Goal: Task Accomplishment & Management: Manage account settings

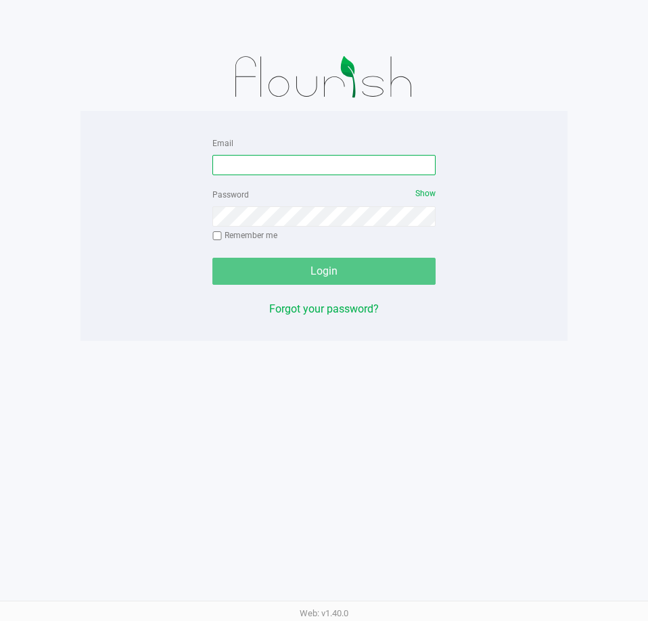
click at [217, 171] on input "Email" at bounding box center [324, 165] width 223 height 20
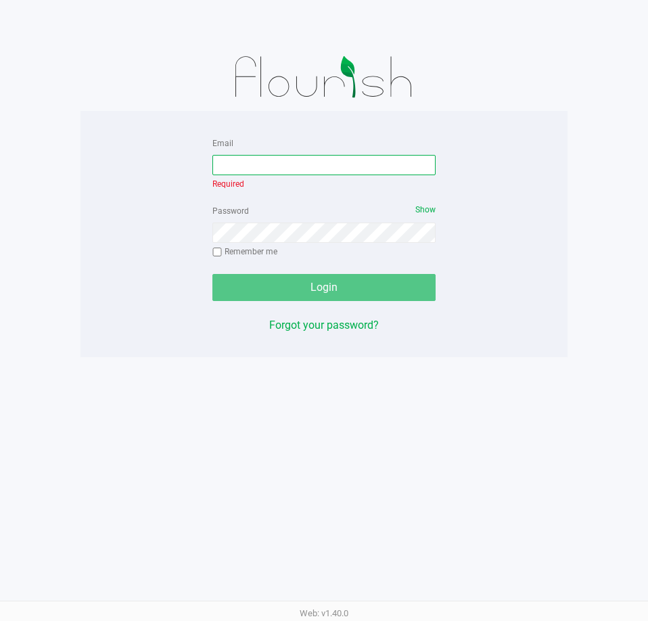
click at [361, 156] on input "Email" at bounding box center [324, 165] width 223 height 20
type input "[PERSON_NAME][EMAIL_ADDRESS][DOMAIN_NAME]"
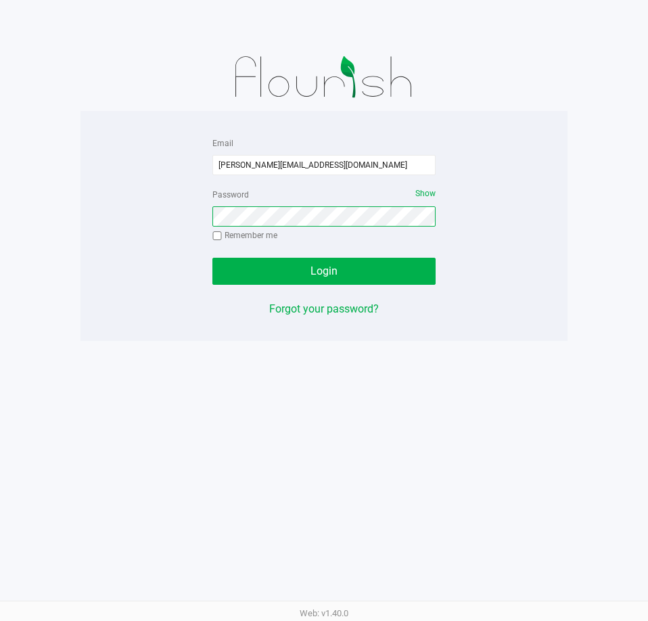
click at [213, 258] on button "Login" at bounding box center [324, 271] width 223 height 27
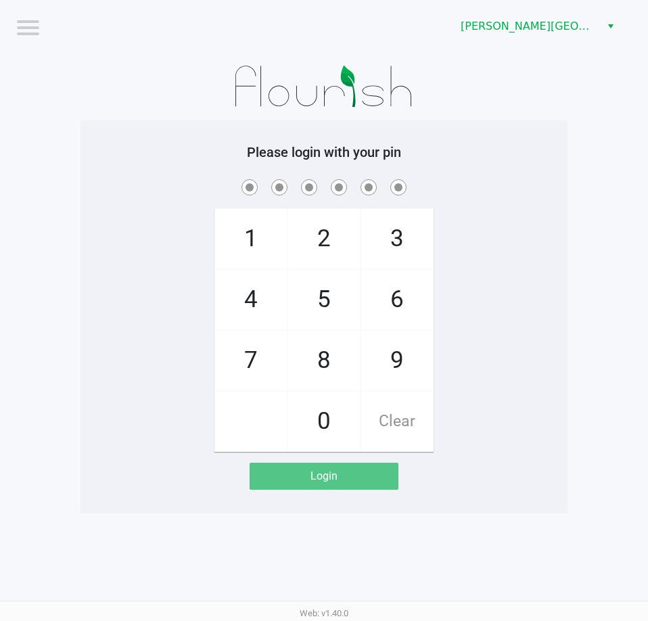
drag, startPoint x: 334, startPoint y: 368, endPoint x: 344, endPoint y: 350, distance: 20.0
click at [337, 365] on span "8" at bounding box center [324, 361] width 72 height 60
checkbox input "true"
click at [382, 257] on span "3" at bounding box center [397, 239] width 72 height 60
checkbox input "true"
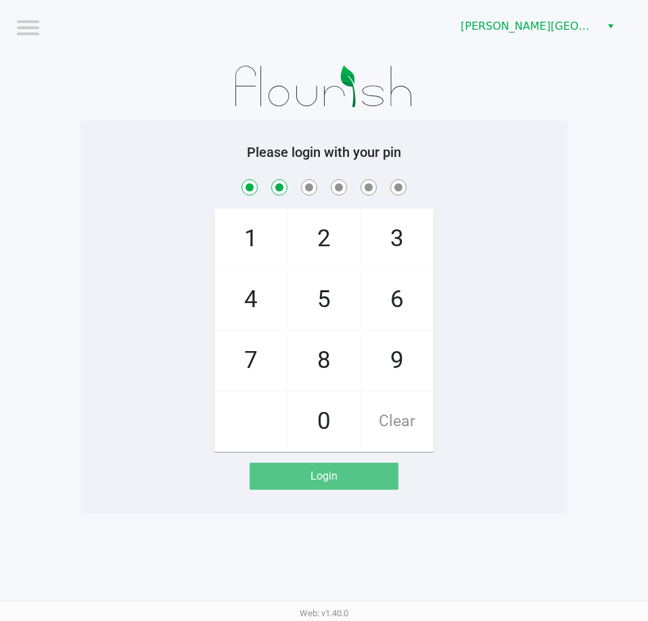
drag, startPoint x: 328, startPoint y: 326, endPoint x: 354, endPoint y: 313, distance: 29.4
click at [332, 323] on span "5" at bounding box center [324, 300] width 72 height 60
checkbox input "true"
click at [378, 309] on span "6" at bounding box center [397, 300] width 72 height 60
checkbox input "true"
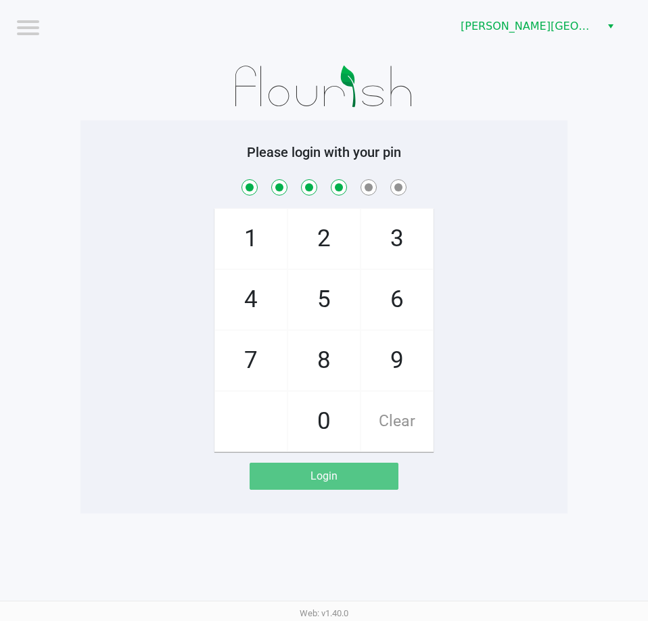
click at [330, 413] on span "0" at bounding box center [324, 422] width 72 height 60
checkbox input "true"
click at [333, 356] on span "8" at bounding box center [324, 361] width 72 height 60
checkbox input "true"
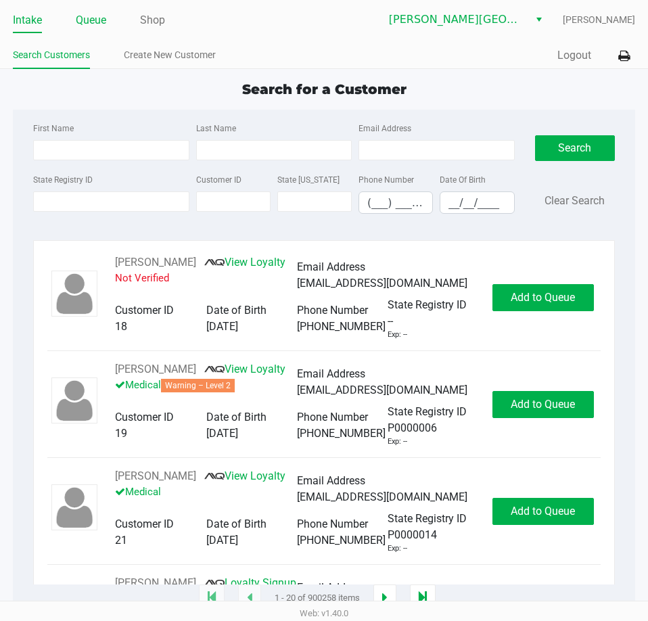
click at [86, 23] on link "Queue" at bounding box center [91, 20] width 30 height 19
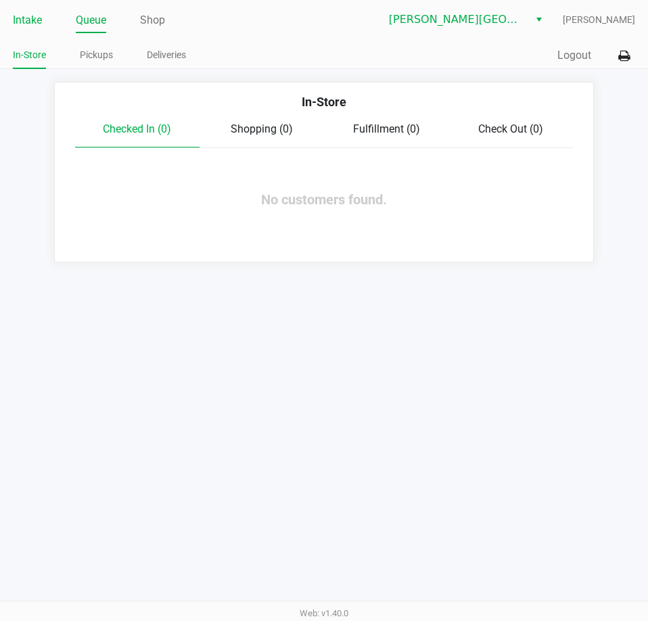
click at [35, 26] on link "Intake" at bounding box center [27, 20] width 29 height 19
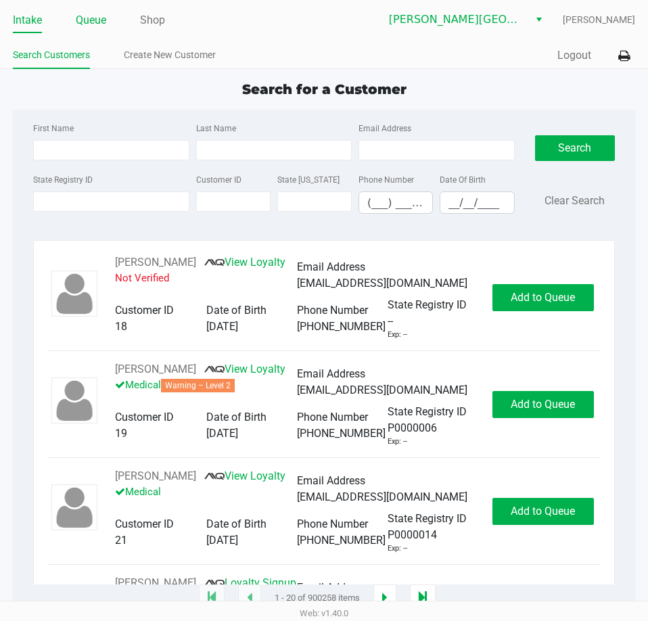
click at [102, 28] on link "Queue" at bounding box center [91, 20] width 30 height 19
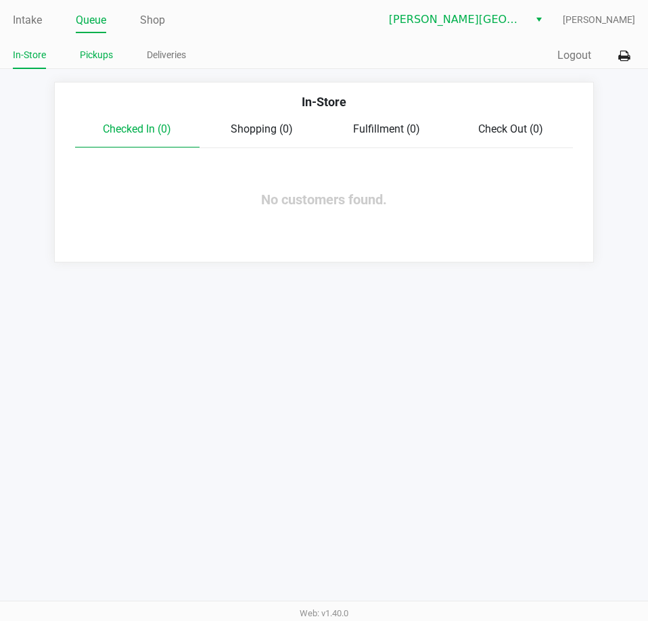
click at [107, 60] on link "Pickups" at bounding box center [96, 55] width 33 height 17
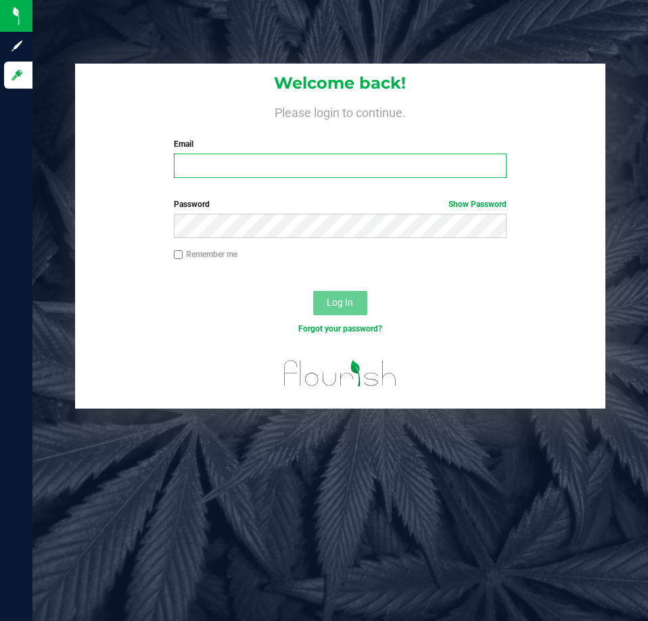
click at [379, 158] on input "Email" at bounding box center [340, 166] width 333 height 24
type input "[PERSON_NAME][EMAIL_ADDRESS][DOMAIN_NAME]"
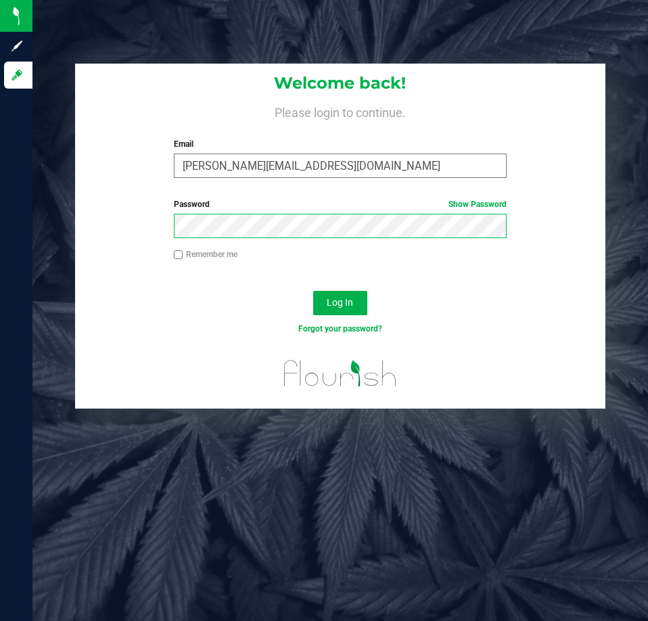
click at [313, 291] on button "Log In" at bounding box center [340, 303] width 54 height 24
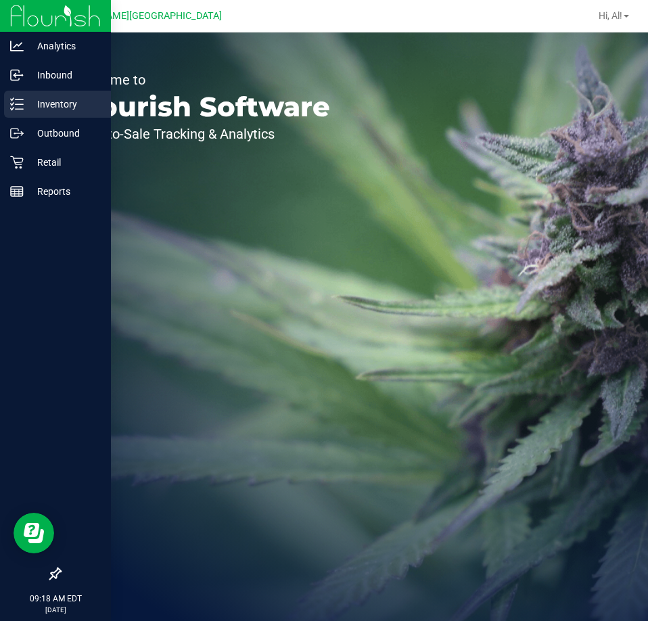
click at [43, 110] on p "Inventory" at bounding box center [64, 104] width 81 height 16
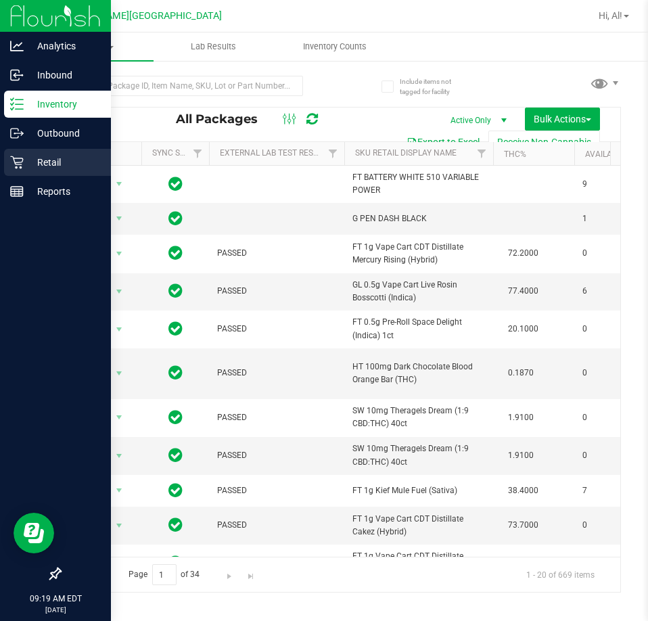
click at [24, 164] on p "Retail" at bounding box center [64, 162] width 81 height 16
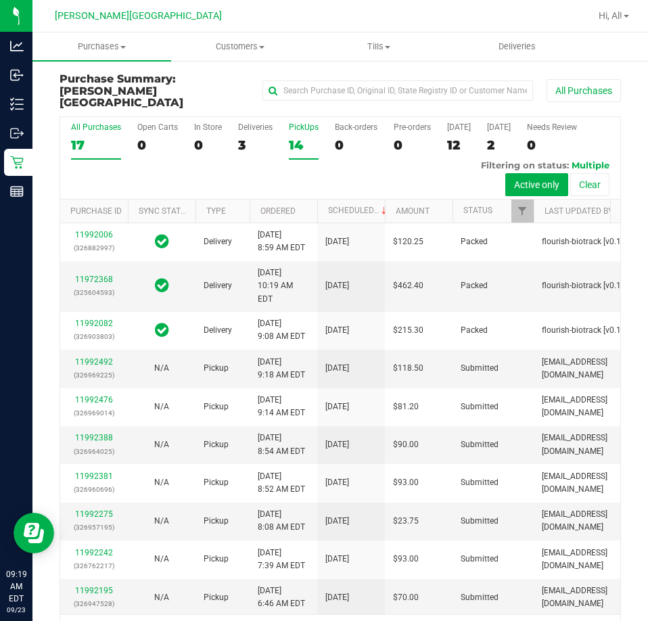
click at [294, 137] on div "14" at bounding box center [304, 145] width 30 height 16
click at [0, 0] on input "PickUps 14" at bounding box center [0, 0] width 0 height 0
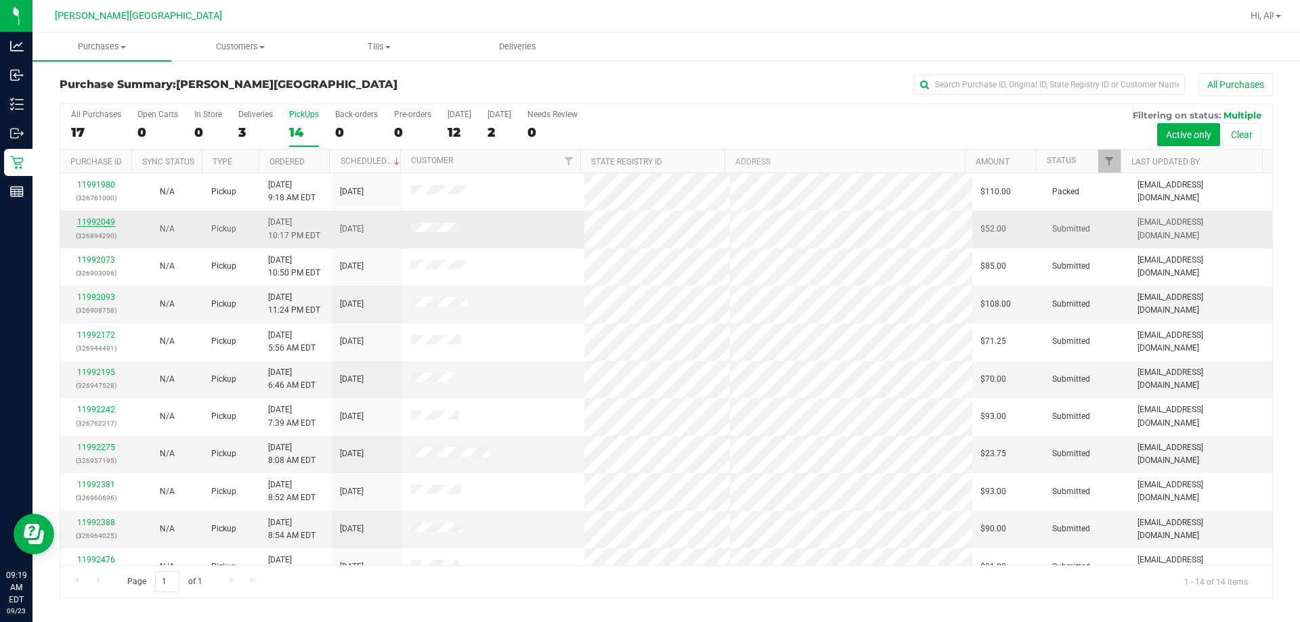
click at [106, 223] on link "11992049" at bounding box center [96, 221] width 38 height 9
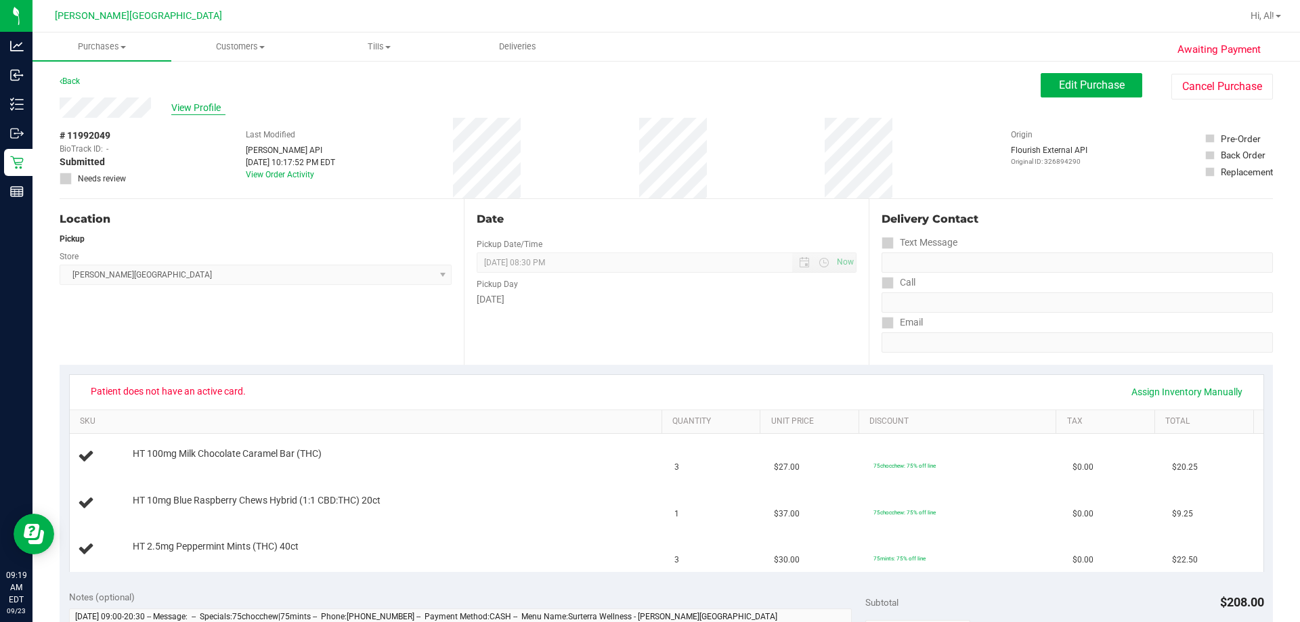
click at [215, 106] on span "View Profile" at bounding box center [198, 108] width 54 height 14
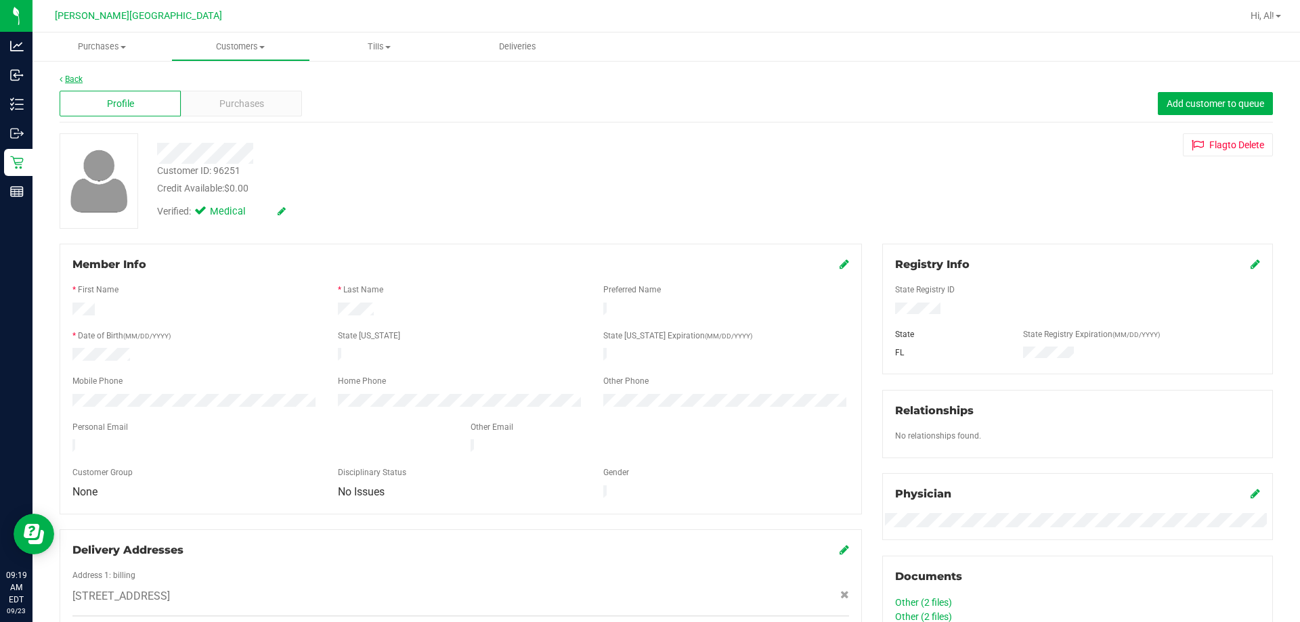
click at [72, 82] on link "Back" at bounding box center [71, 78] width 23 height 9
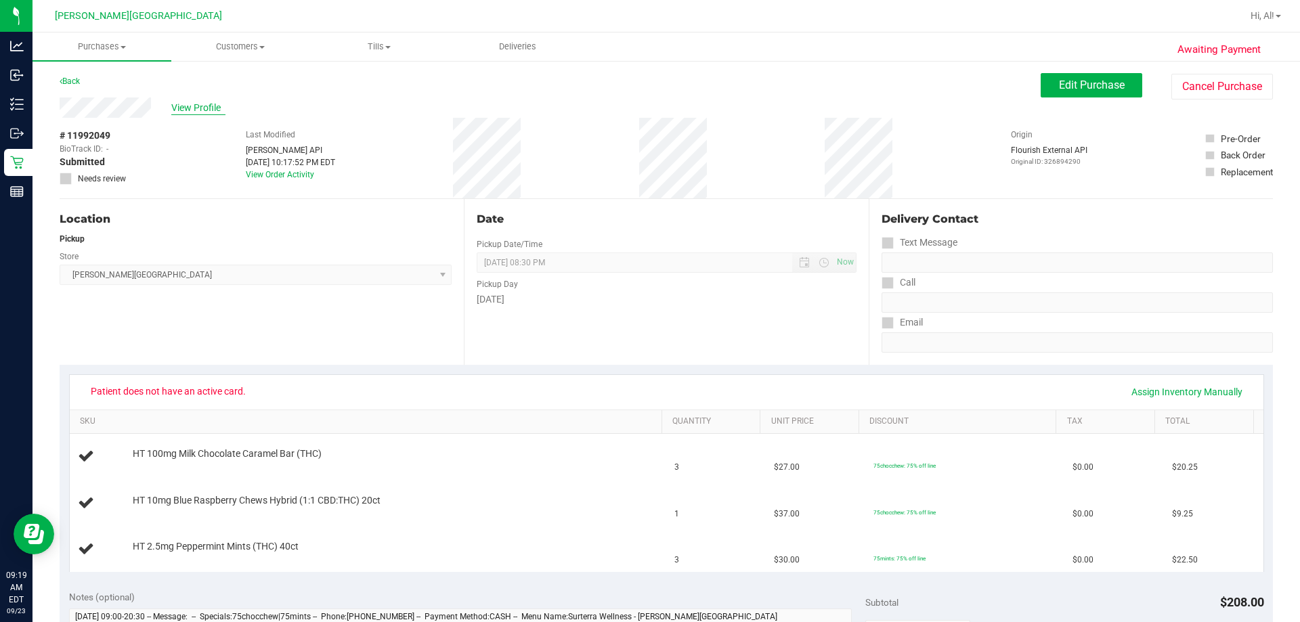
click at [198, 109] on span "View Profile" at bounding box center [198, 108] width 54 height 14
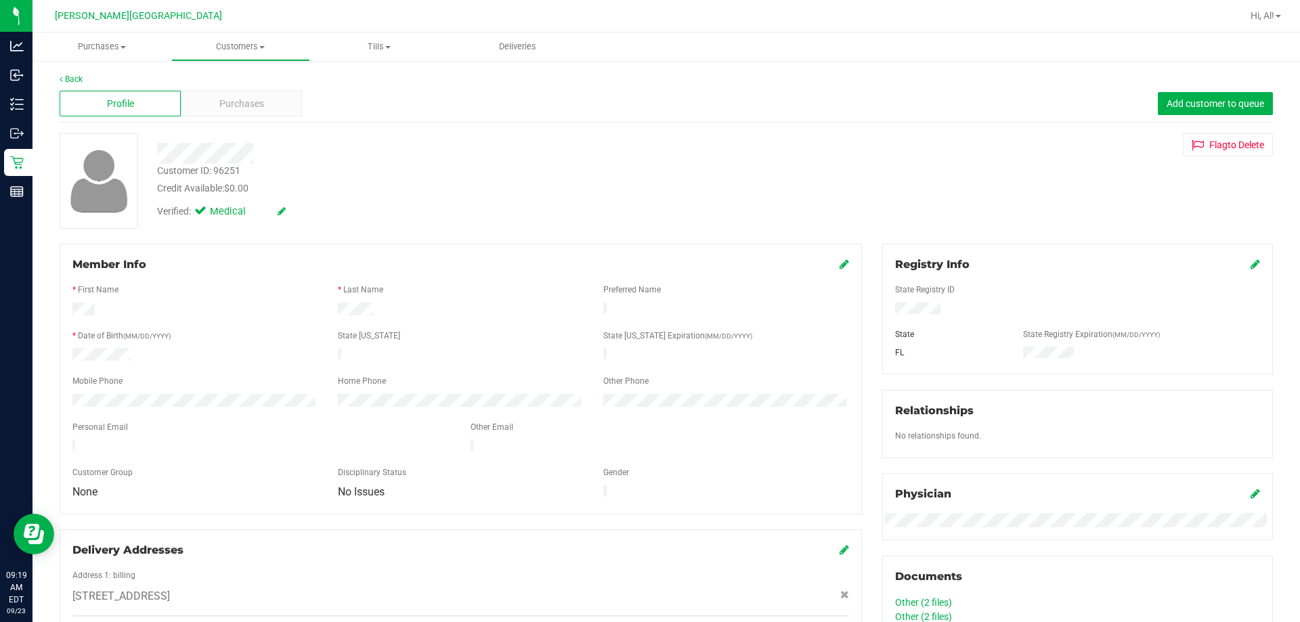
click at [230, 170] on div "Customer ID: 96251" at bounding box center [198, 171] width 83 height 14
copy div "96251"
click at [72, 77] on link "Back" at bounding box center [71, 78] width 23 height 9
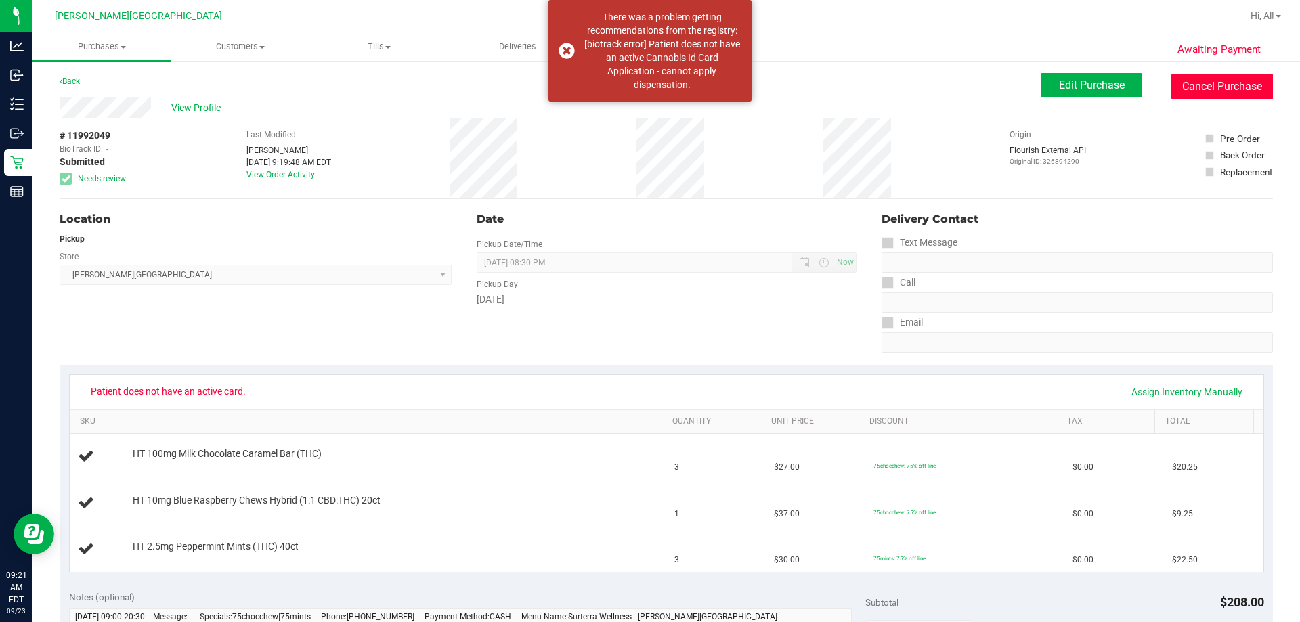
click at [648, 86] on button "Cancel Purchase" at bounding box center [1222, 87] width 102 height 26
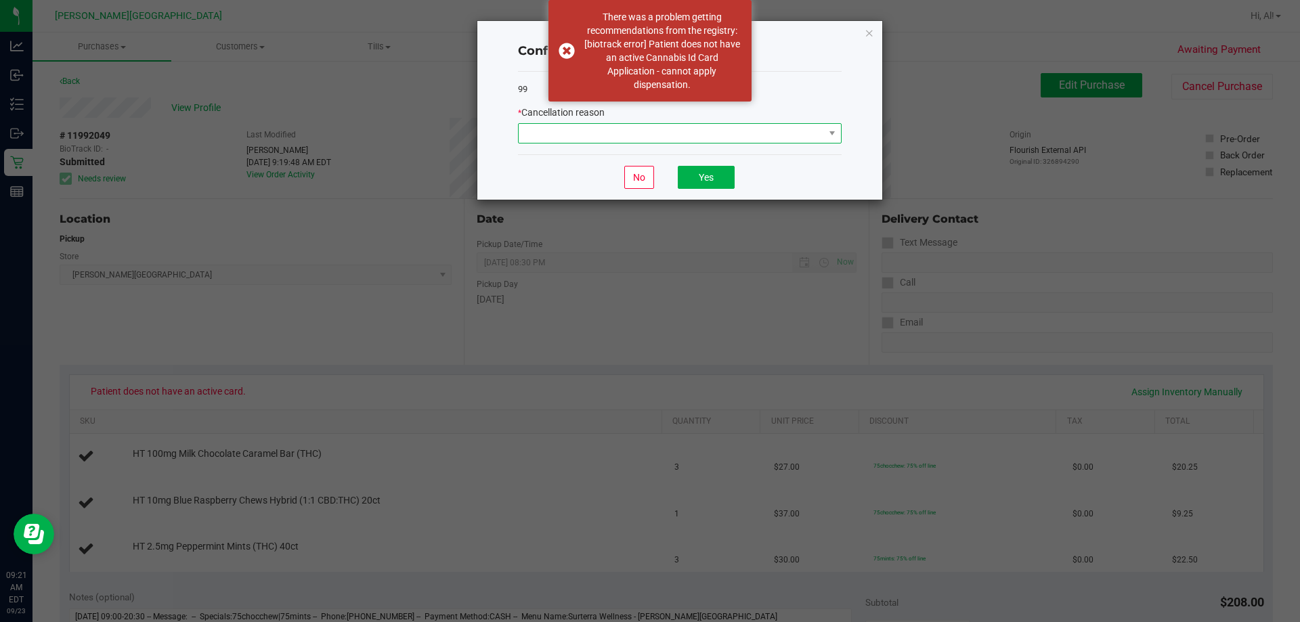
click at [648, 133] on span at bounding box center [670, 133] width 305 height 19
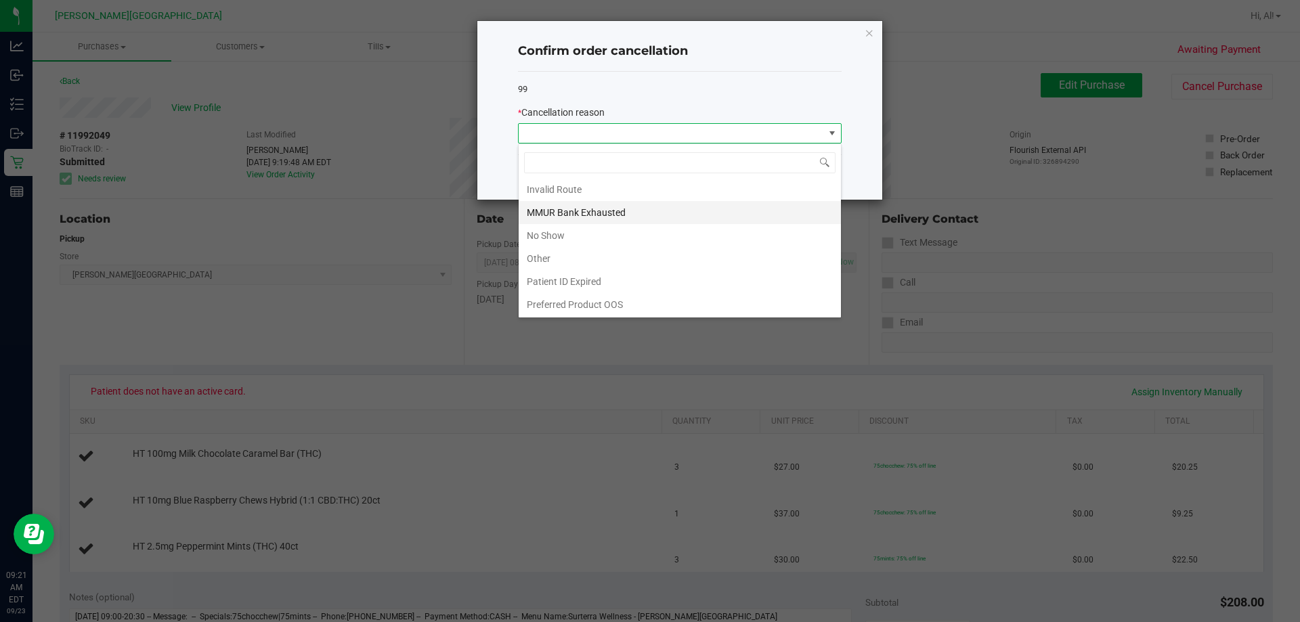
scroll to position [72, 0]
click at [648, 280] on li "Patient ID Expired" at bounding box center [679, 280] width 322 height 23
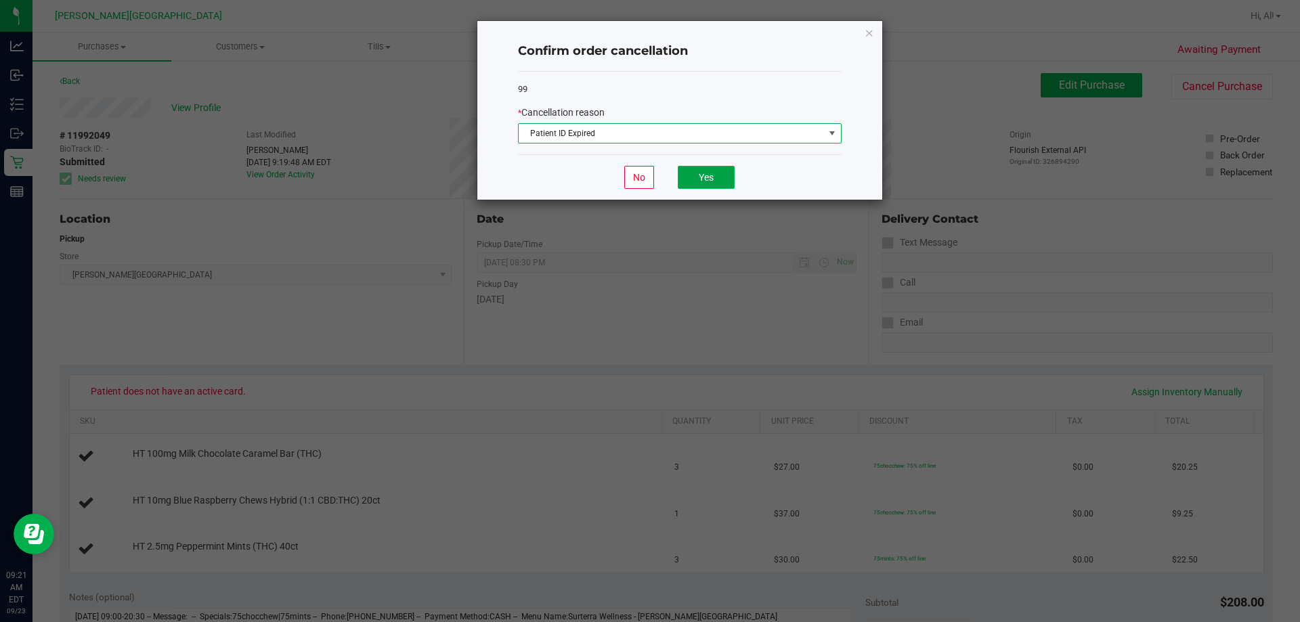
click at [648, 172] on button "Yes" at bounding box center [706, 177] width 57 height 23
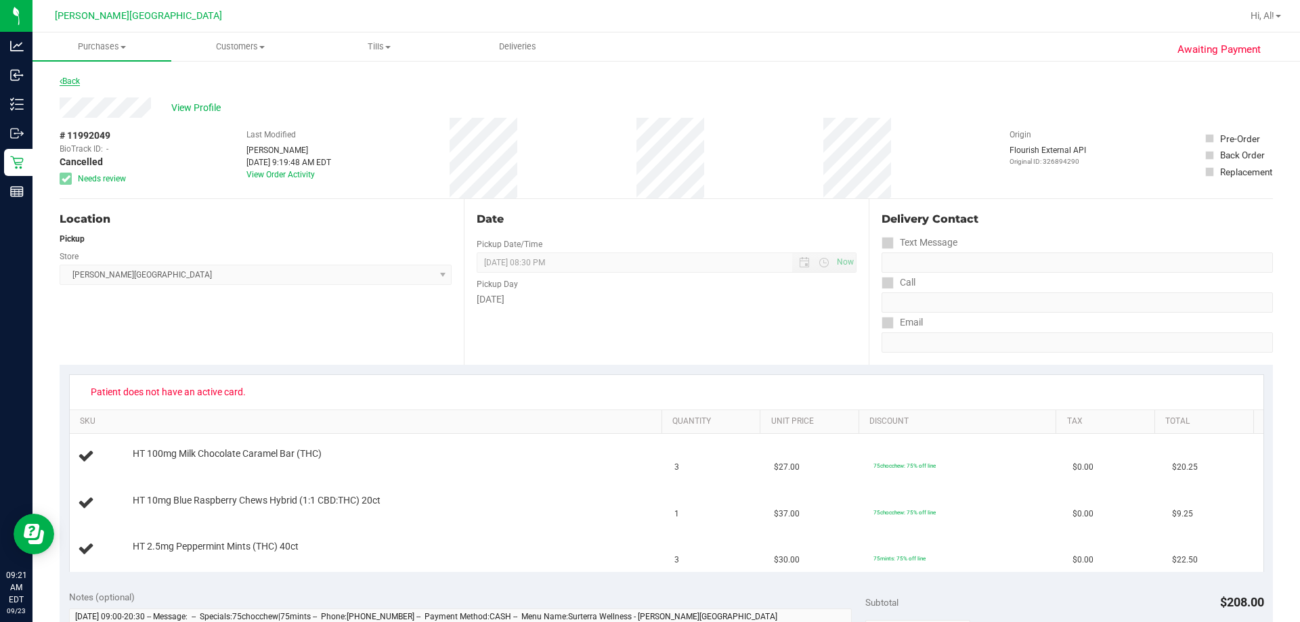
click at [67, 81] on link "Back" at bounding box center [70, 80] width 20 height 9
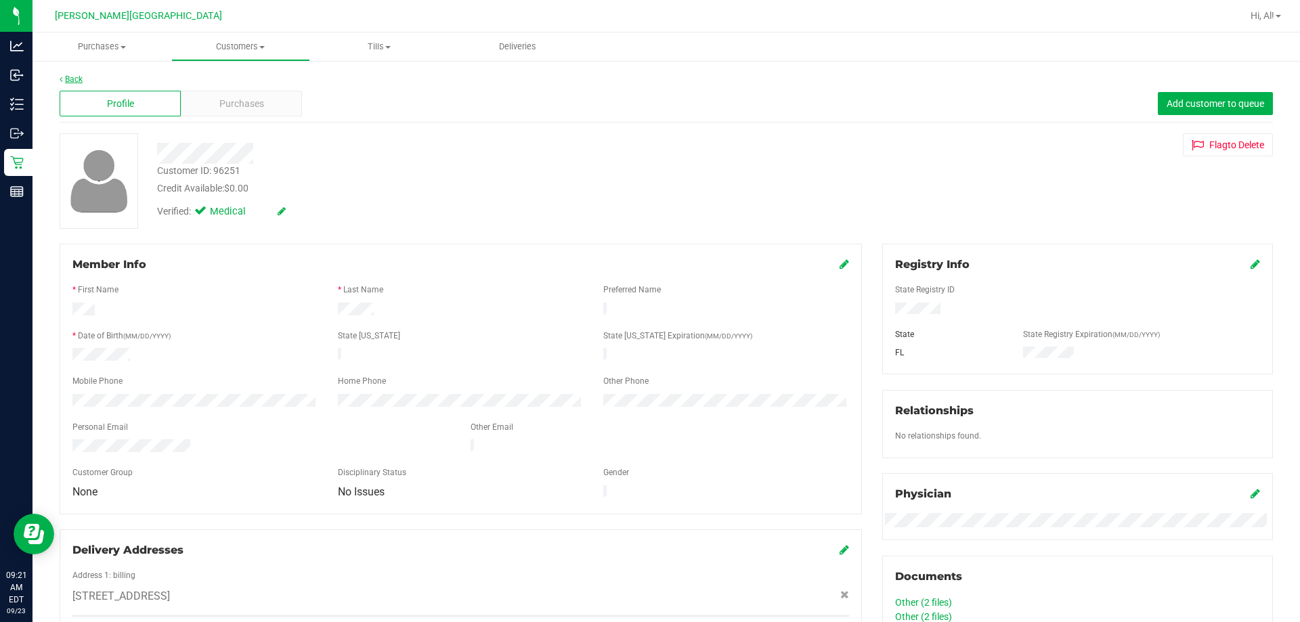
click at [72, 77] on link "Back" at bounding box center [71, 78] width 23 height 9
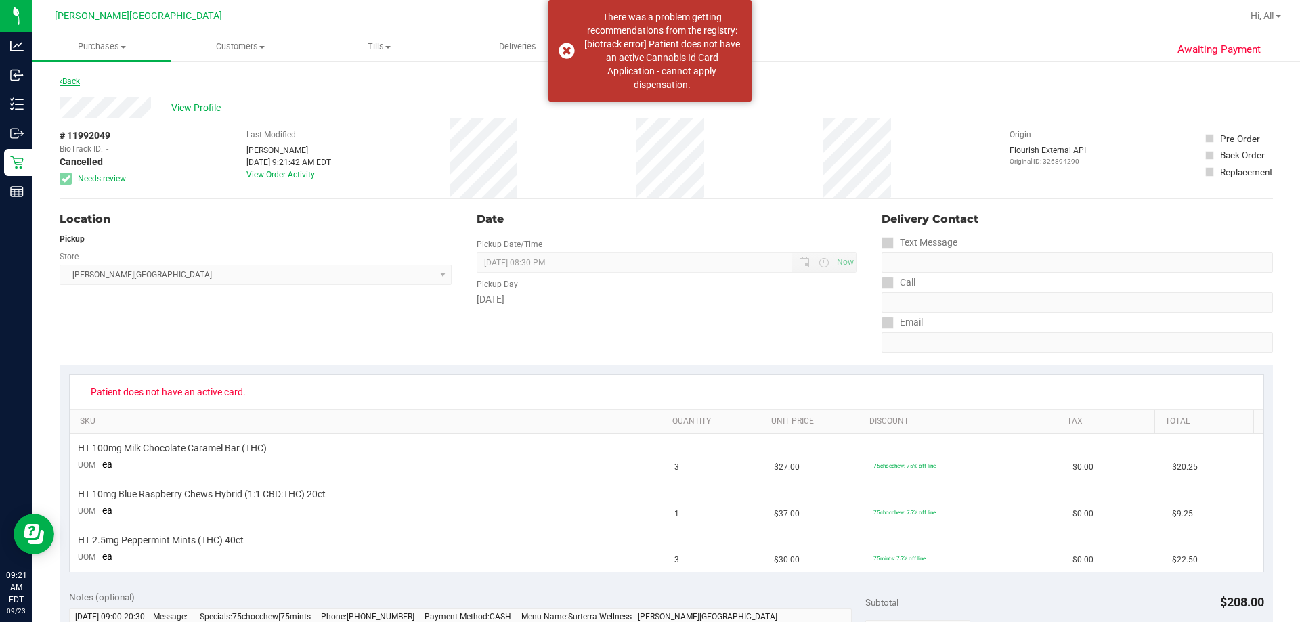
click at [74, 80] on link "Back" at bounding box center [70, 80] width 20 height 9
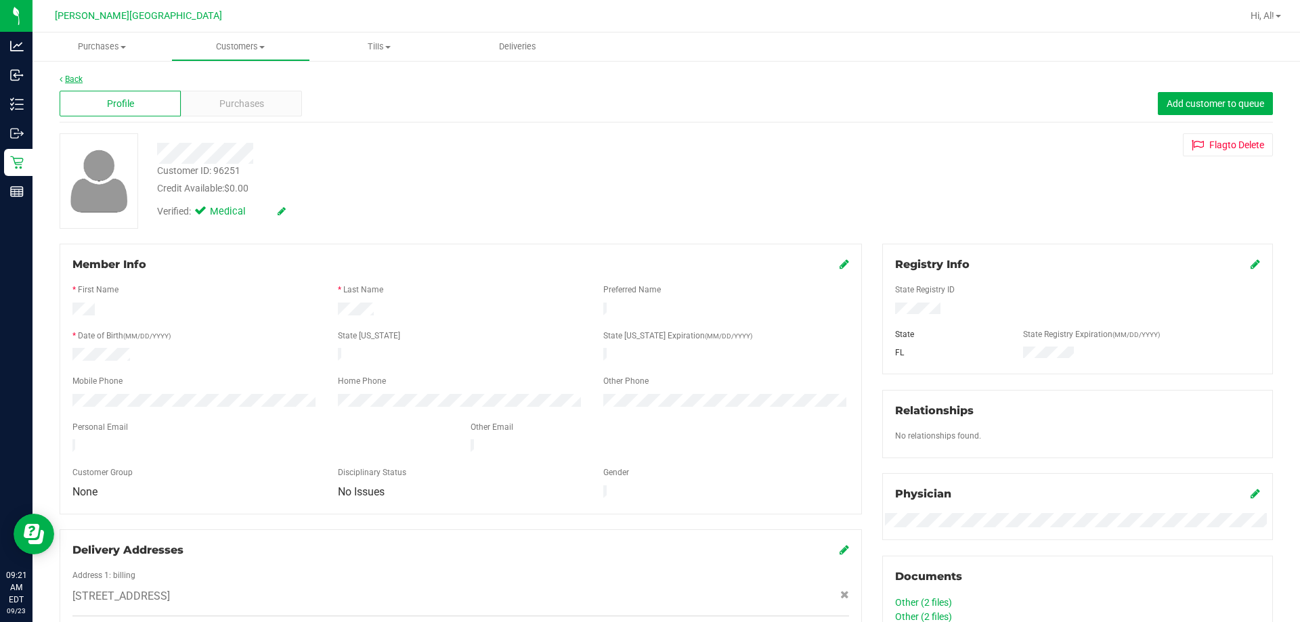
click at [74, 82] on link "Back" at bounding box center [71, 78] width 23 height 9
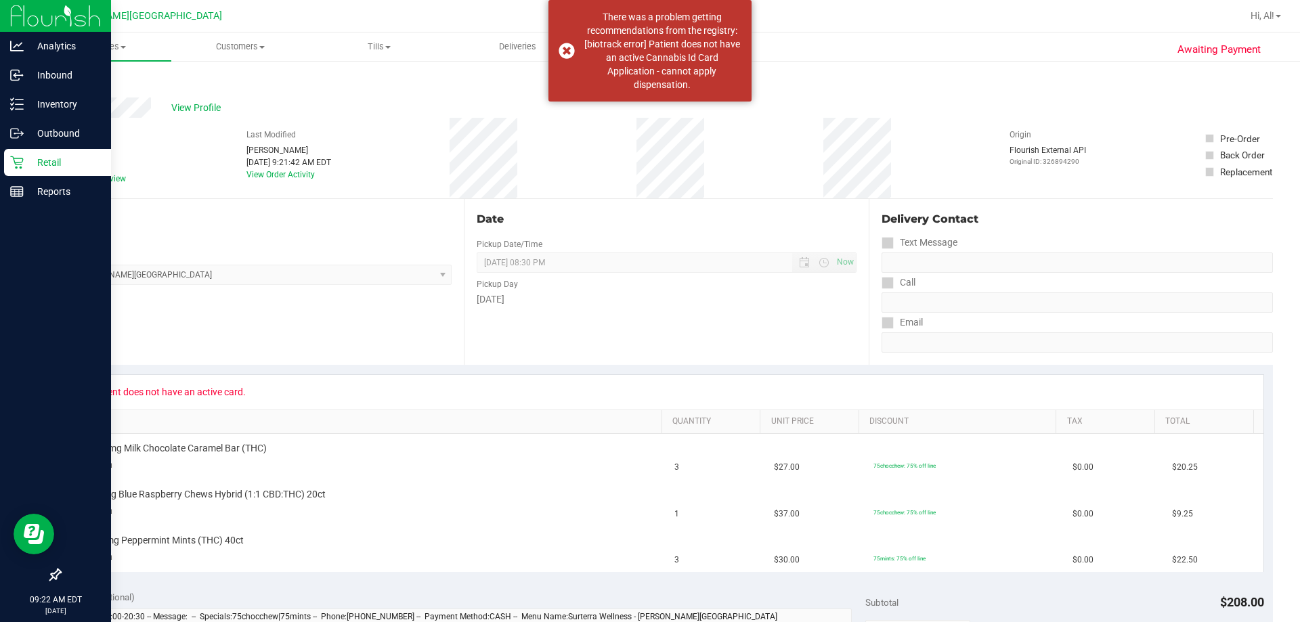
click at [27, 164] on p "Retail" at bounding box center [64, 162] width 81 height 16
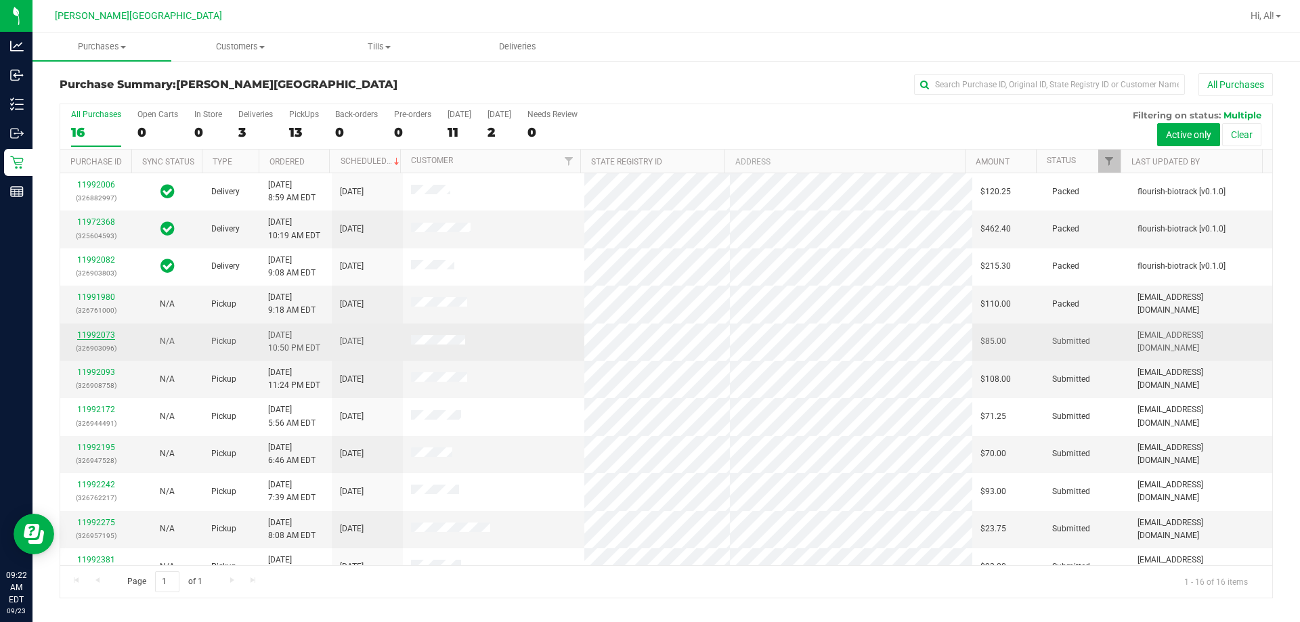
click at [103, 332] on link "11992073" at bounding box center [96, 334] width 38 height 9
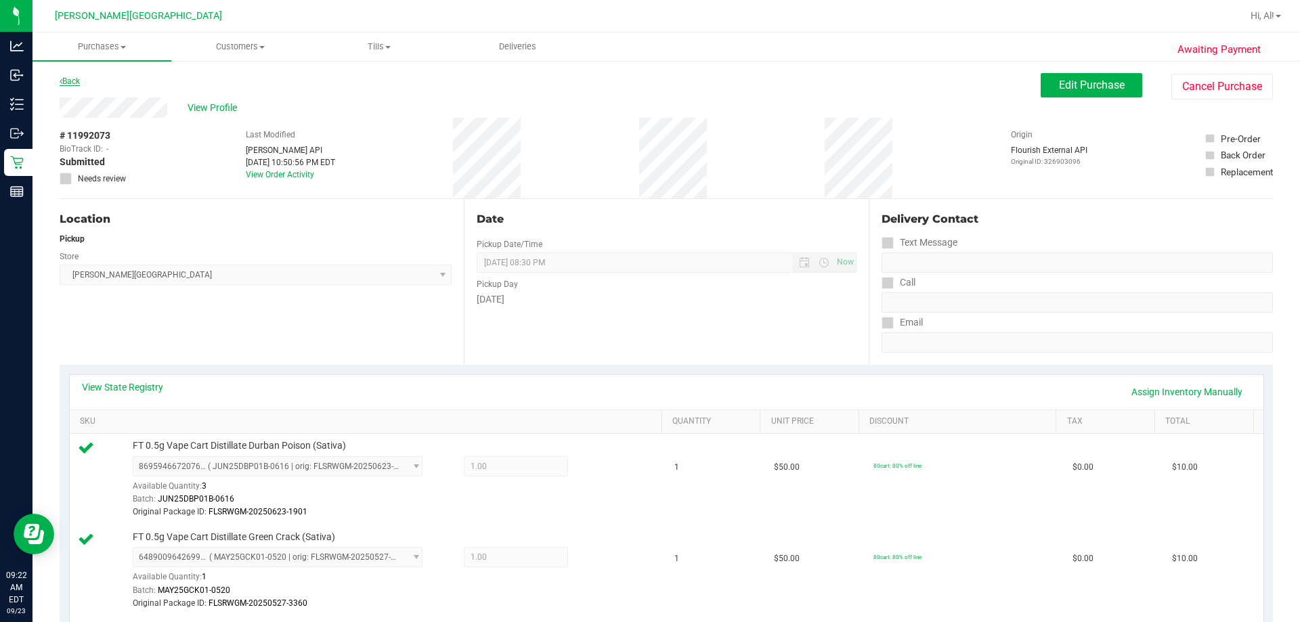
click at [74, 81] on link "Back" at bounding box center [70, 80] width 20 height 9
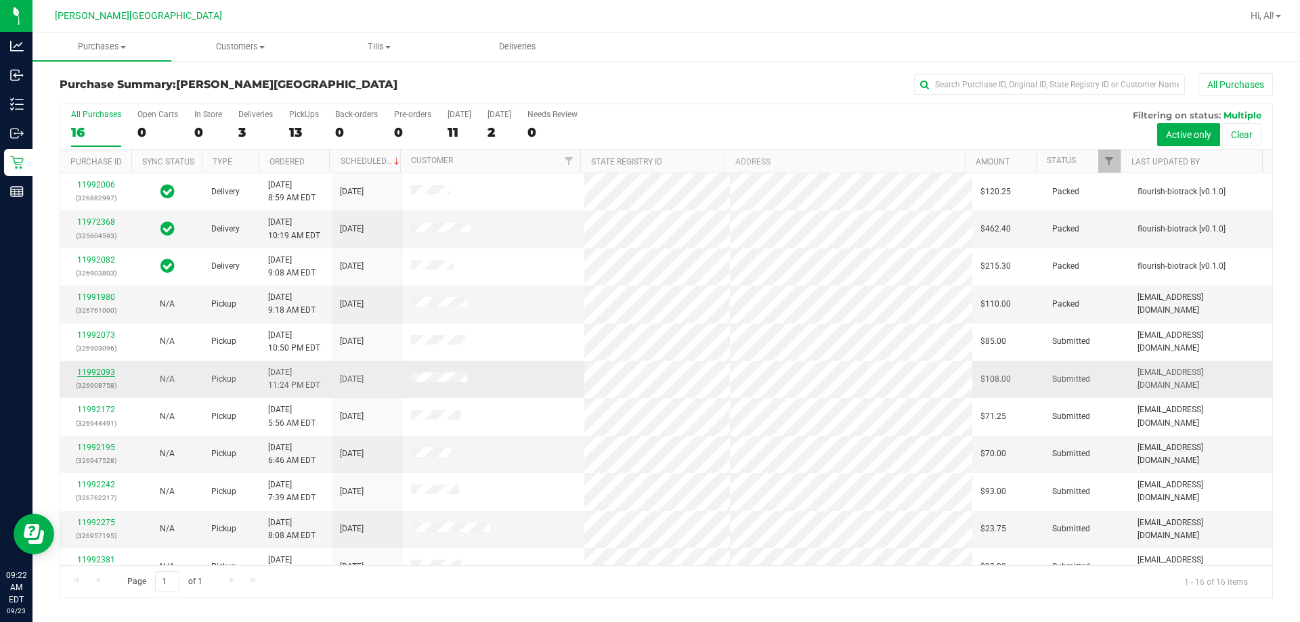
click at [91, 372] on link "11992093" at bounding box center [96, 372] width 38 height 9
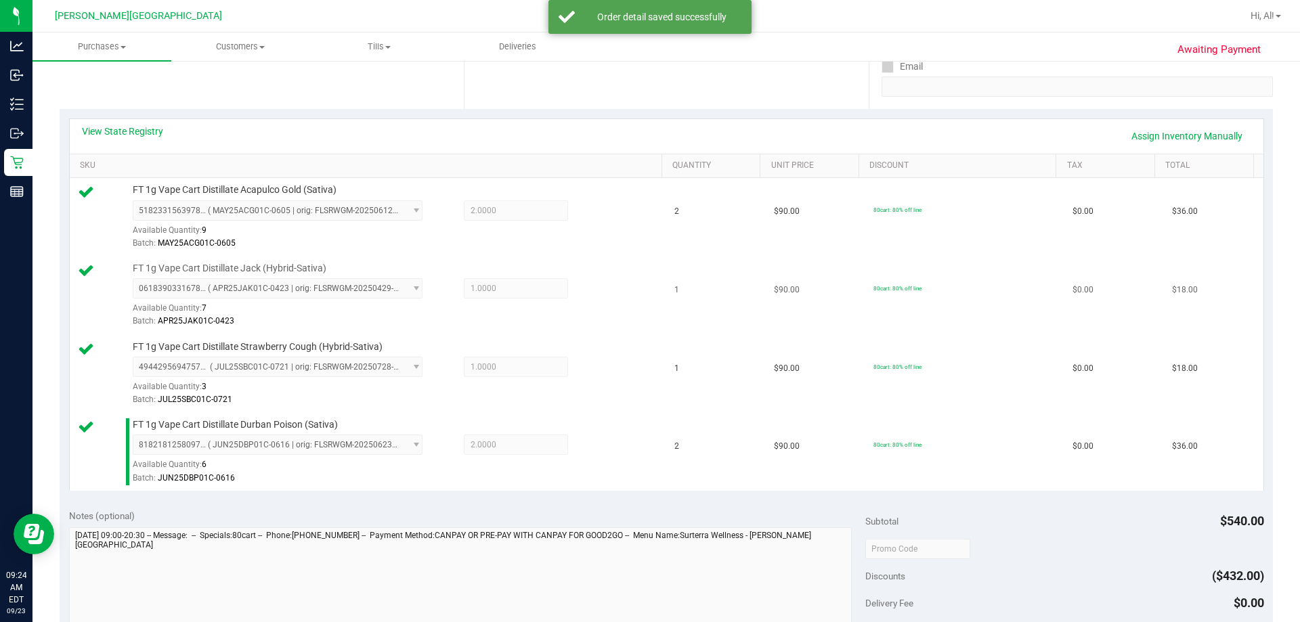
scroll to position [474, 0]
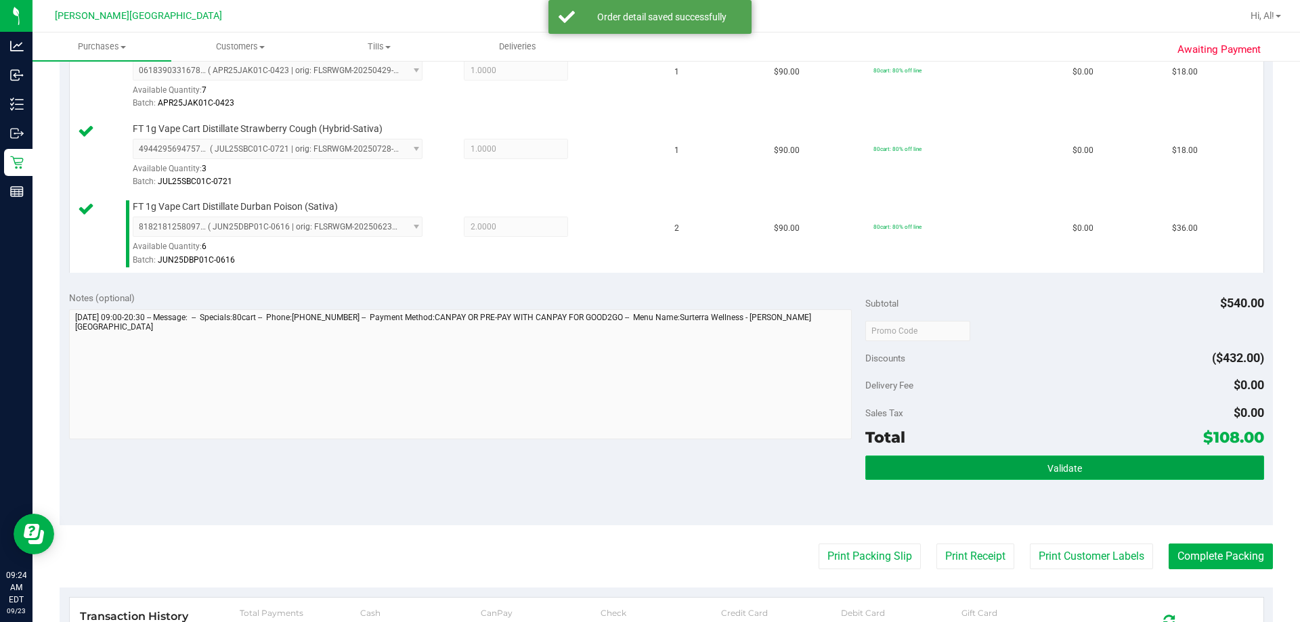
click at [648, 470] on button "Validate" at bounding box center [1064, 468] width 398 height 24
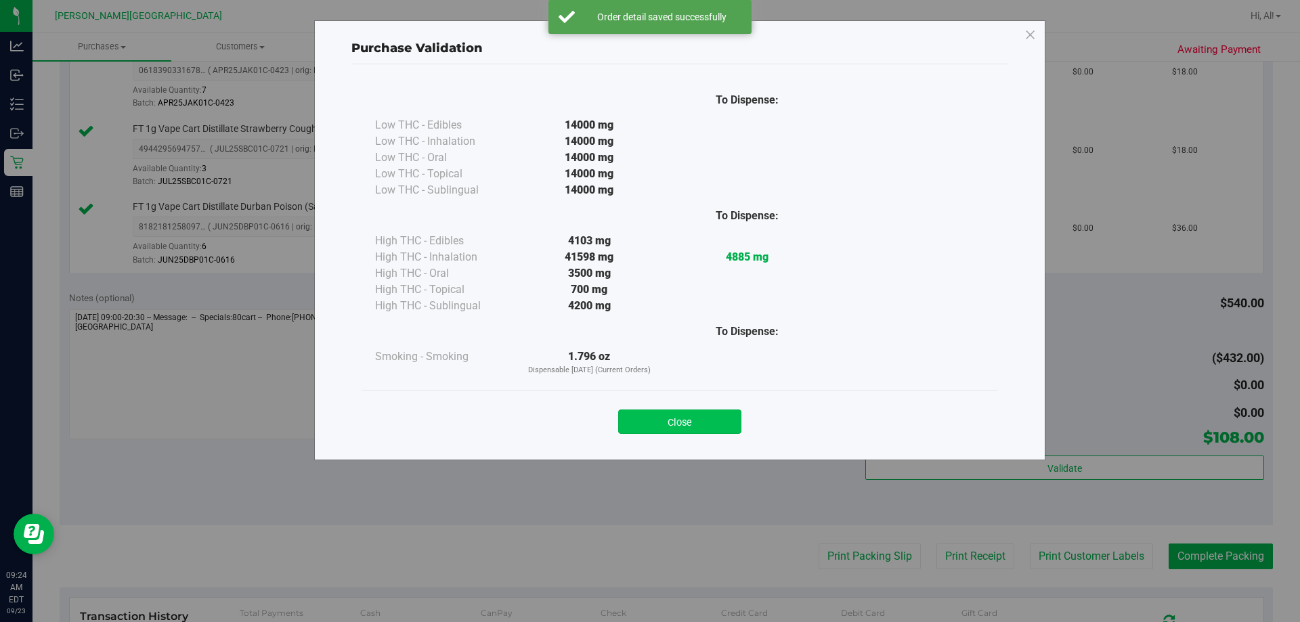
click at [648, 426] on button "Close" at bounding box center [679, 421] width 123 height 24
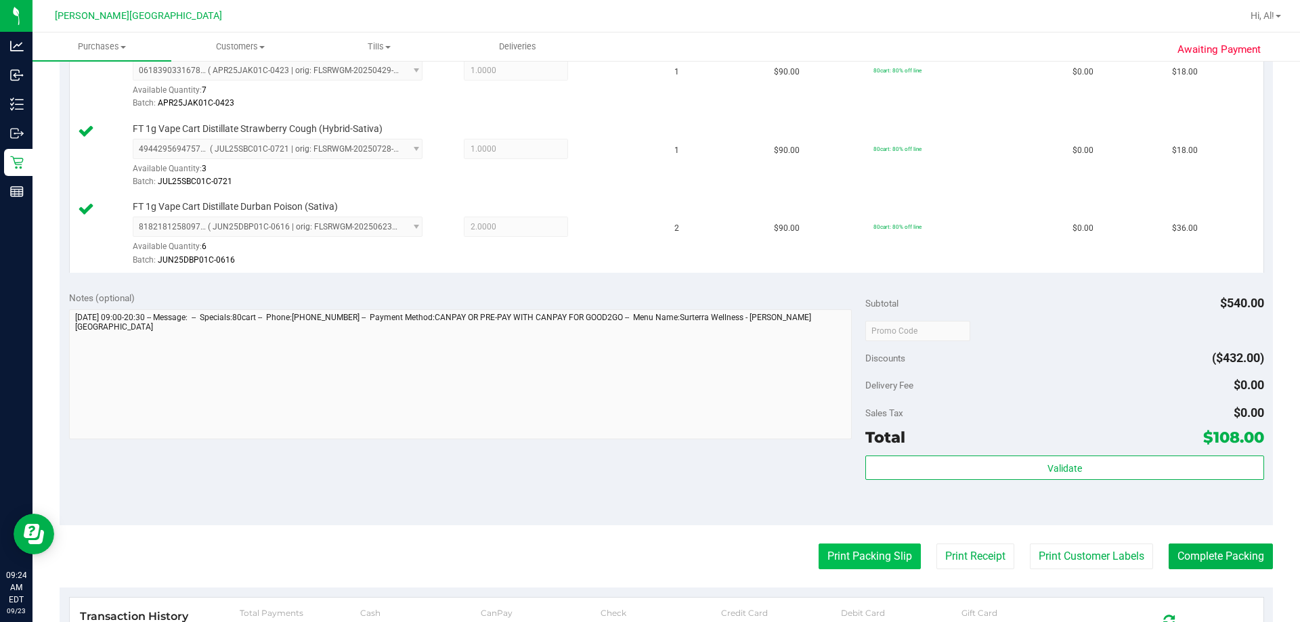
click at [648, 552] on button "Print Packing Slip" at bounding box center [869, 557] width 102 height 26
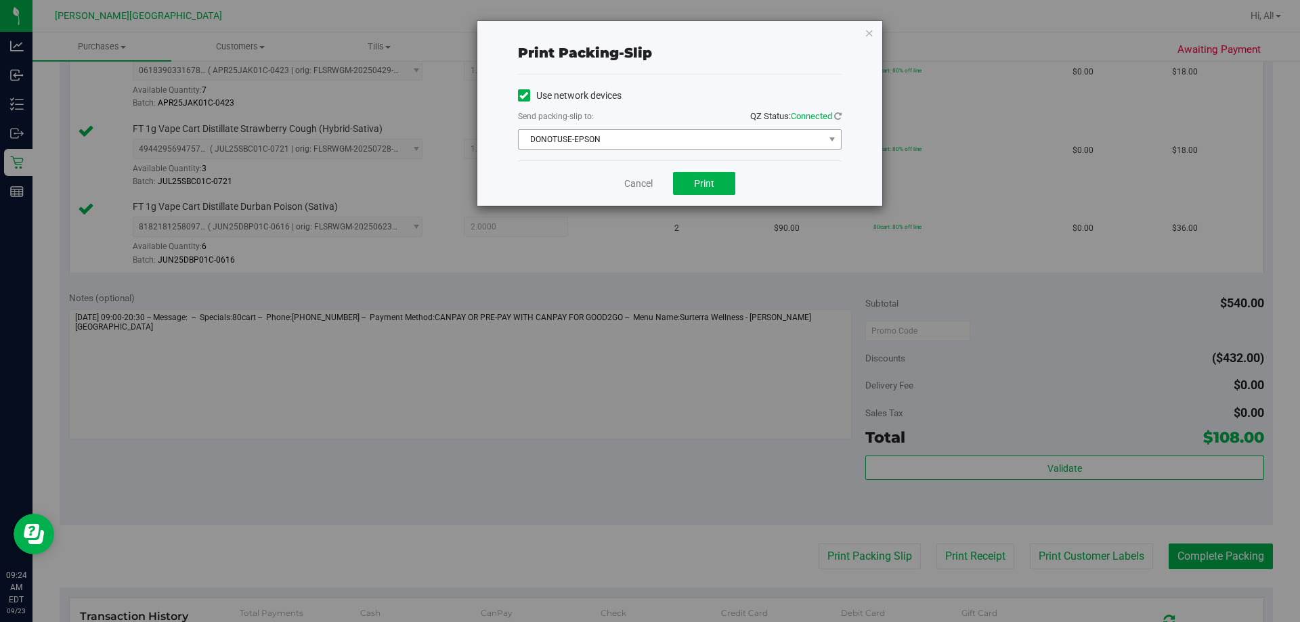
click at [648, 146] on span "DONOTUSE-EPSON" at bounding box center [670, 139] width 305 height 19
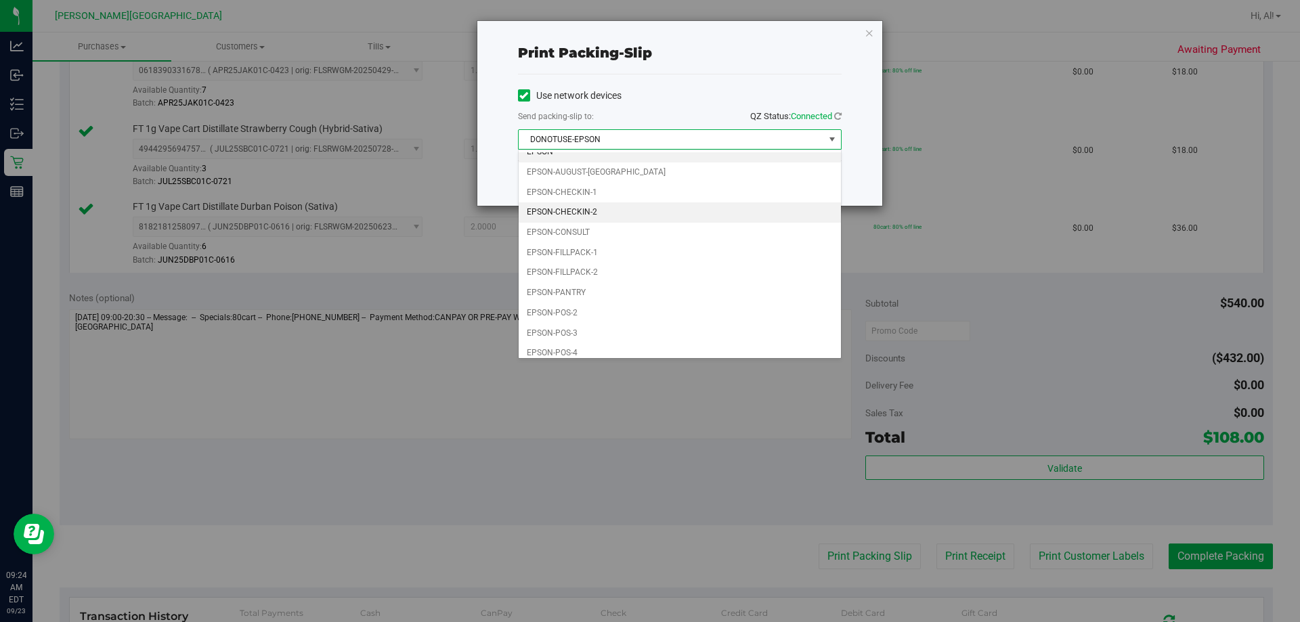
scroll to position [39, 0]
click at [648, 307] on li "EPSON-POS-2" at bounding box center [679, 305] width 322 height 20
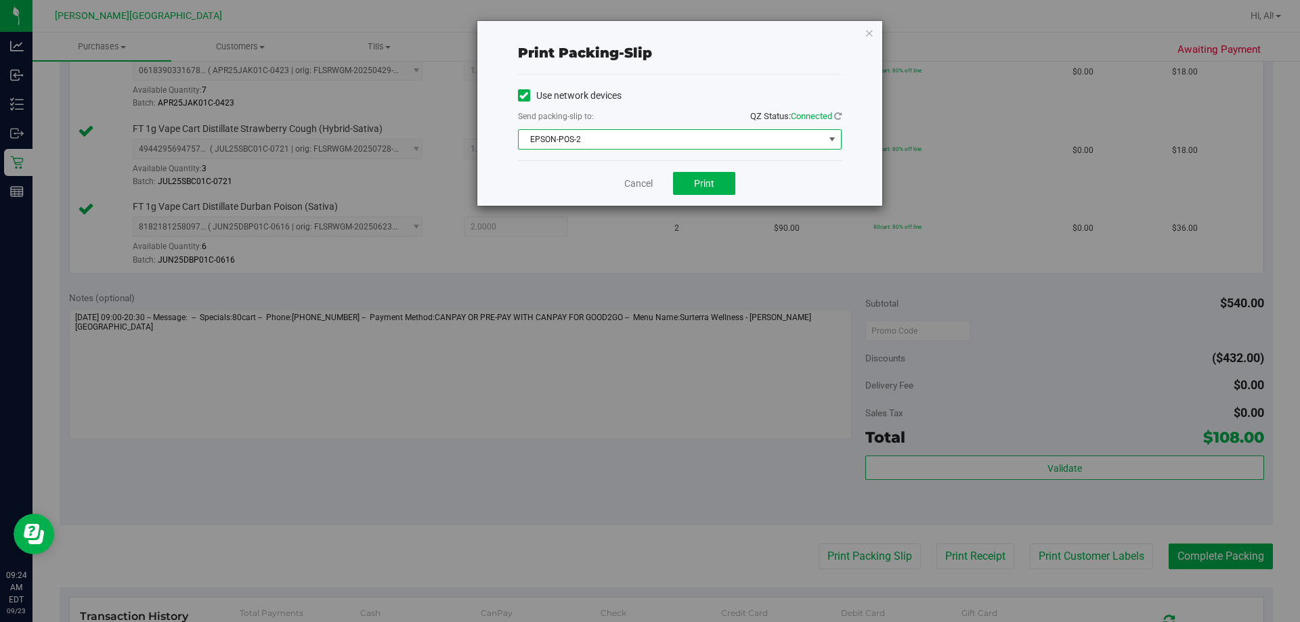
click at [648, 195] on div "Cancel Print" at bounding box center [680, 182] width 324 height 45
click at [648, 190] on button "Print" at bounding box center [704, 183] width 62 height 23
click at [645, 177] on link "Cancel" at bounding box center [638, 184] width 28 height 14
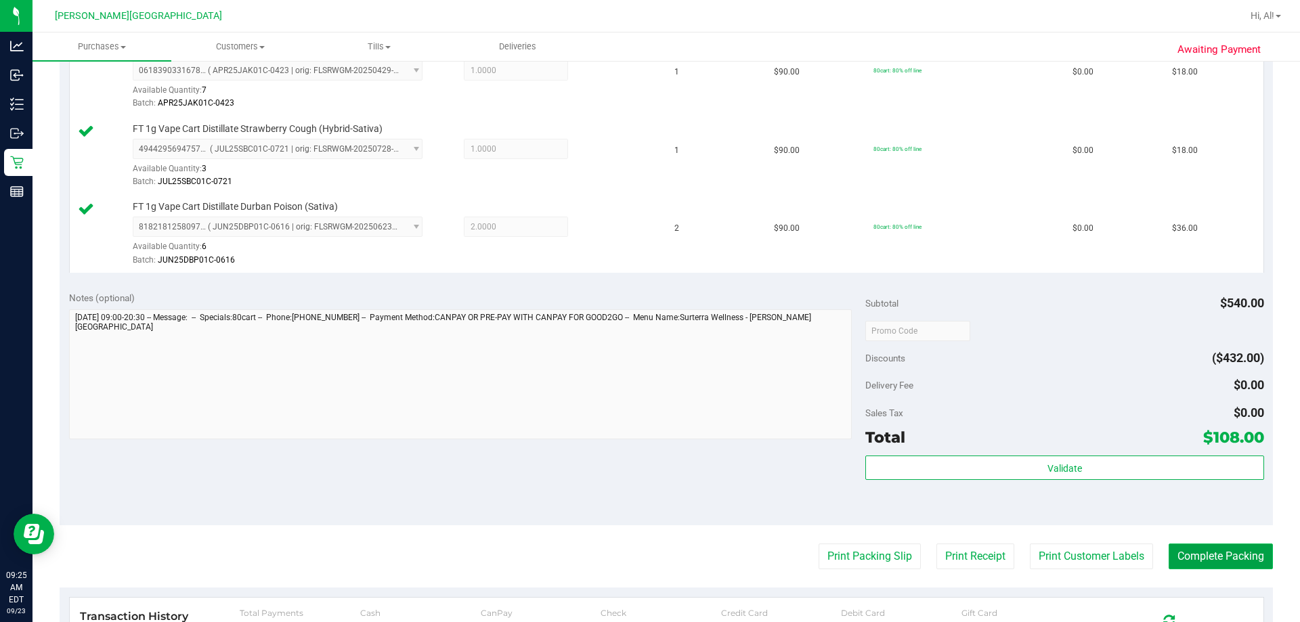
click at [648, 562] on button "Complete Packing" at bounding box center [1220, 557] width 104 height 26
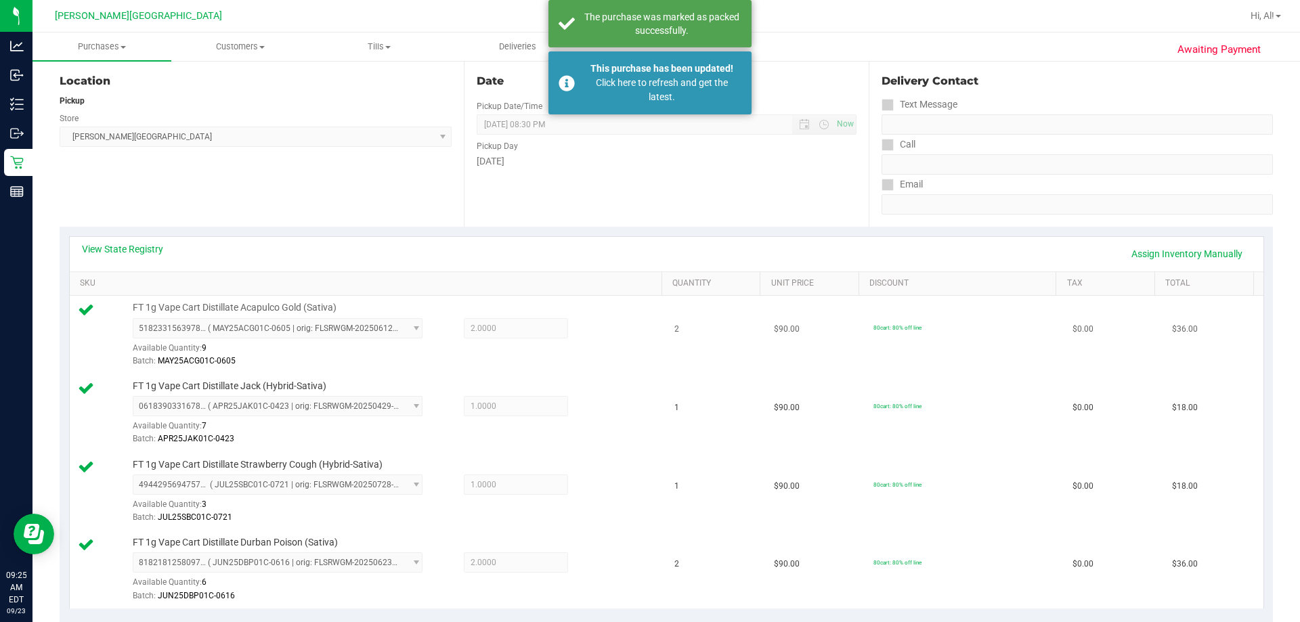
scroll to position [135, 0]
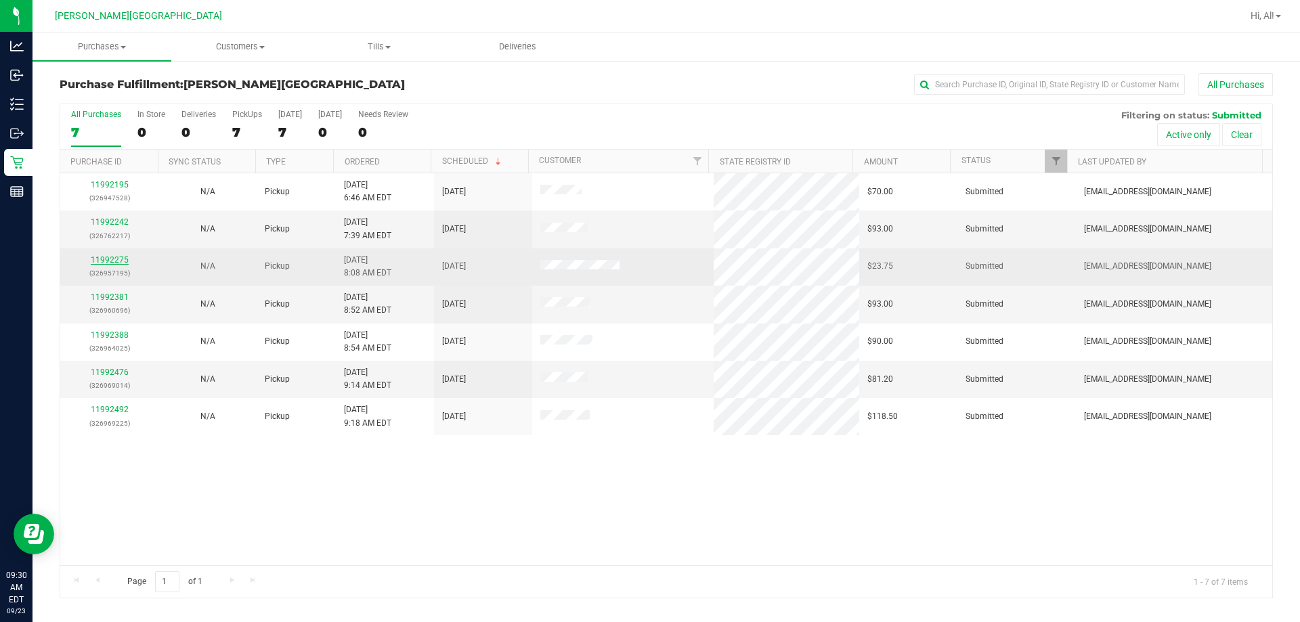
click at [106, 261] on link "11992275" at bounding box center [110, 259] width 38 height 9
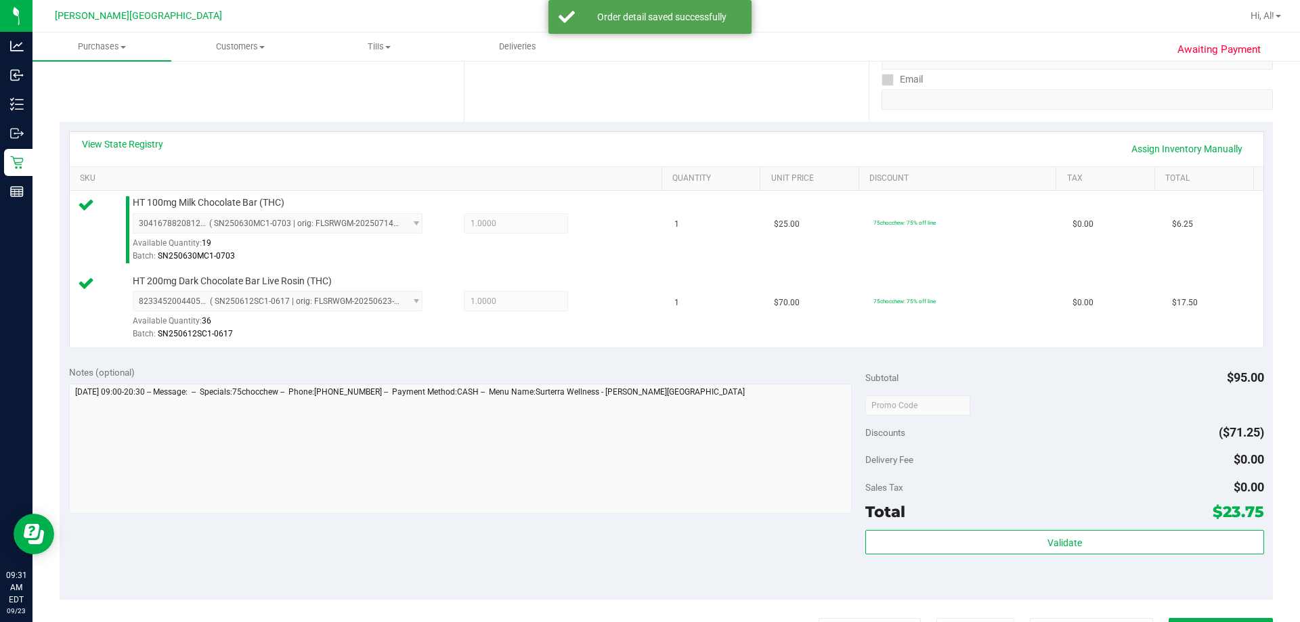
scroll to position [338, 0]
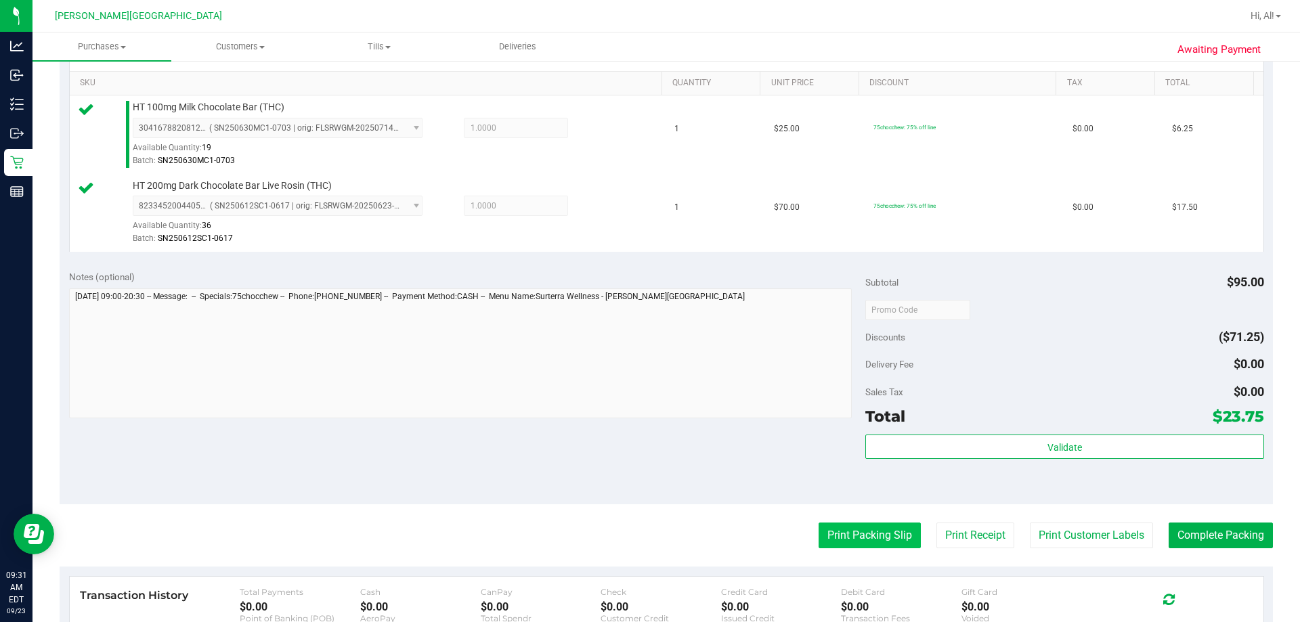
click at [648, 529] on button "Print Packing Slip" at bounding box center [869, 536] width 102 height 26
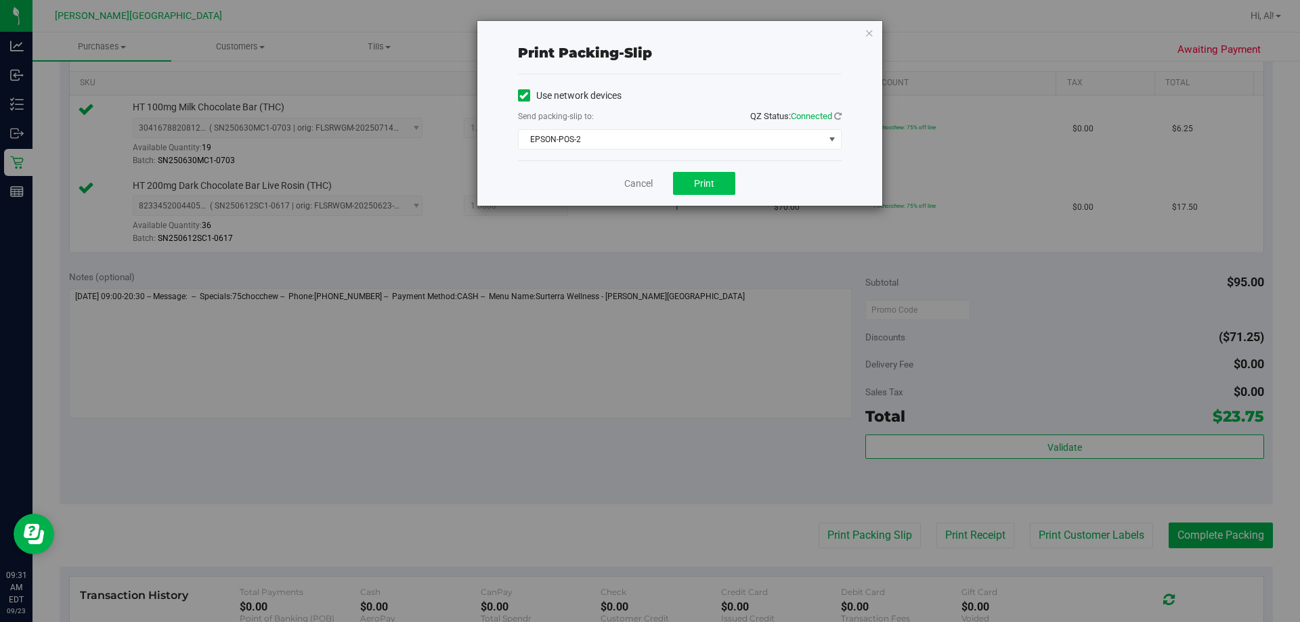
click at [648, 181] on span "Print" at bounding box center [704, 183] width 20 height 11
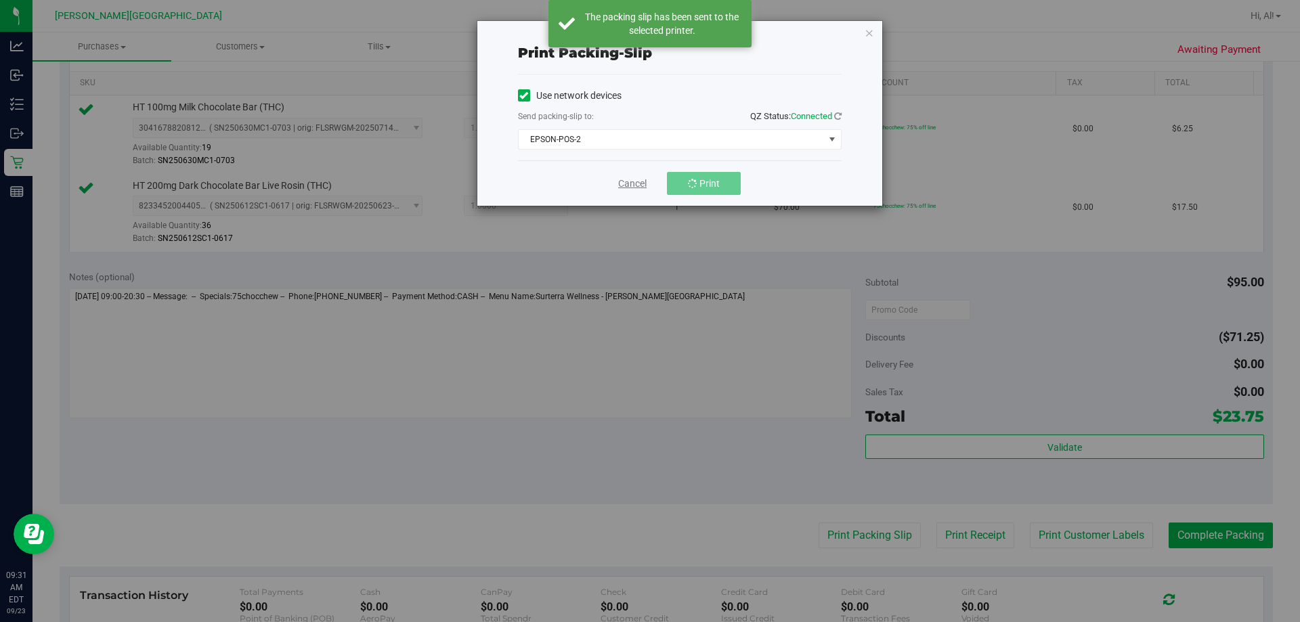
click at [625, 183] on link "Cancel" at bounding box center [632, 184] width 28 height 14
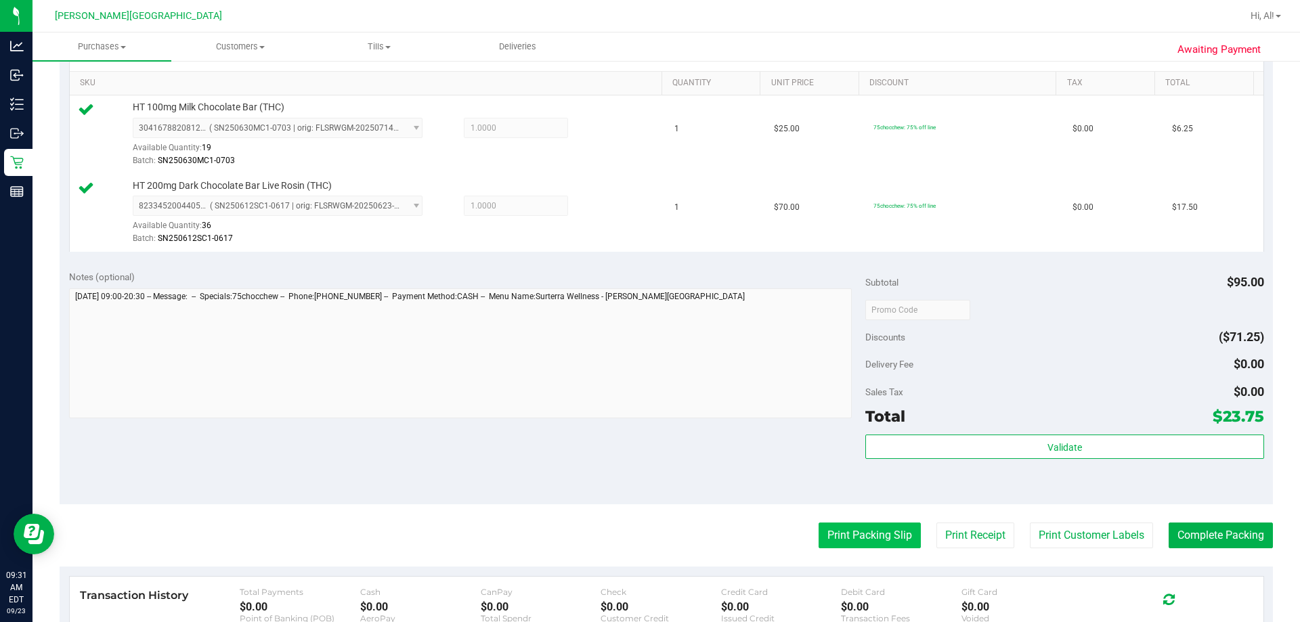
click at [648, 533] on button "Print Packing Slip" at bounding box center [869, 536] width 102 height 26
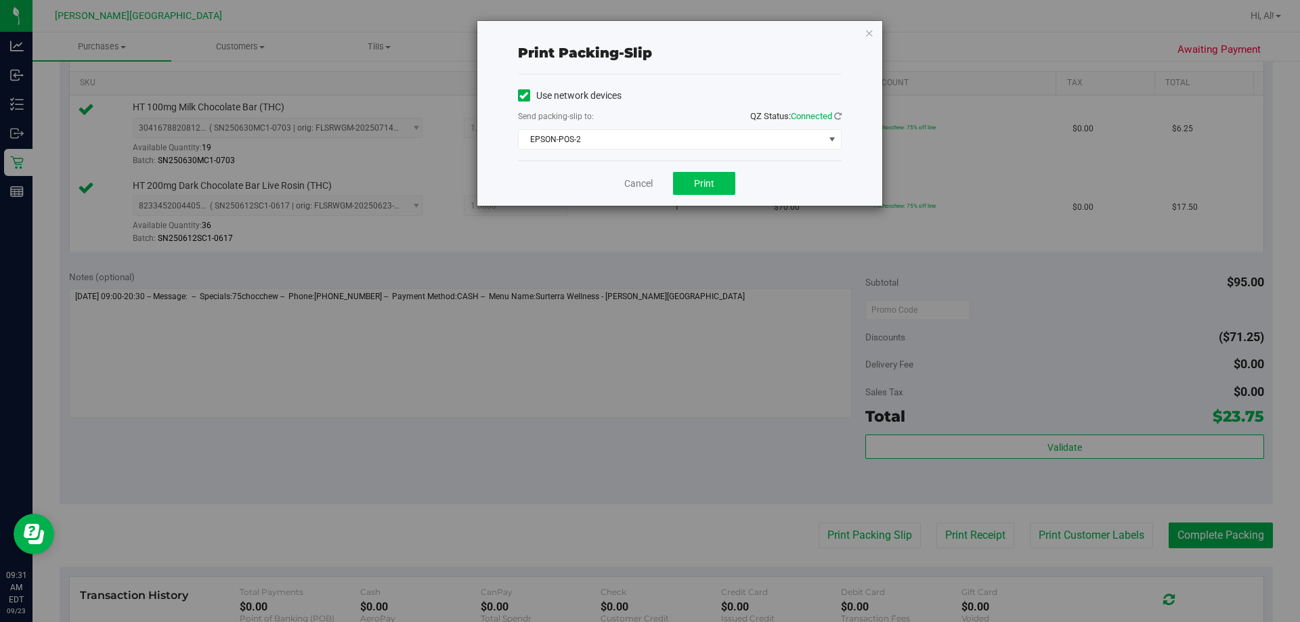
click at [648, 179] on button "Print" at bounding box center [704, 183] width 62 height 23
click at [648, 34] on div "Print packing-slip Use network devices Send packing-slip to: QZ Status: Connect…" at bounding box center [679, 113] width 405 height 185
click at [648, 35] on icon "button" at bounding box center [868, 32] width 9 height 16
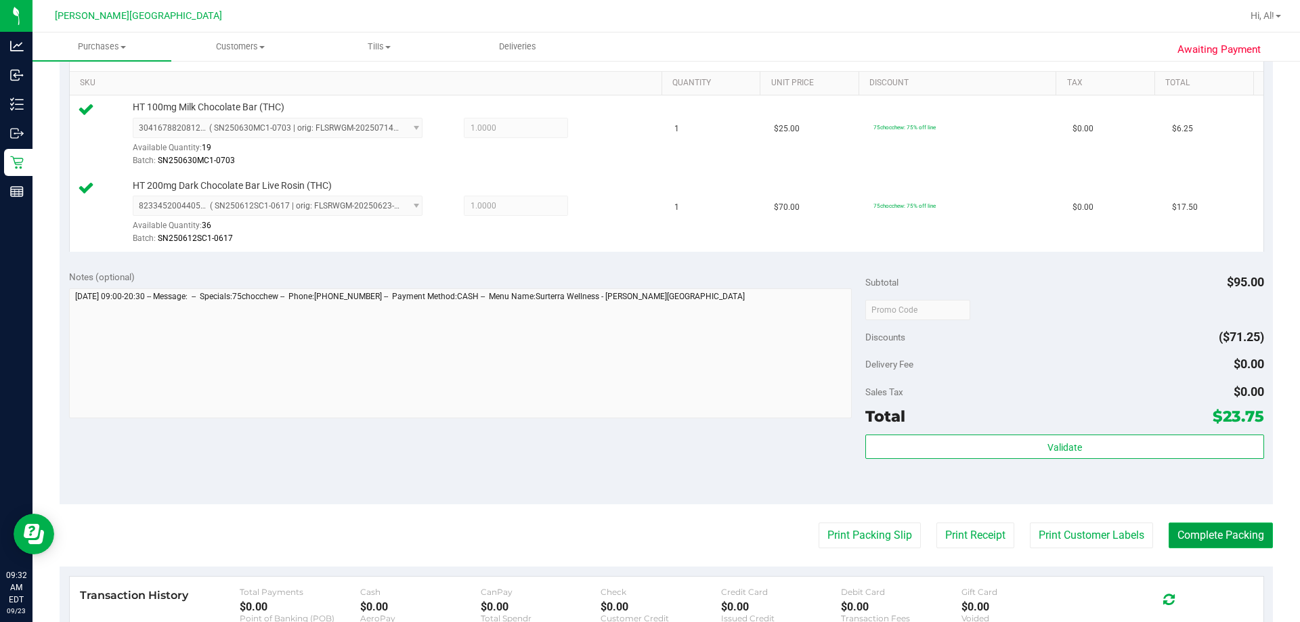
click at [648, 537] on button "Complete Packing" at bounding box center [1220, 536] width 104 height 26
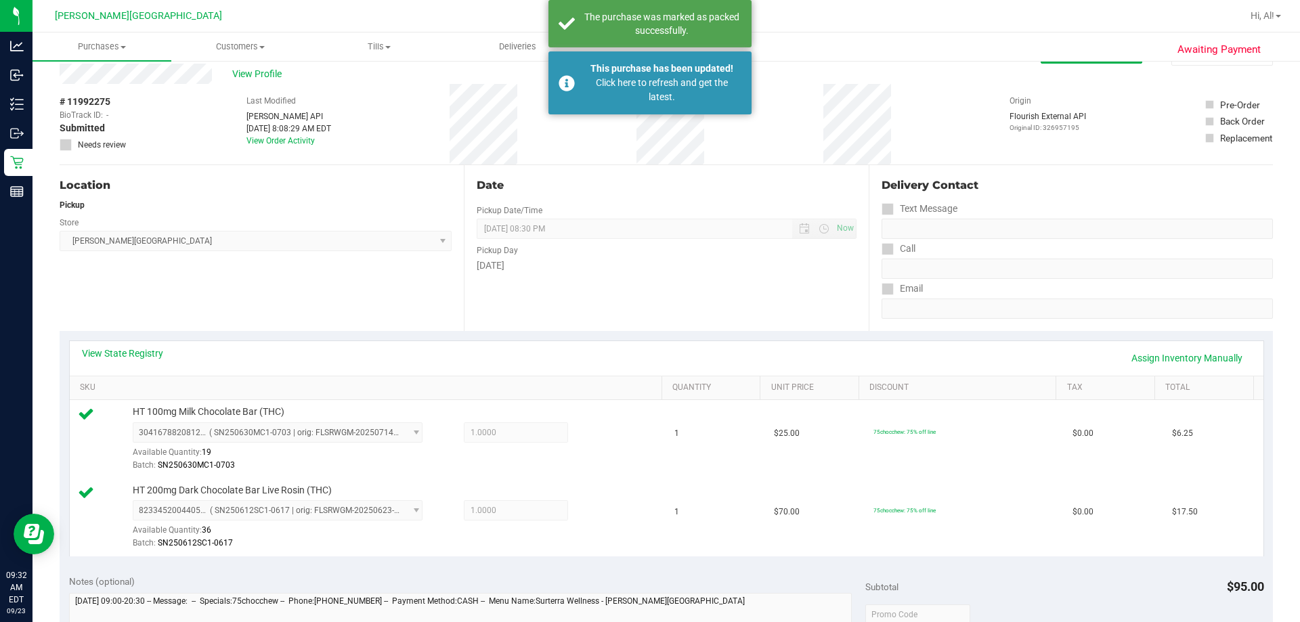
scroll to position [0, 0]
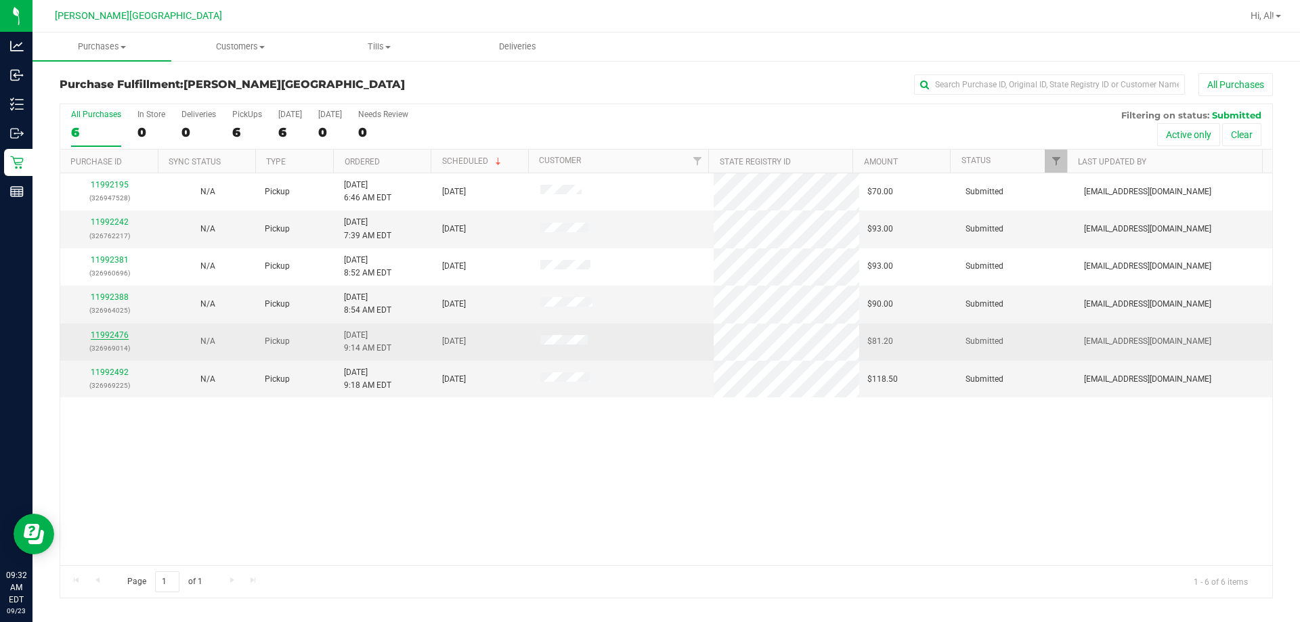
click at [112, 333] on link "11992476" at bounding box center [110, 334] width 38 height 9
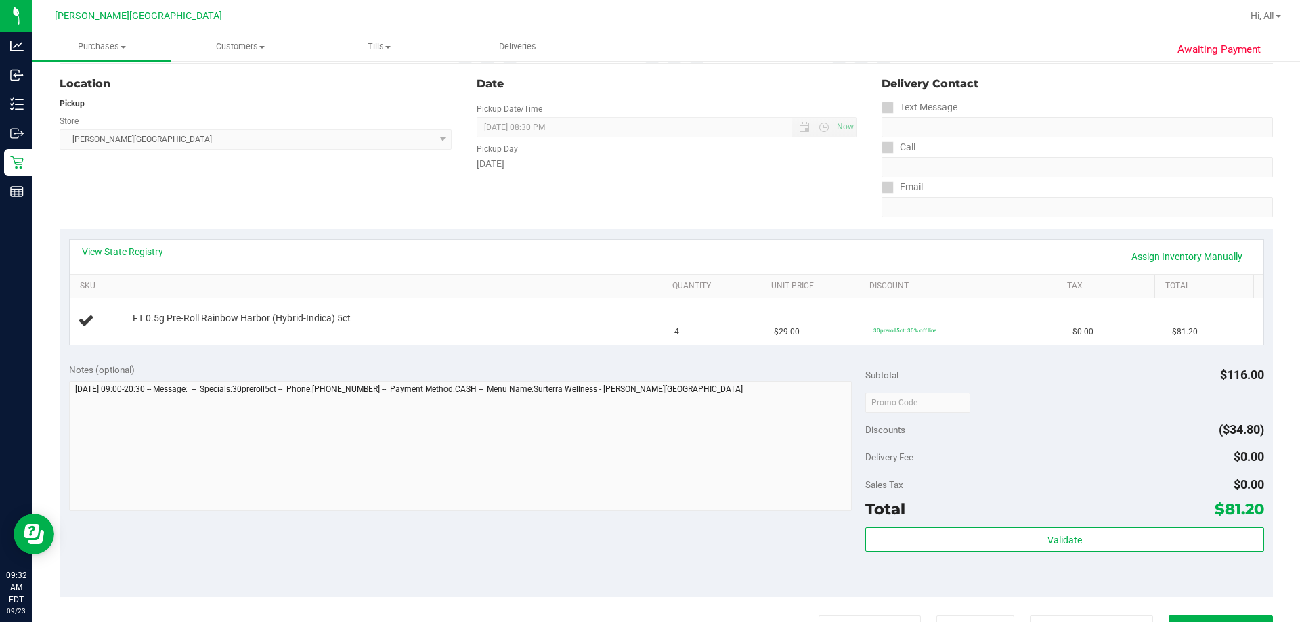
scroll to position [406, 0]
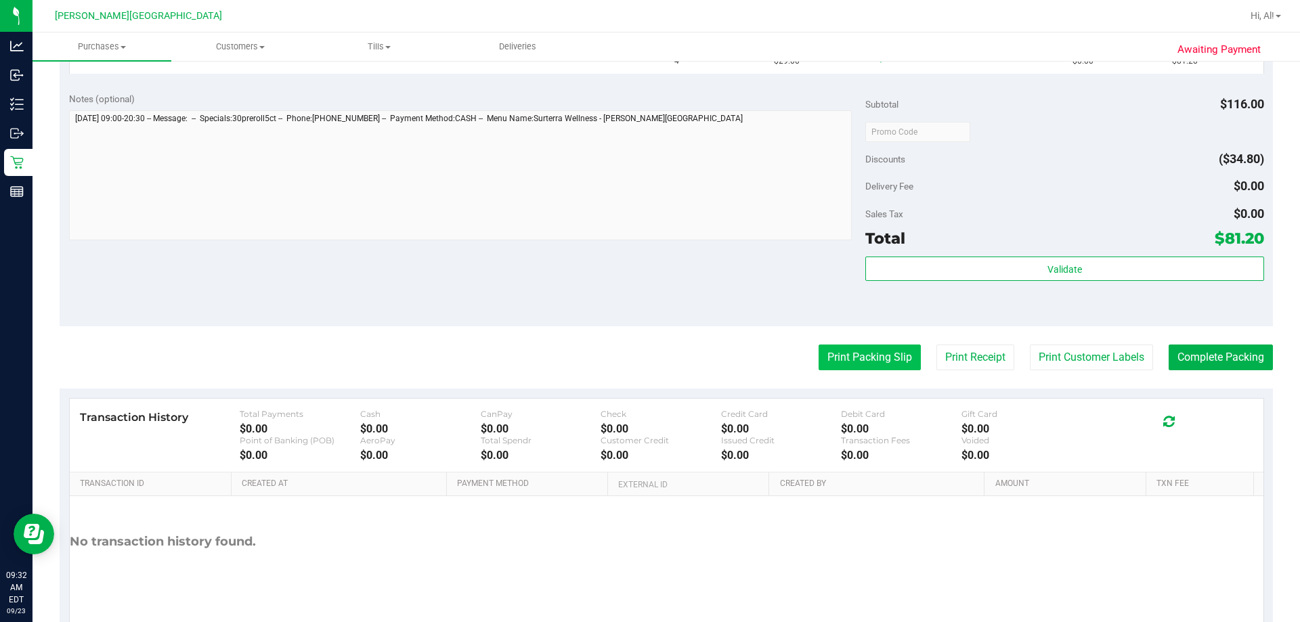
click at [648, 358] on button "Print Packing Slip" at bounding box center [869, 358] width 102 height 26
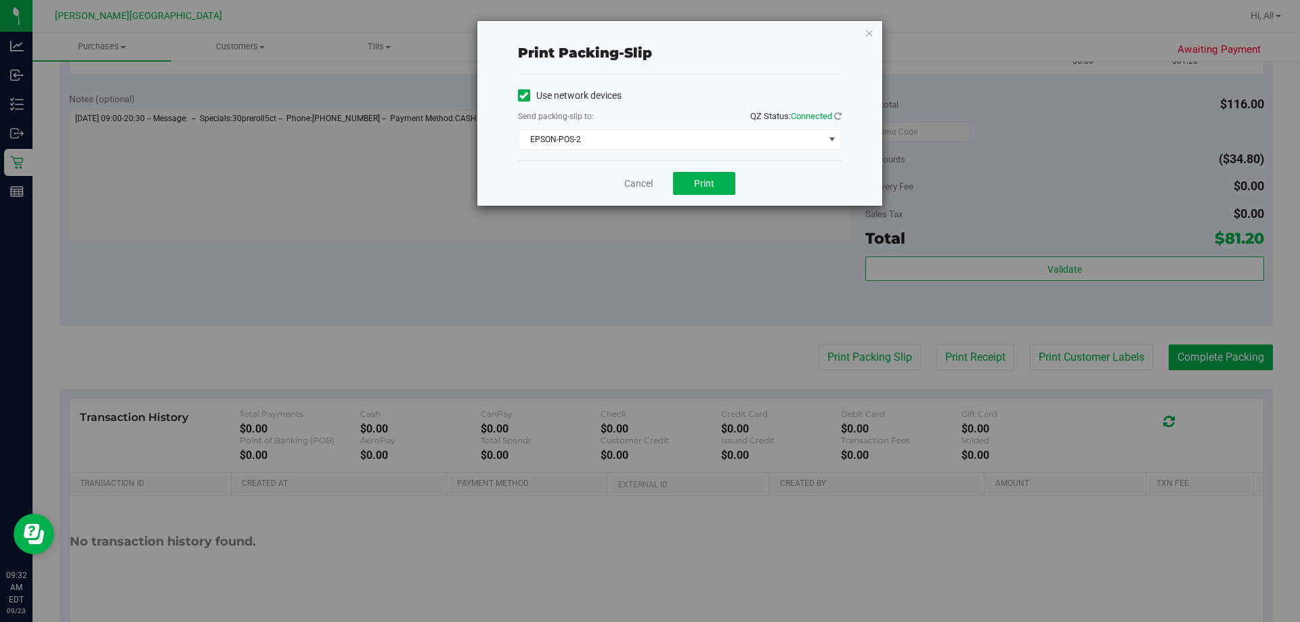
click at [648, 171] on div "Cancel Print" at bounding box center [680, 182] width 324 height 45
click at [648, 180] on span "Print" at bounding box center [704, 183] width 20 height 11
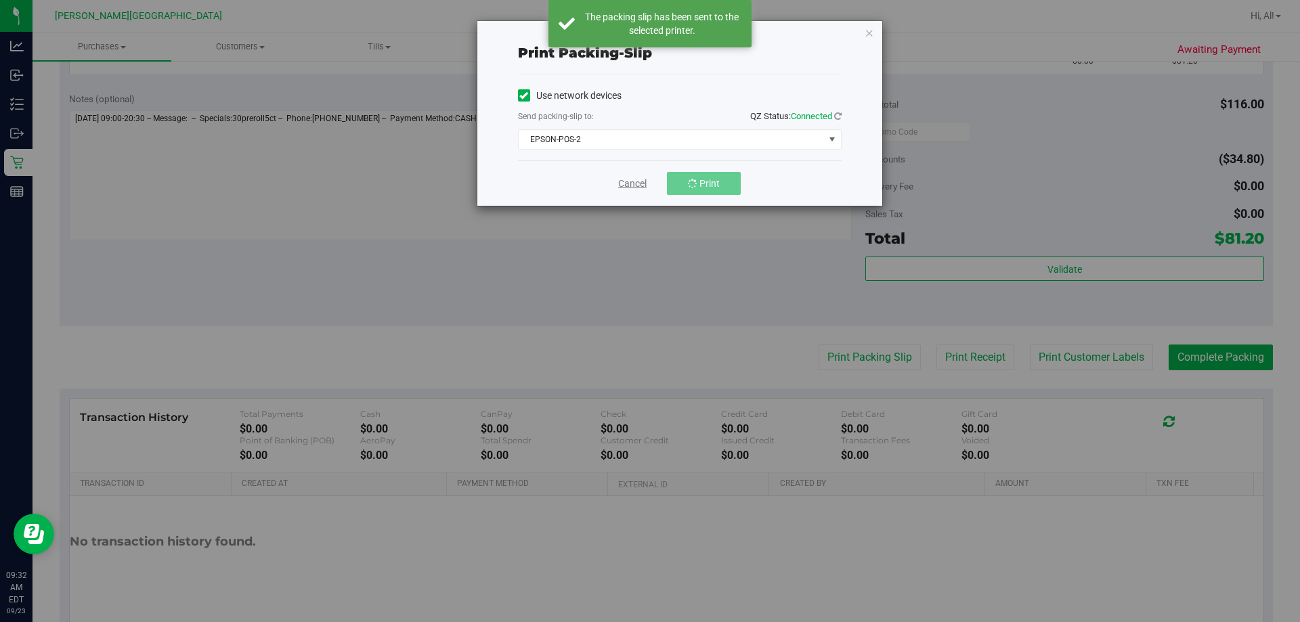
click at [633, 181] on link "Cancel" at bounding box center [632, 184] width 28 height 14
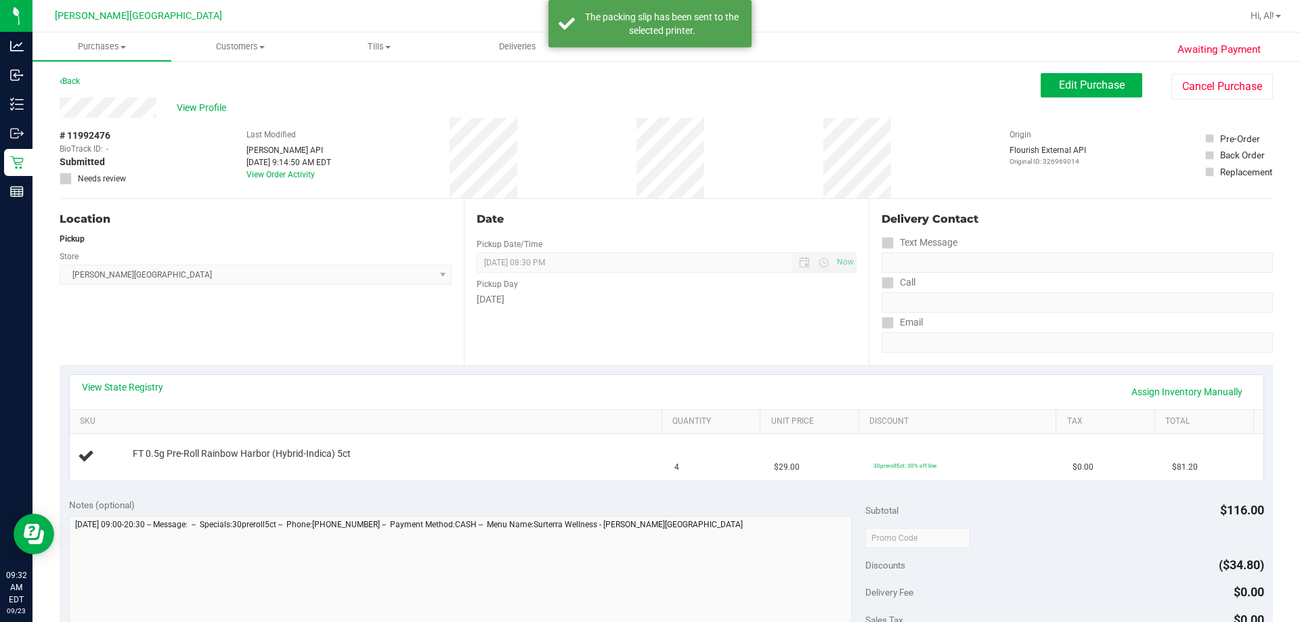
scroll to position [338, 0]
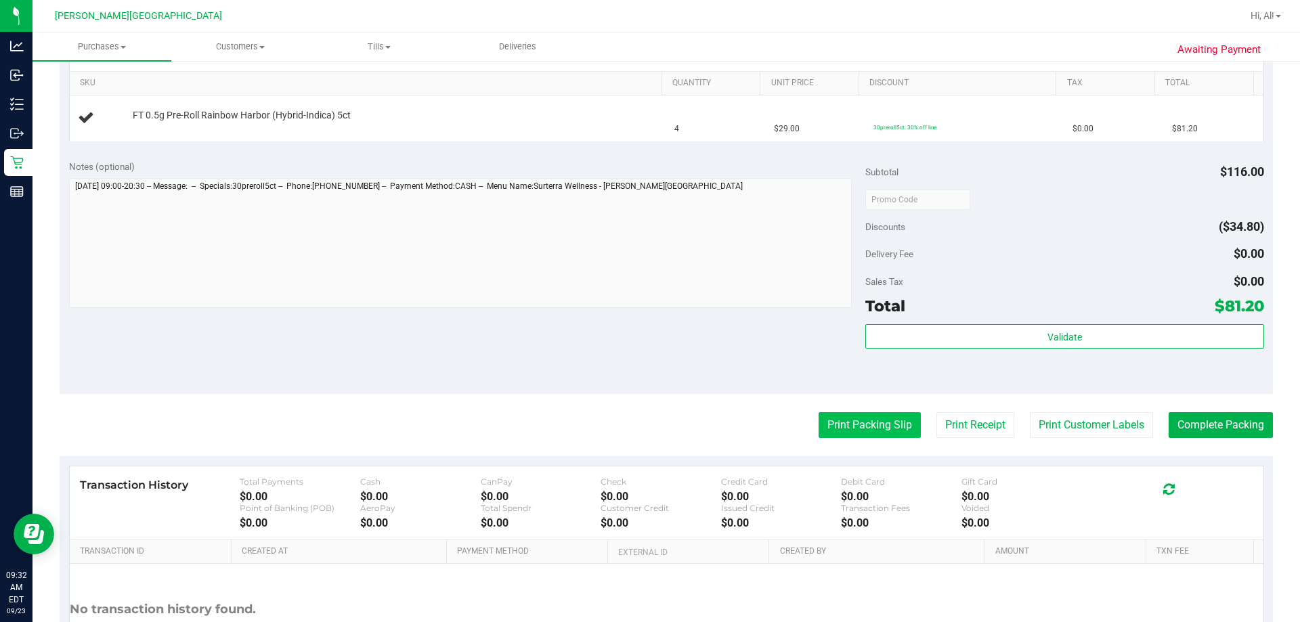
click at [648, 418] on button "Print Packing Slip" at bounding box center [869, 425] width 102 height 26
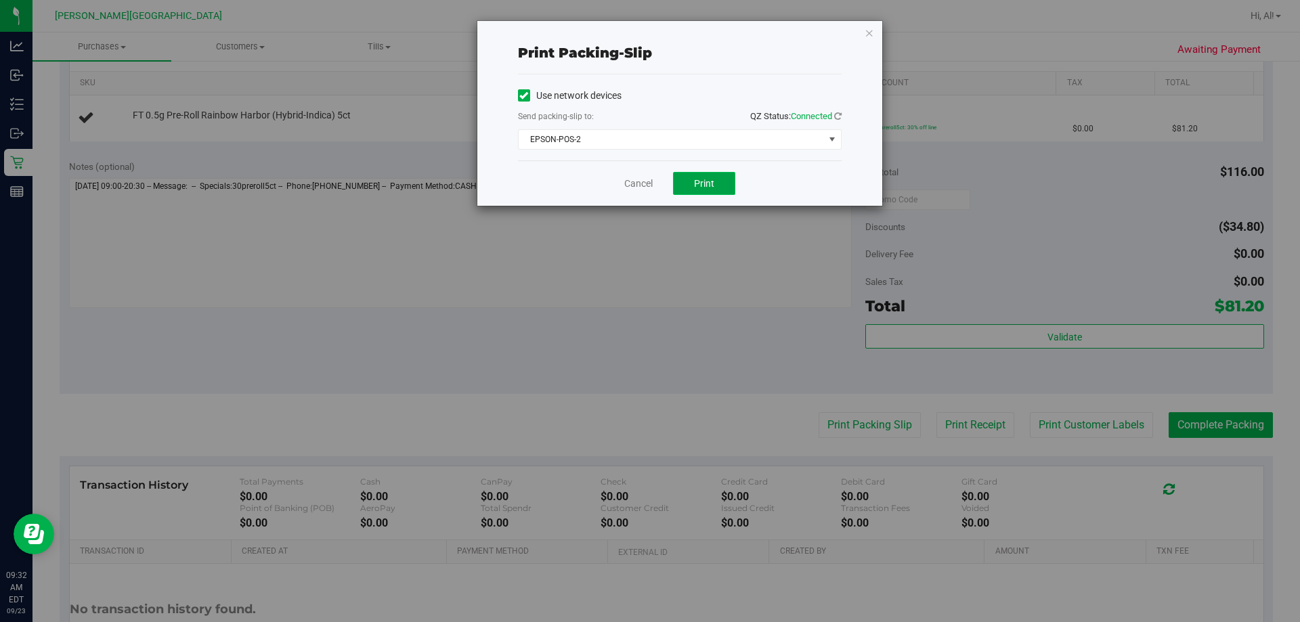
click at [648, 177] on button "Print" at bounding box center [704, 183] width 62 height 23
click at [640, 190] on link "Cancel" at bounding box center [638, 184] width 28 height 14
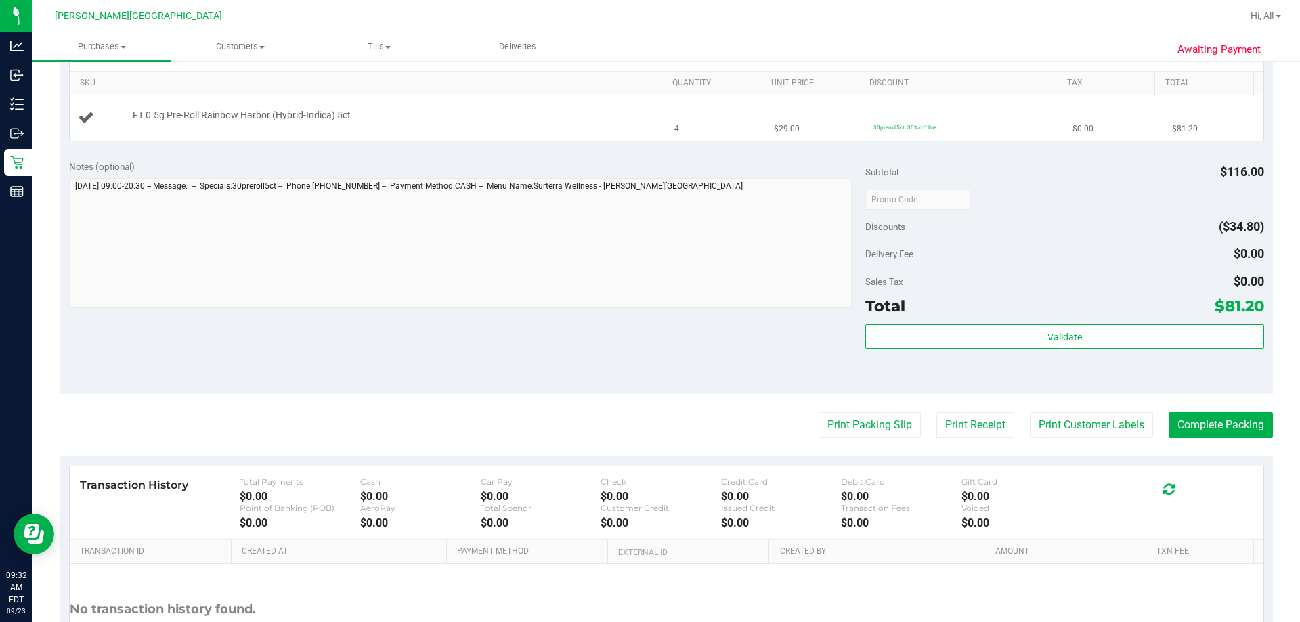
click at [638, 125] on div "FT 0.5g Pre-Roll Rainbow Harbor (Hybrid-Indica) 5ct" at bounding box center [368, 118] width 581 height 18
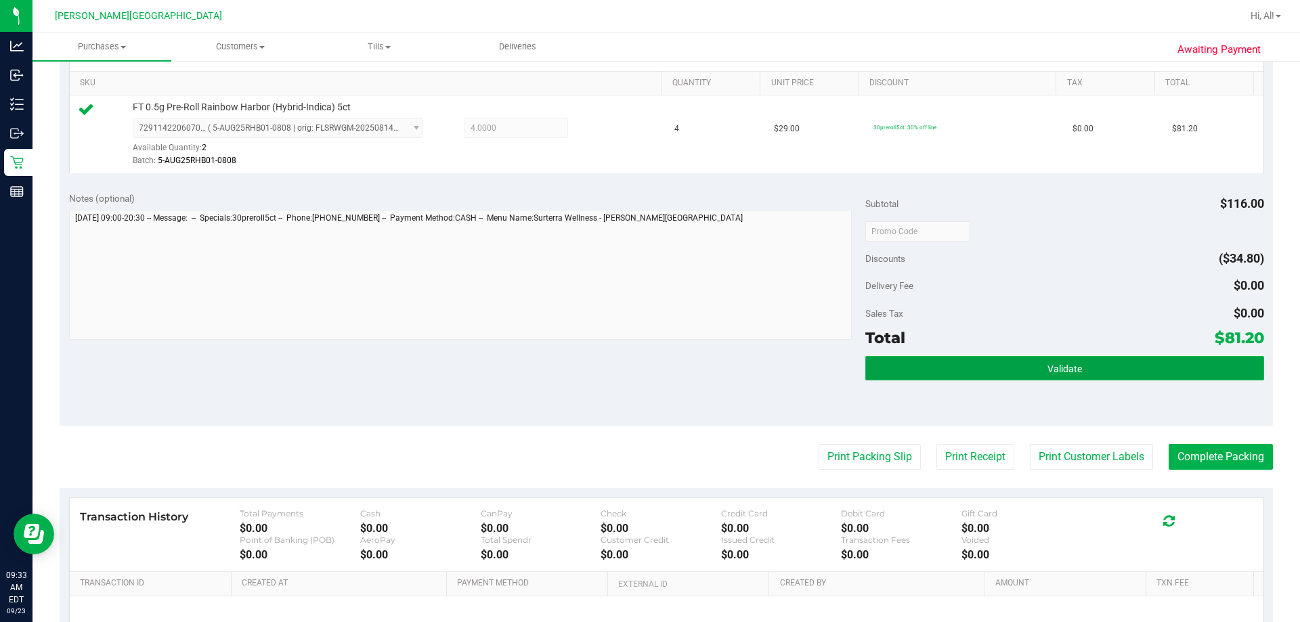
click at [648, 370] on button "Validate" at bounding box center [1064, 368] width 398 height 24
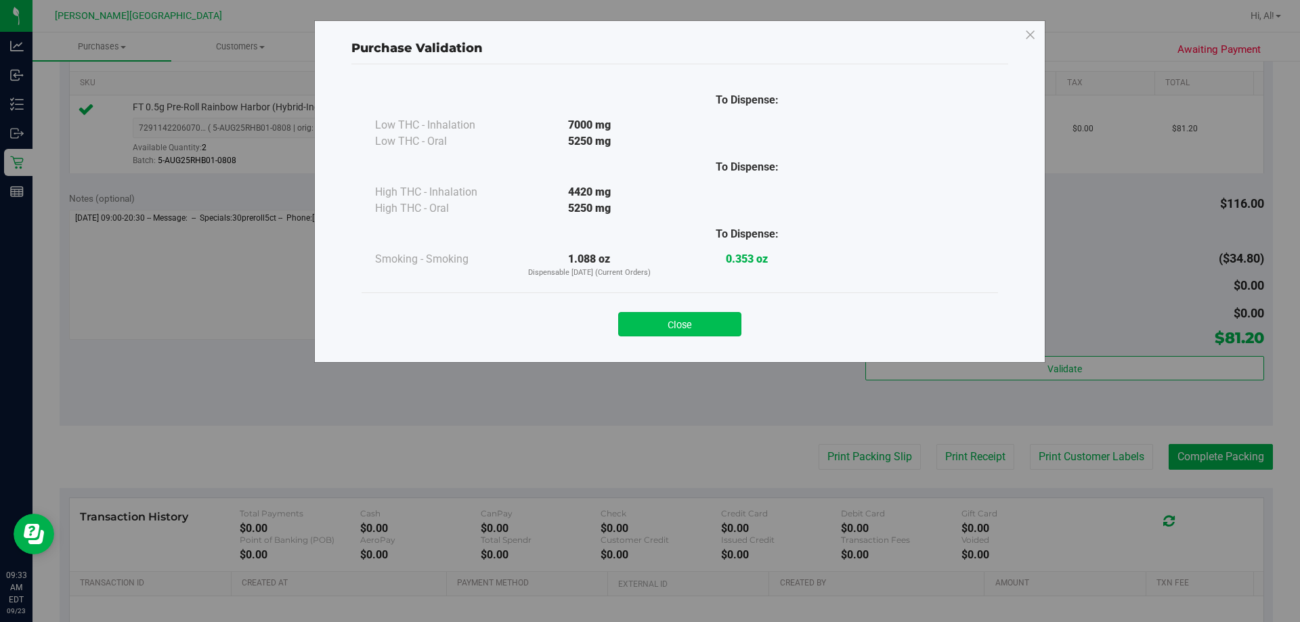
click at [648, 316] on button "Close" at bounding box center [679, 324] width 123 height 24
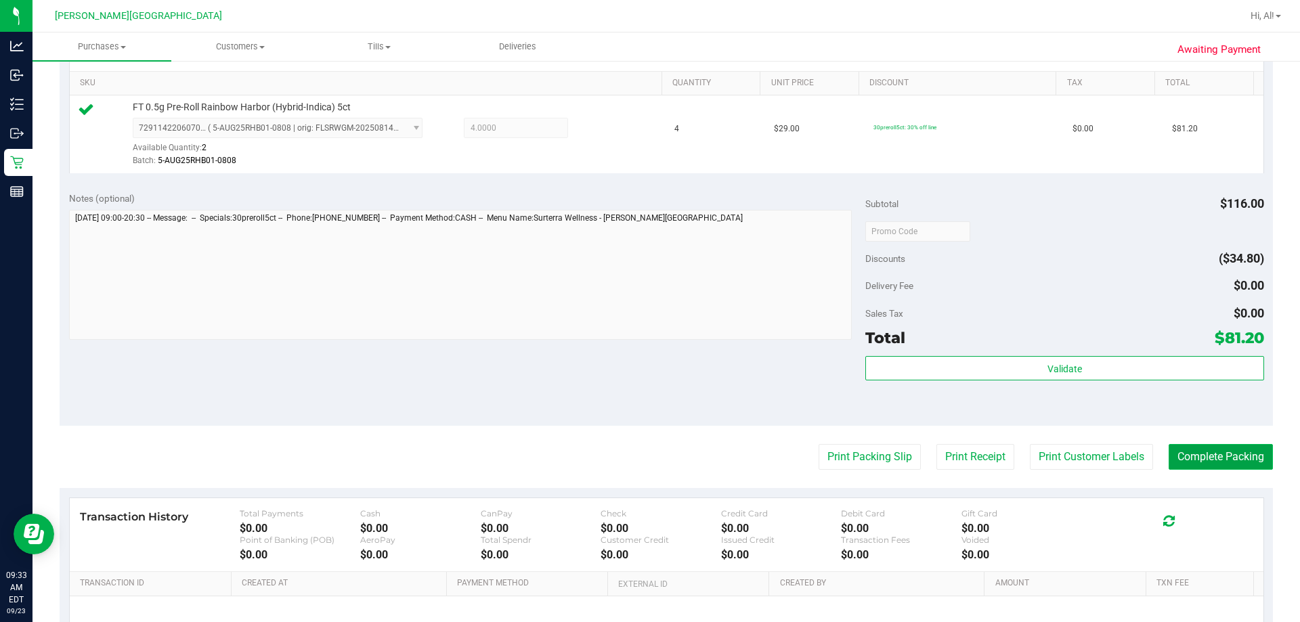
click at [648, 447] on button "Complete Packing" at bounding box center [1220, 457] width 104 height 26
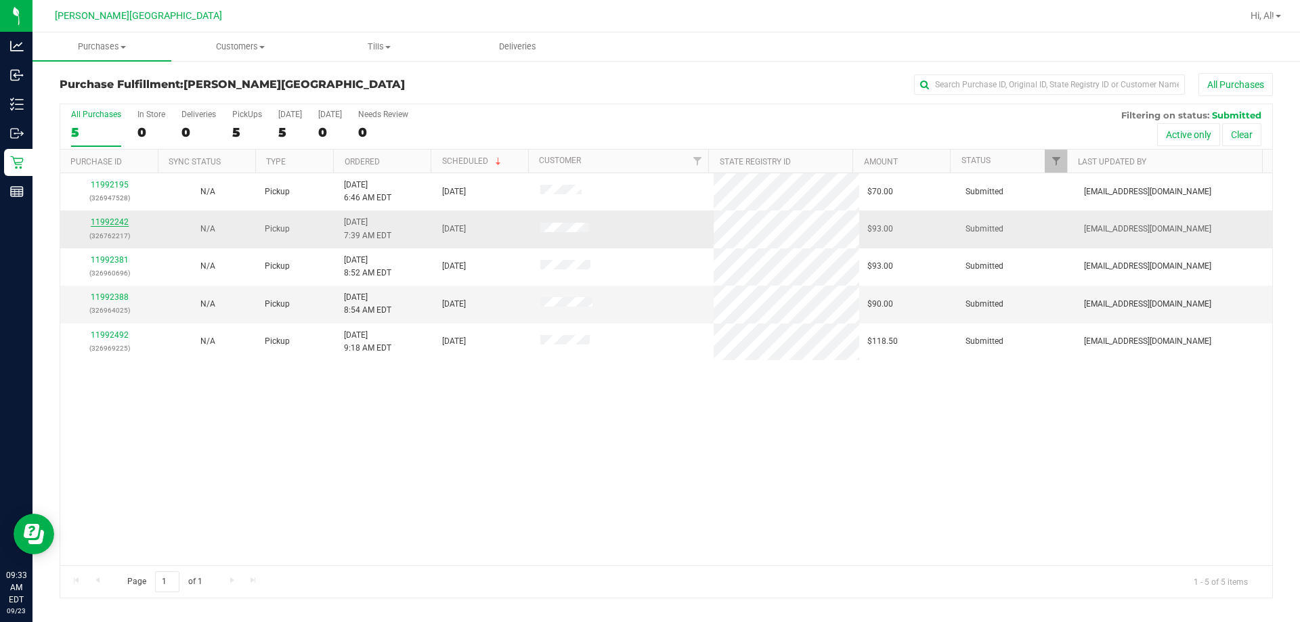
click at [93, 225] on link "11992242" at bounding box center [110, 221] width 38 height 9
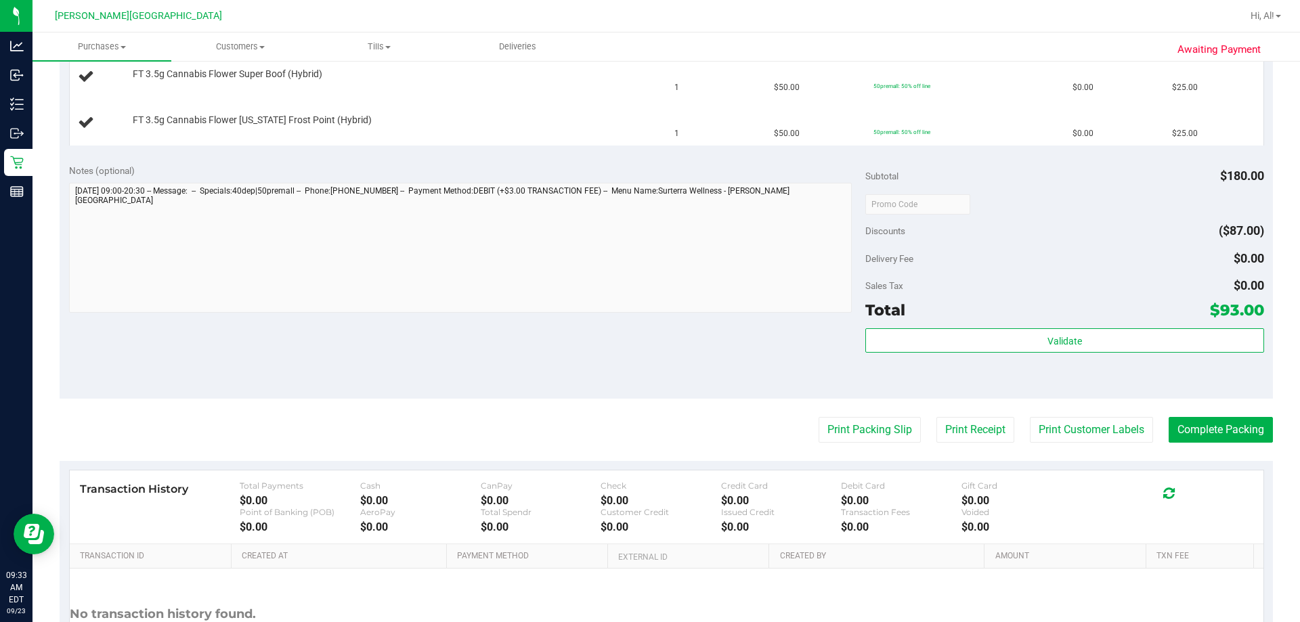
scroll to position [474, 0]
click at [648, 418] on button "Print Packing Slip" at bounding box center [869, 429] width 102 height 26
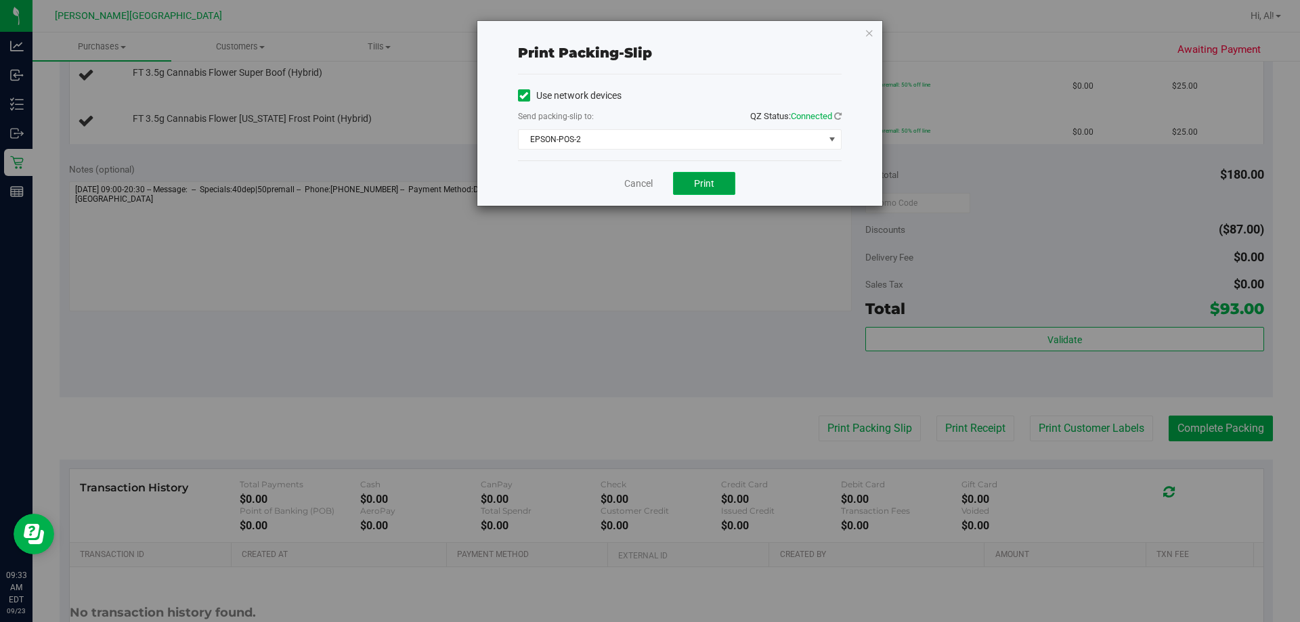
click at [648, 182] on button "Print" at bounding box center [704, 183] width 62 height 23
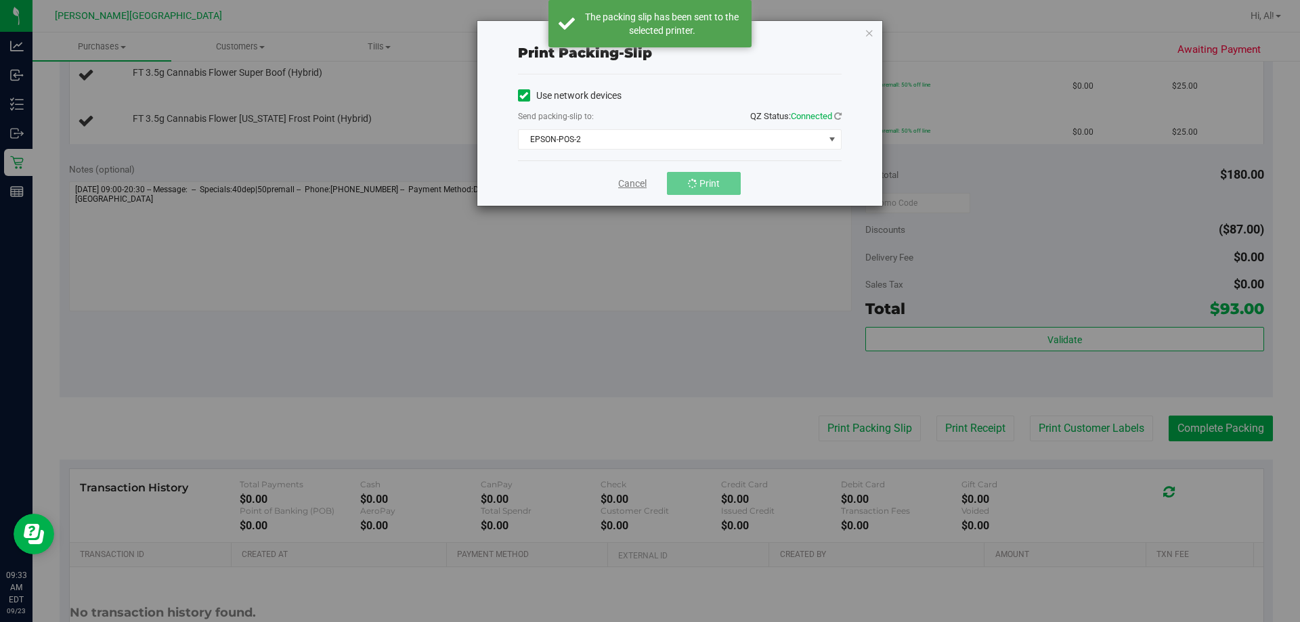
click at [640, 187] on link "Cancel" at bounding box center [632, 184] width 28 height 14
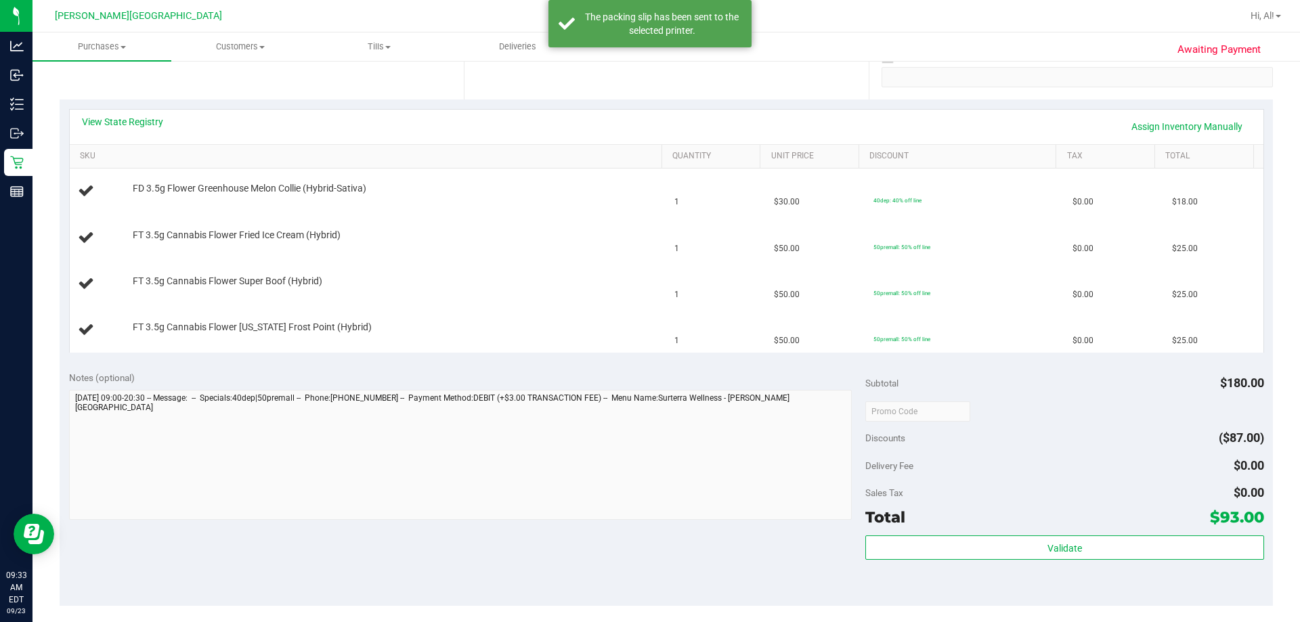
scroll to position [135, 0]
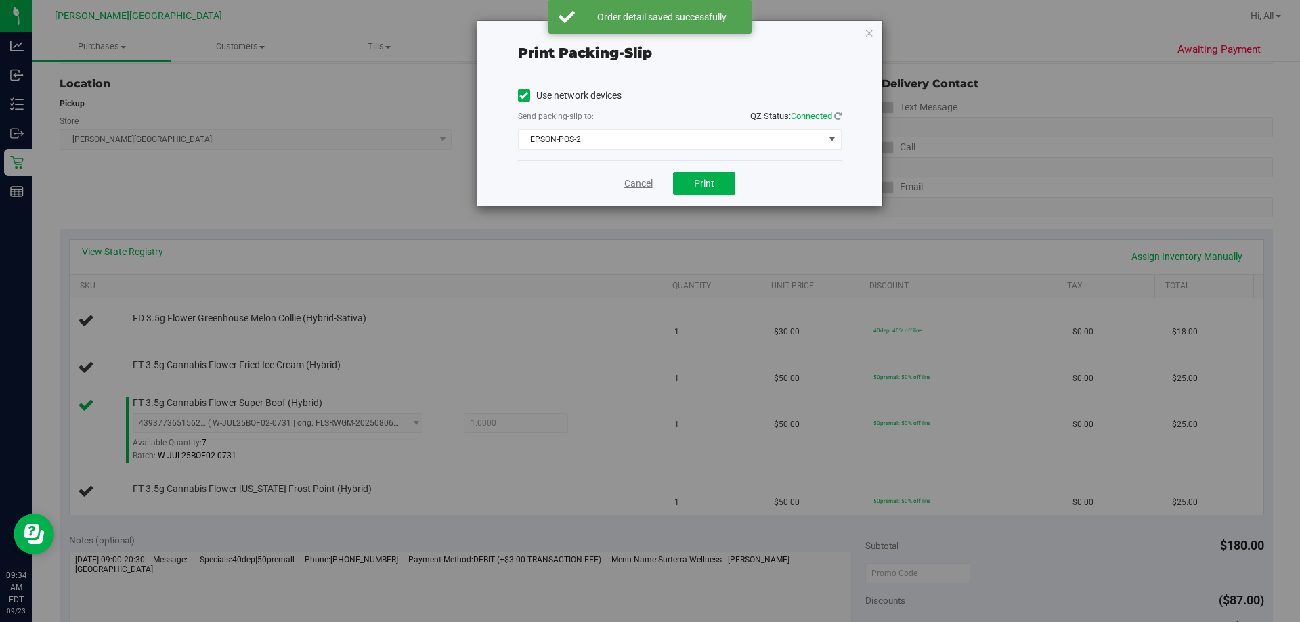
click at [629, 187] on link "Cancel" at bounding box center [638, 184] width 28 height 14
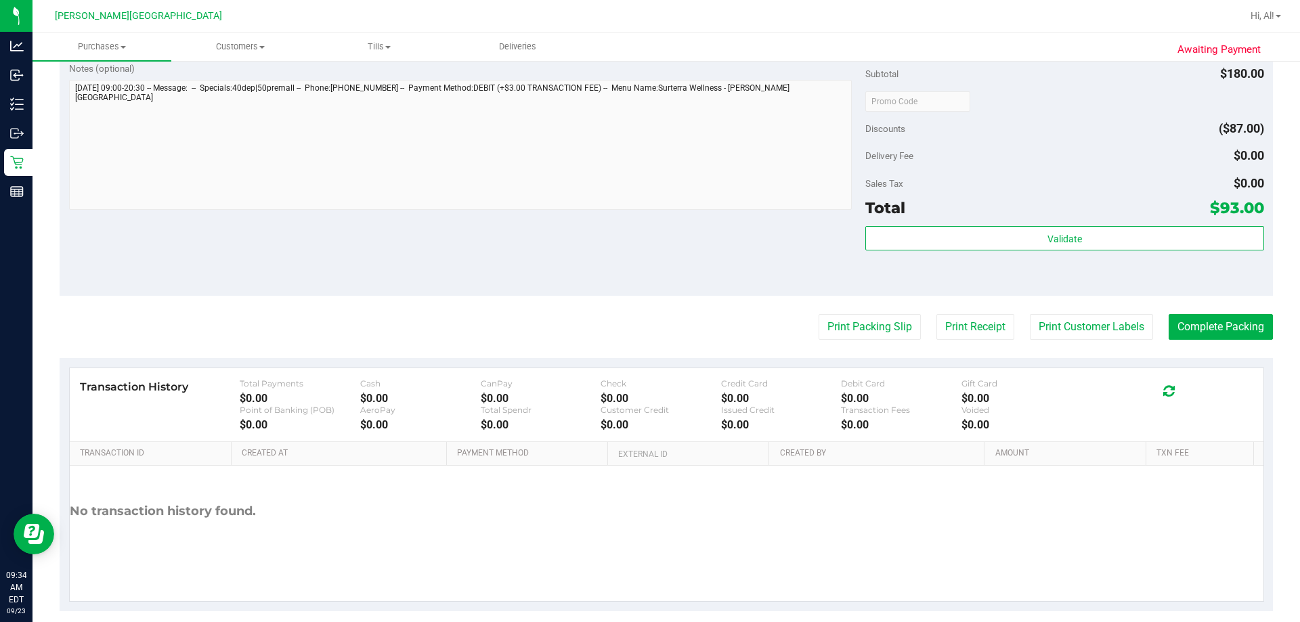
click at [648, 314] on button "Print Packing Slip" at bounding box center [869, 327] width 102 height 26
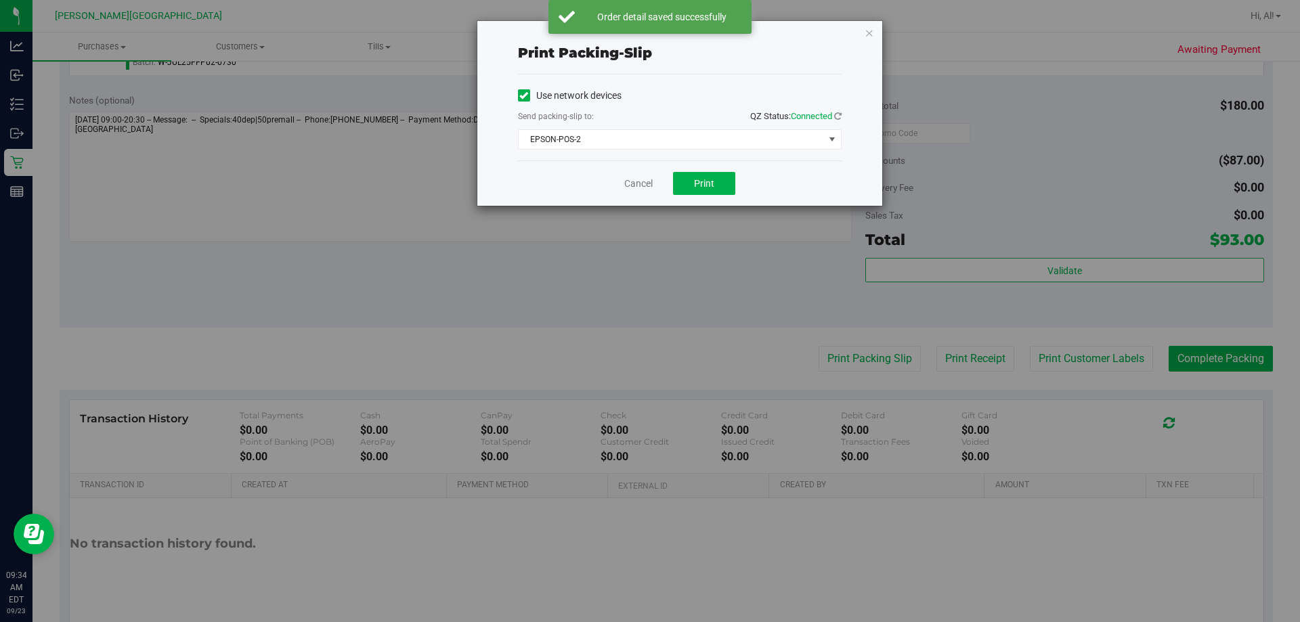
click at [630, 196] on div "Cancel Print" at bounding box center [680, 182] width 324 height 45
click at [635, 178] on link "Cancel" at bounding box center [638, 184] width 28 height 14
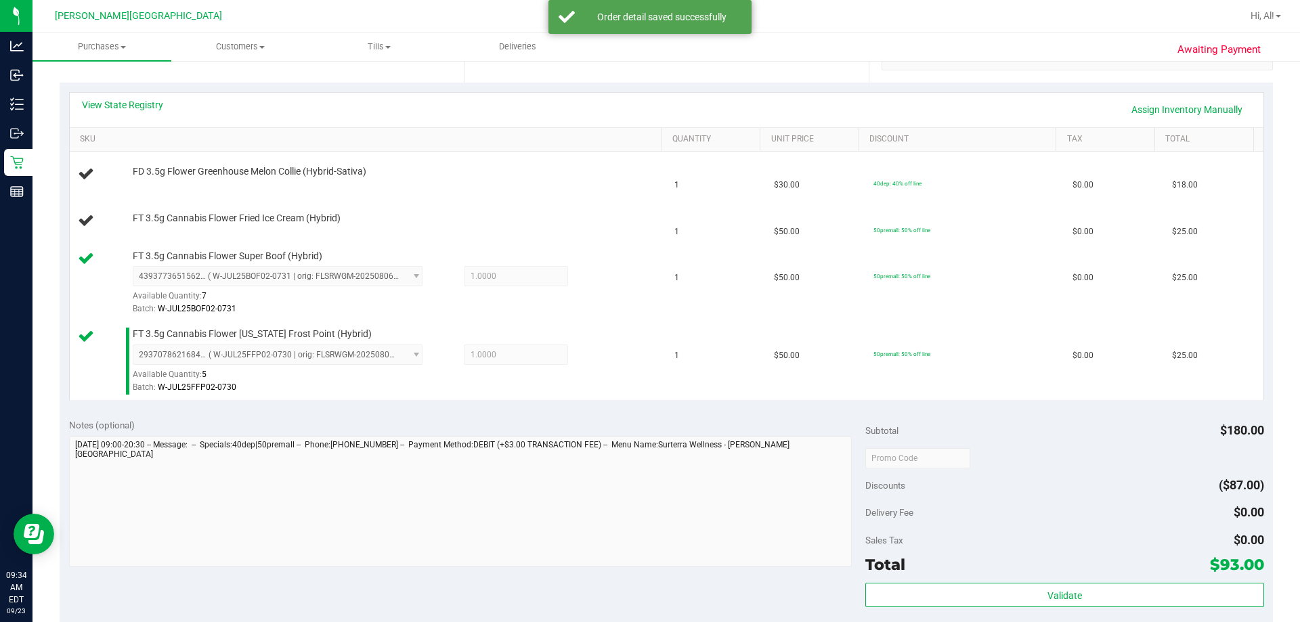
scroll to position [201, 0]
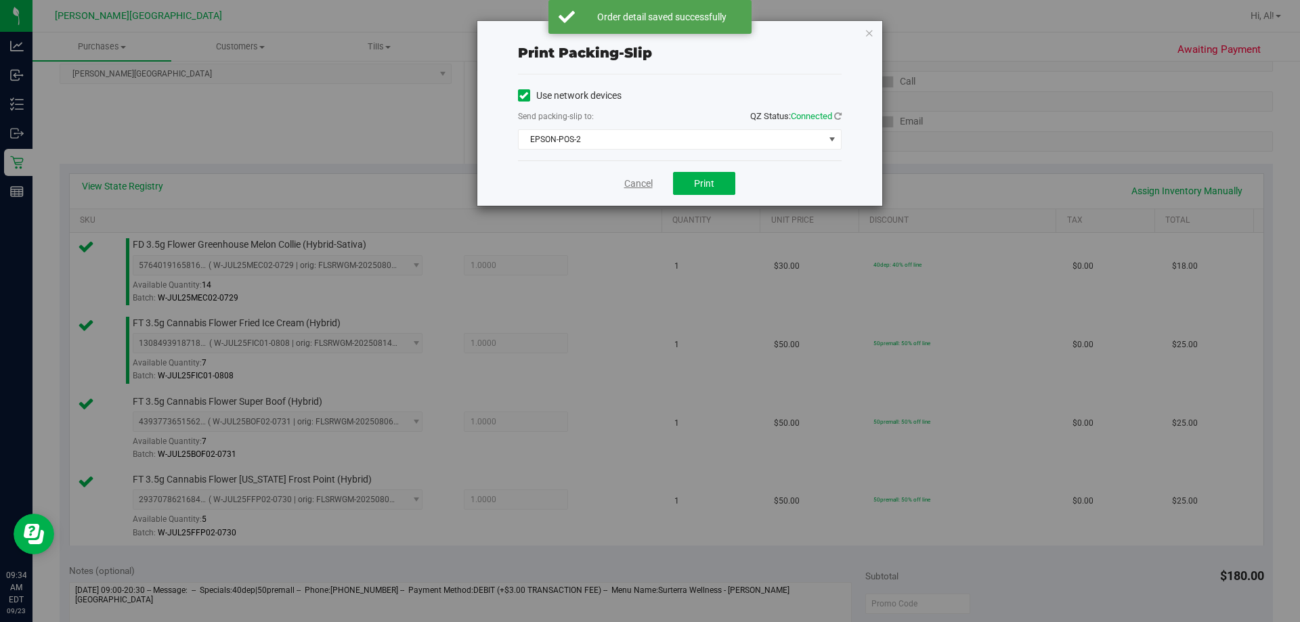
click at [642, 186] on link "Cancel" at bounding box center [638, 184] width 28 height 14
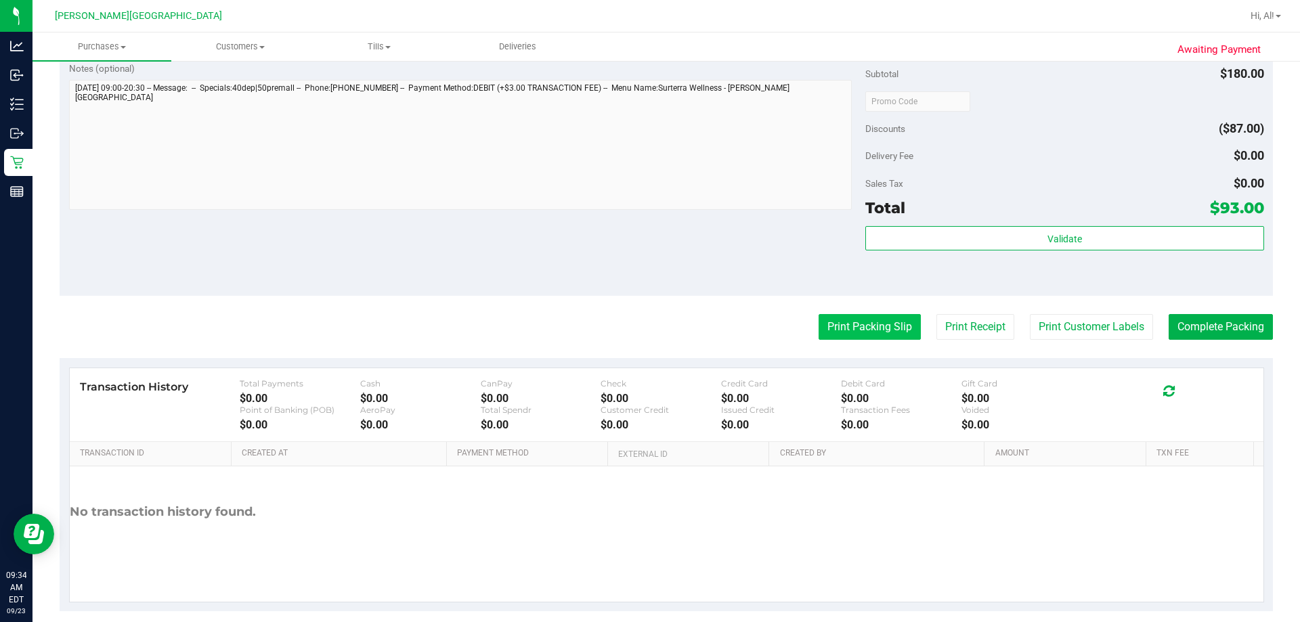
click at [648, 324] on button "Print Packing Slip" at bounding box center [869, 327] width 102 height 26
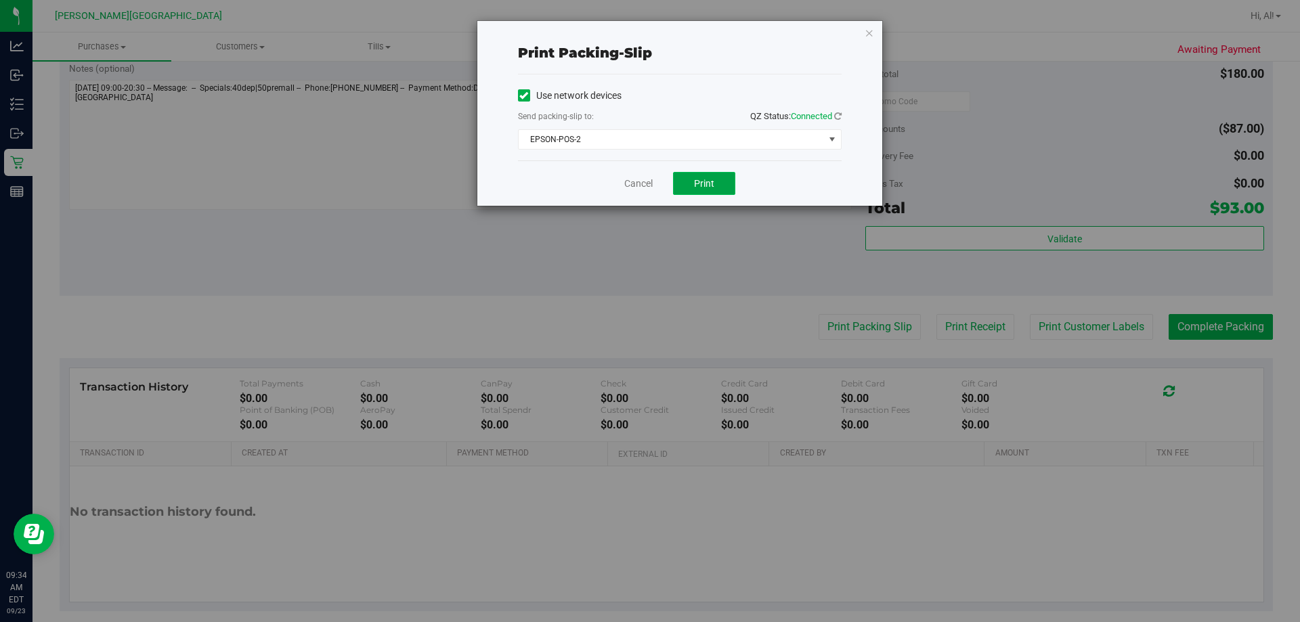
click at [648, 183] on span "Print" at bounding box center [704, 183] width 20 height 11
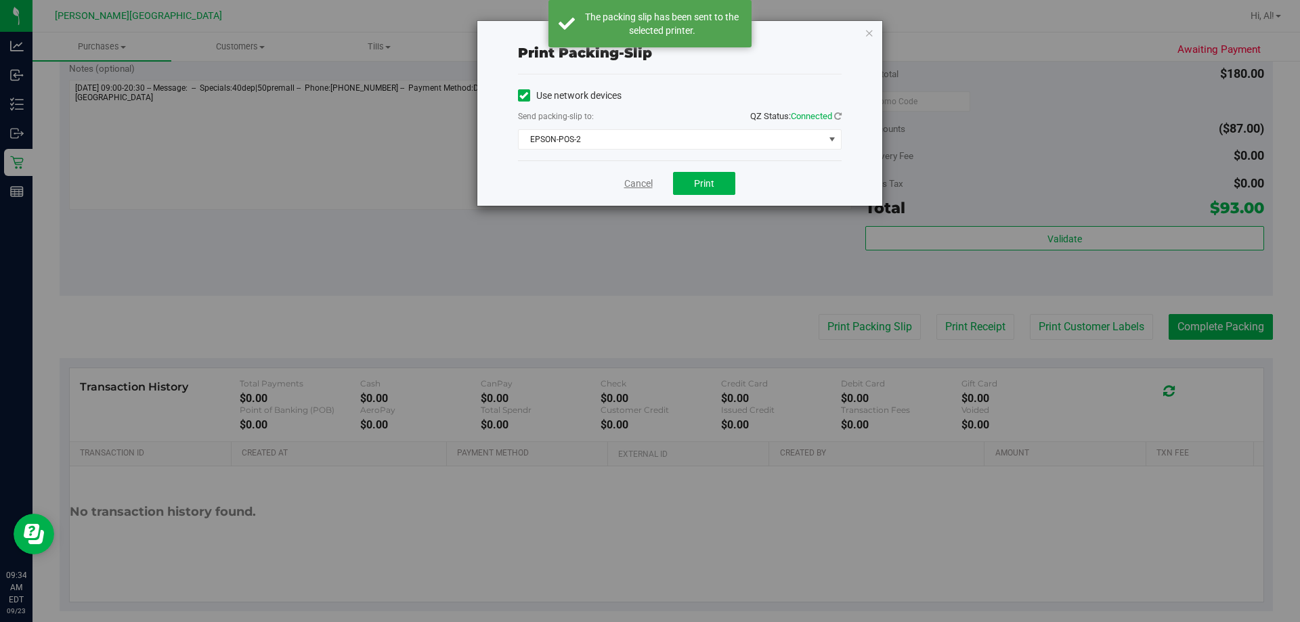
click at [638, 185] on link "Cancel" at bounding box center [638, 184] width 28 height 14
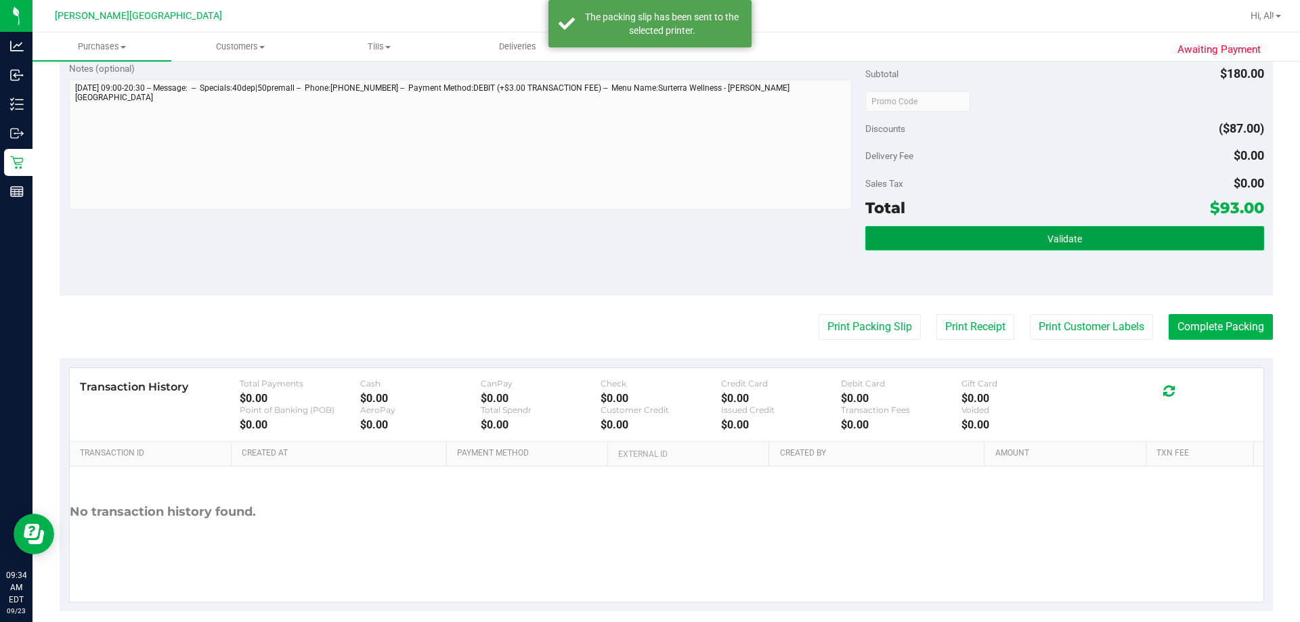
click at [648, 240] on button "Validate" at bounding box center [1064, 238] width 398 height 24
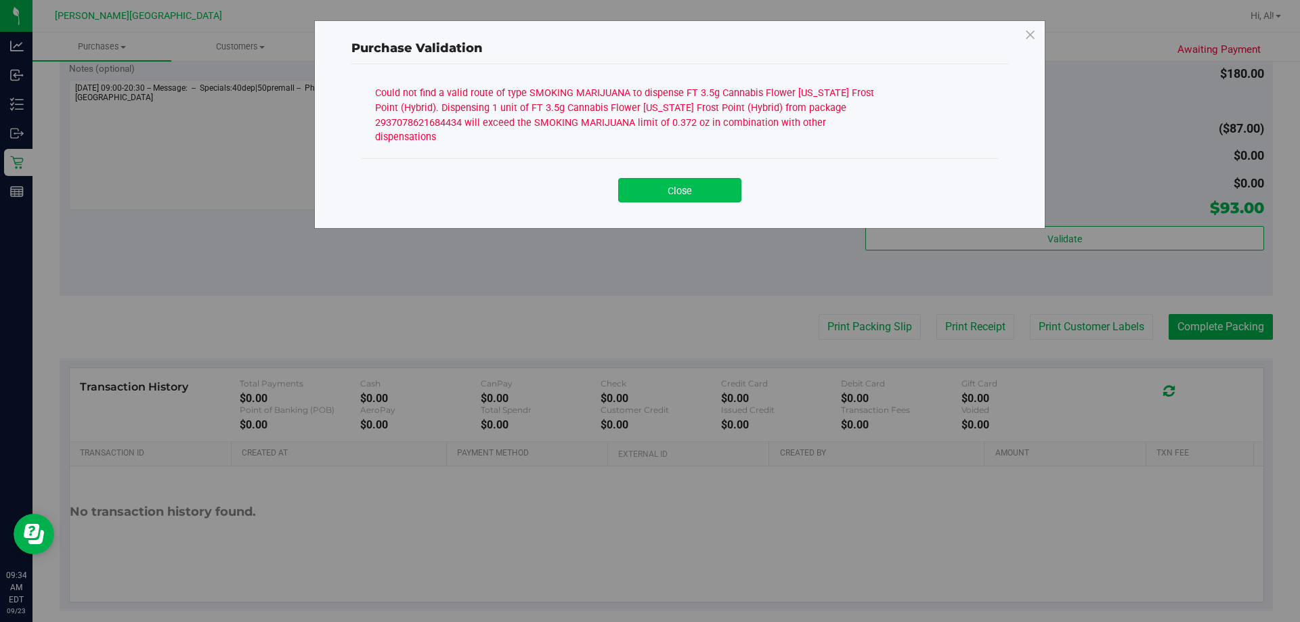
click at [648, 178] on button "Close" at bounding box center [679, 190] width 123 height 24
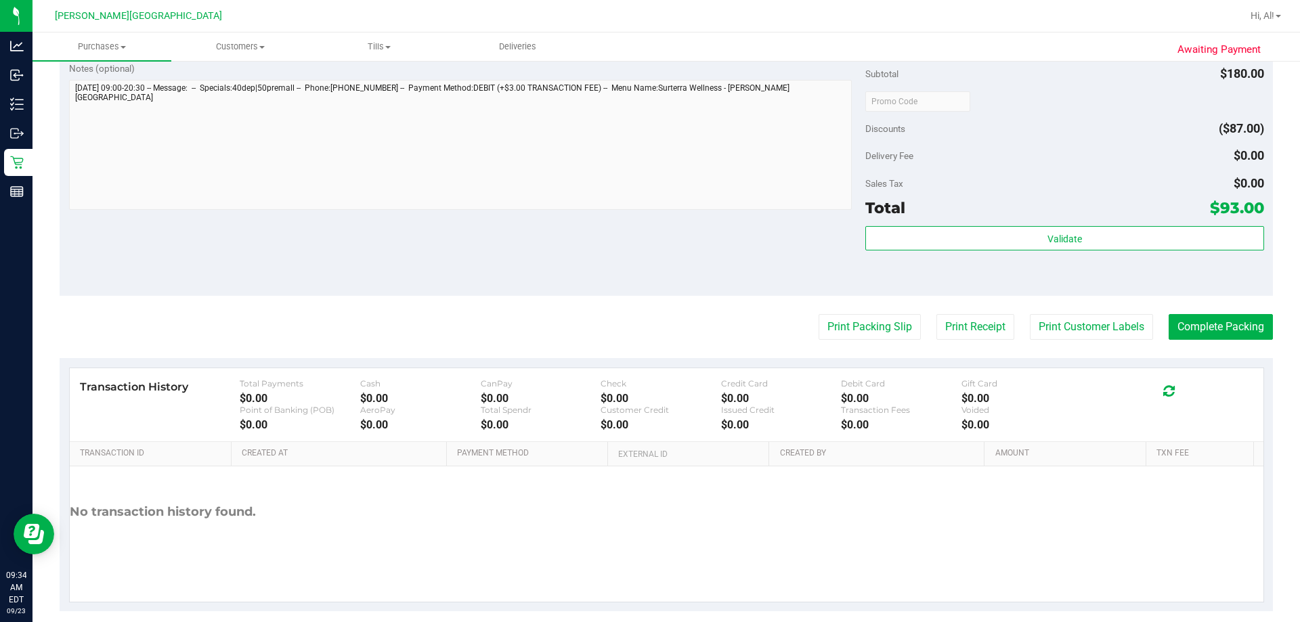
scroll to position [26, 0]
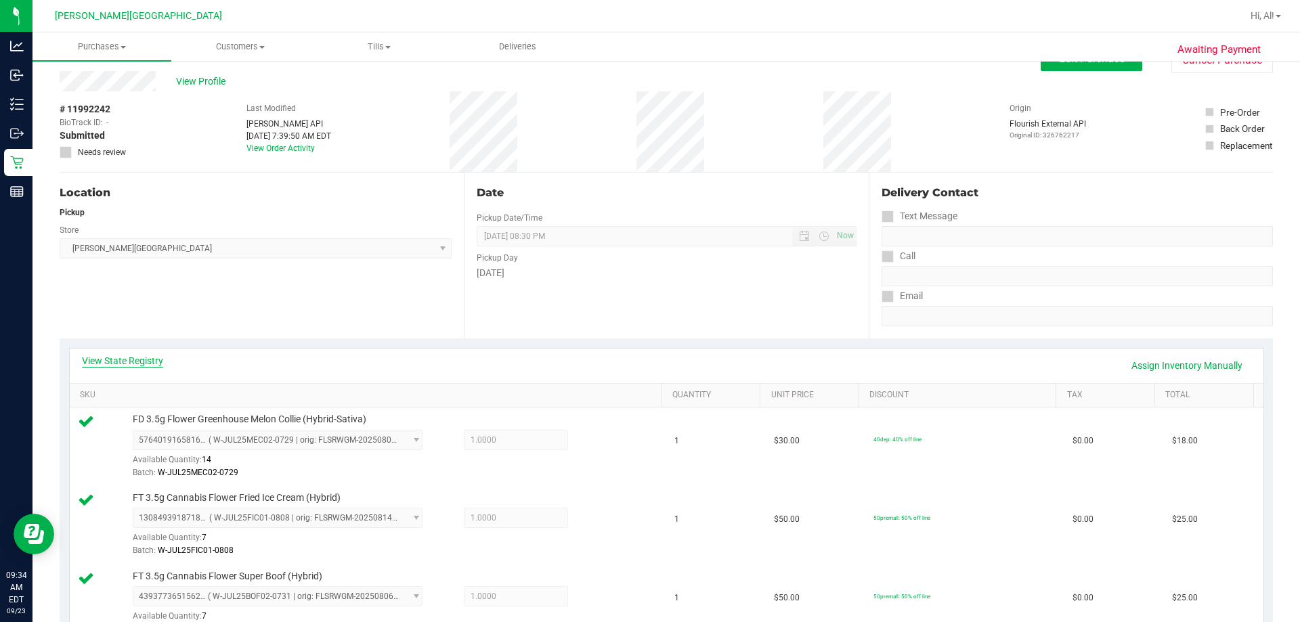
click at [129, 367] on link "View State Registry" at bounding box center [122, 361] width 81 height 14
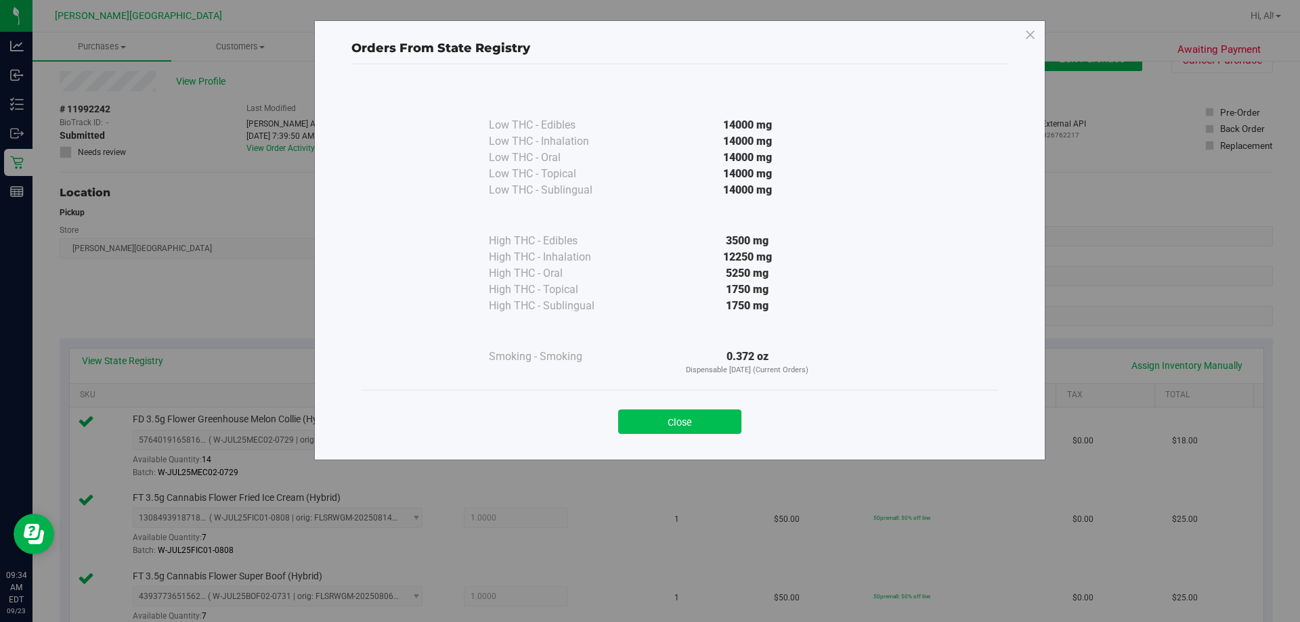
click at [648, 416] on button "Close" at bounding box center [679, 421] width 123 height 24
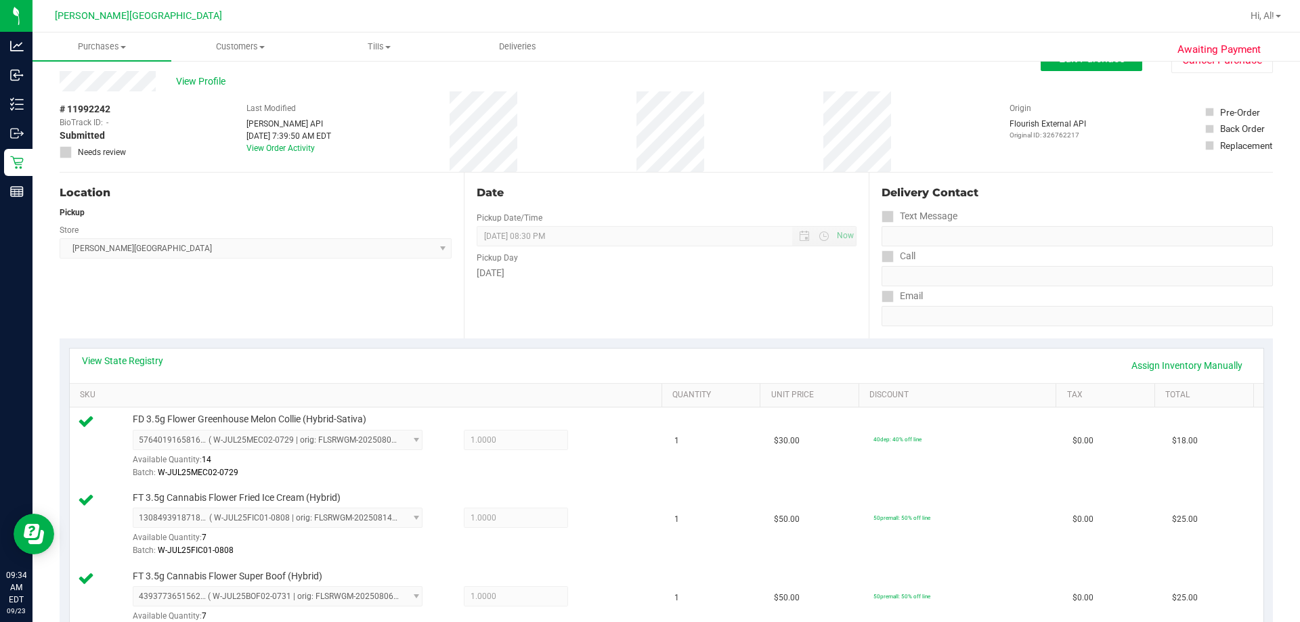
scroll to position [162, 0]
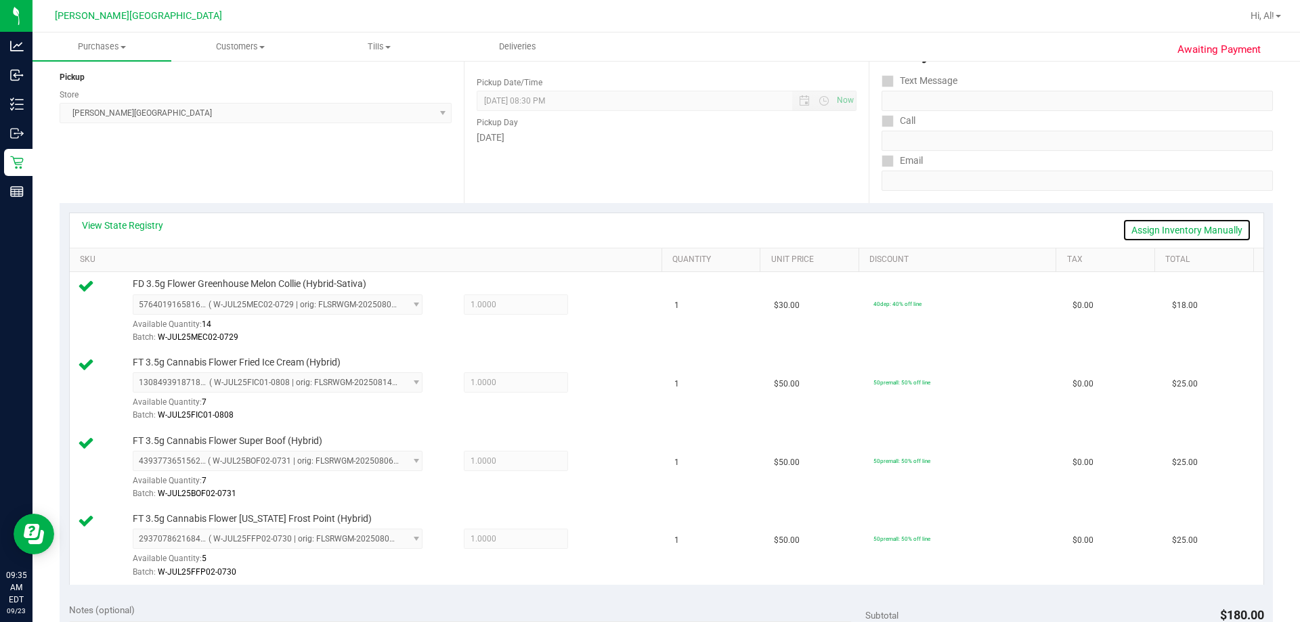
click at [648, 227] on link "Assign Inventory Manually" at bounding box center [1186, 230] width 129 height 23
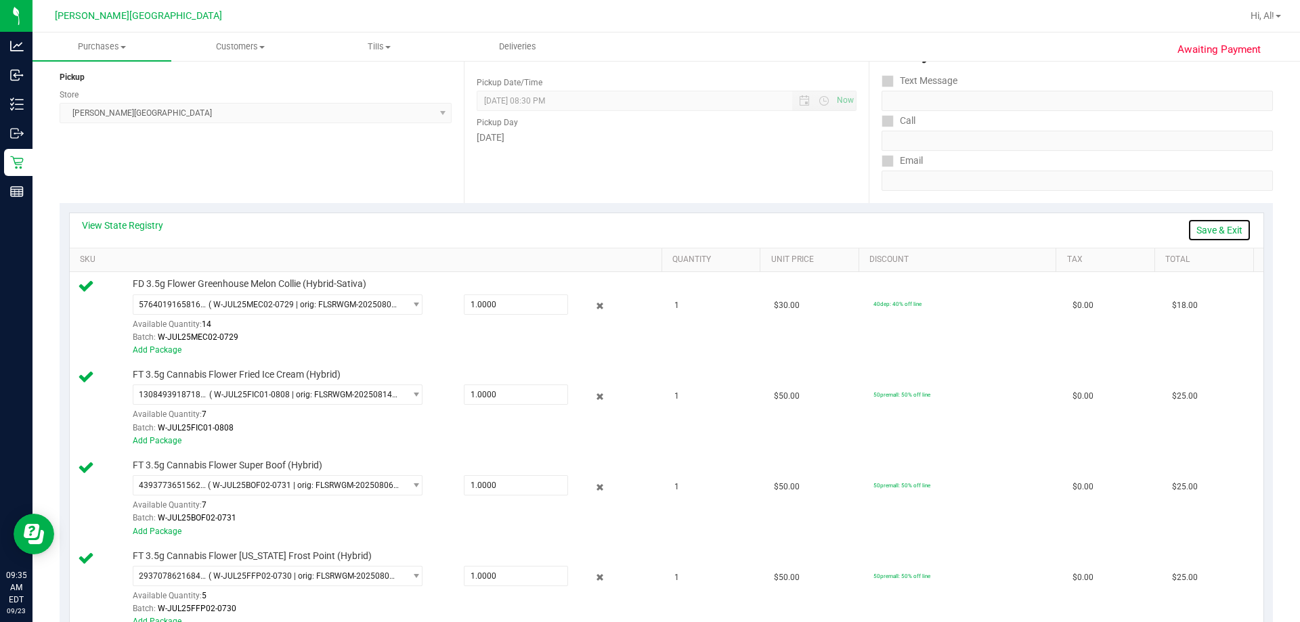
click at [648, 227] on link "Save & Exit" at bounding box center [1219, 230] width 64 height 23
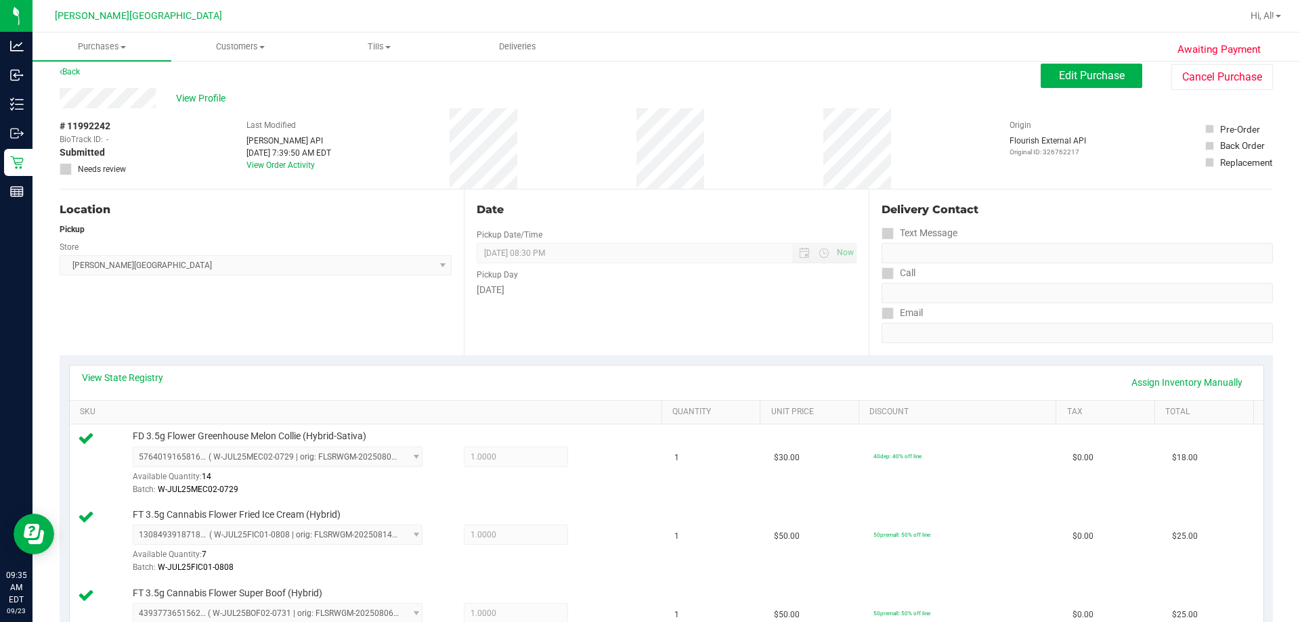
scroll to position [0, 0]
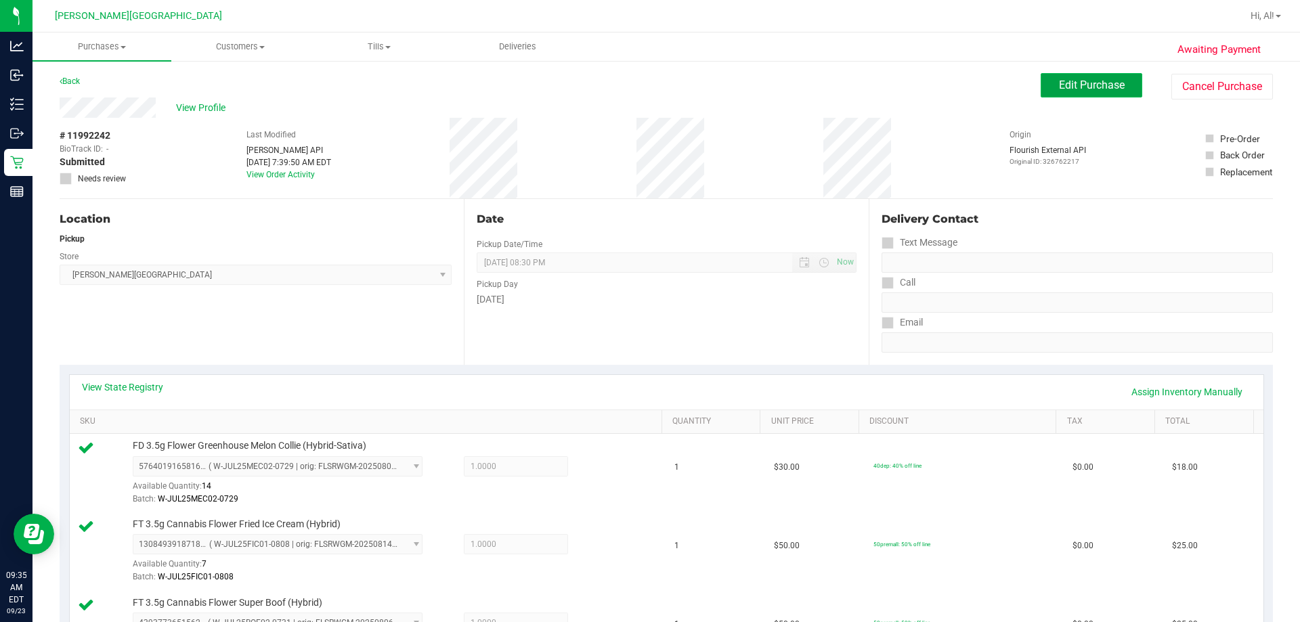
click at [648, 85] on span "Edit Purchase" at bounding box center [1092, 85] width 66 height 13
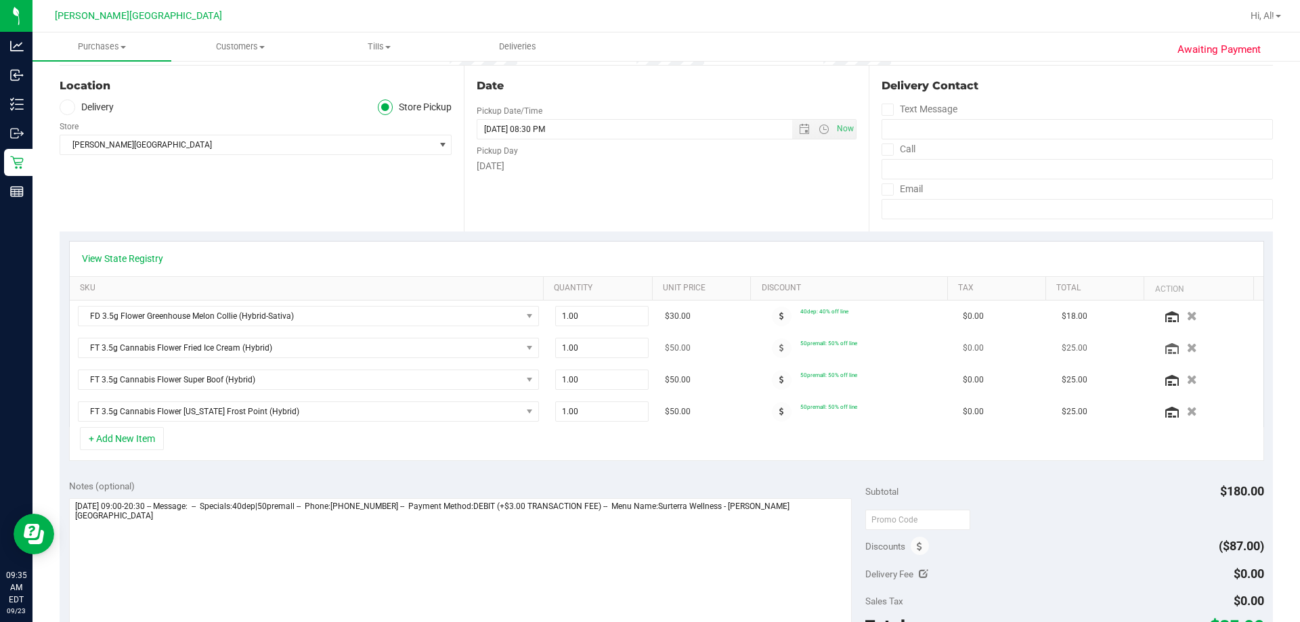
scroll to position [135, 0]
click at [648, 311] on button "button" at bounding box center [1191, 314] width 23 height 14
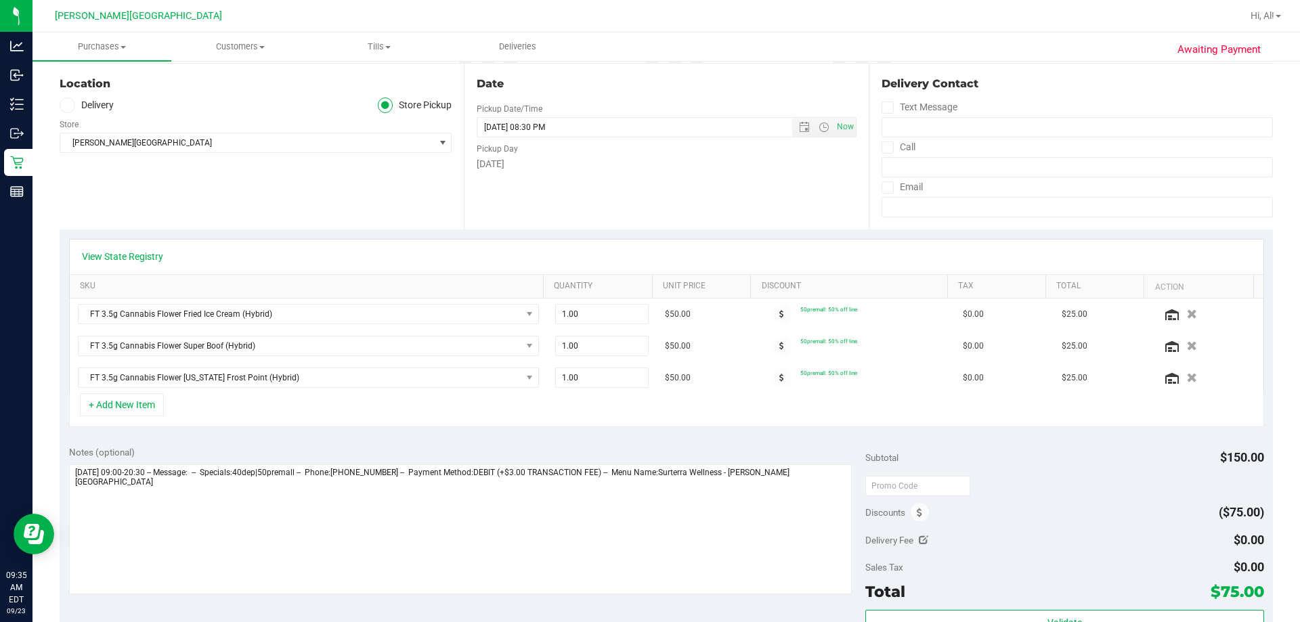
scroll to position [0, 0]
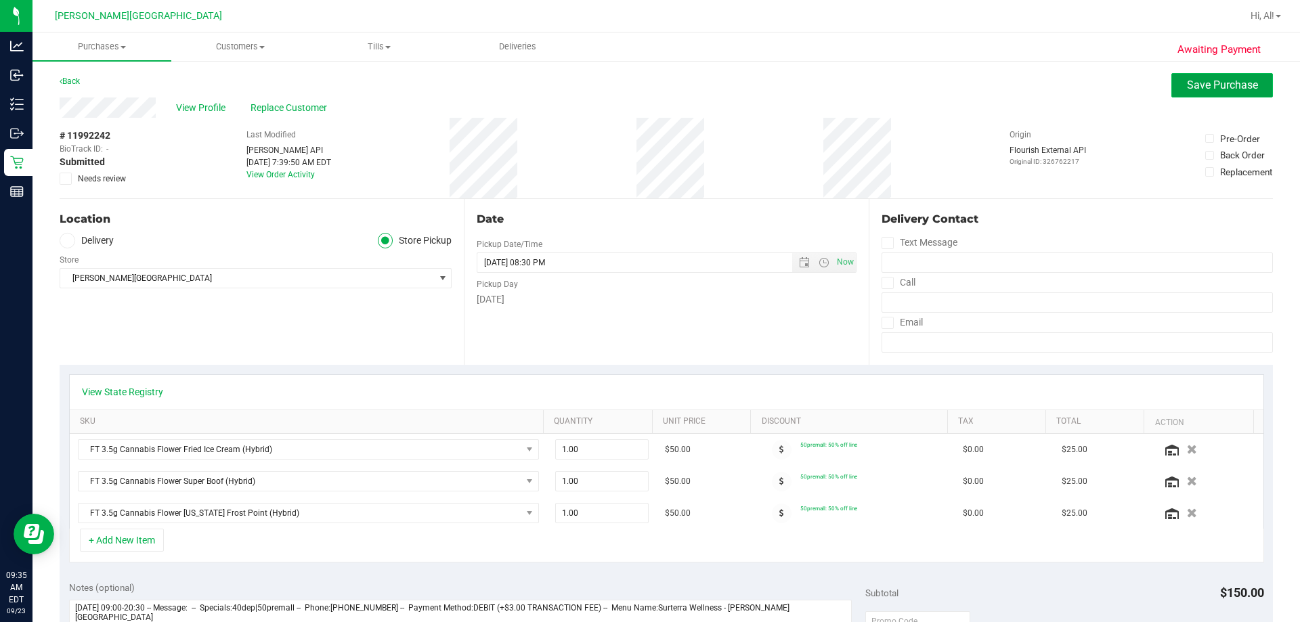
click at [648, 90] on button "Save Purchase" at bounding box center [1222, 85] width 102 height 24
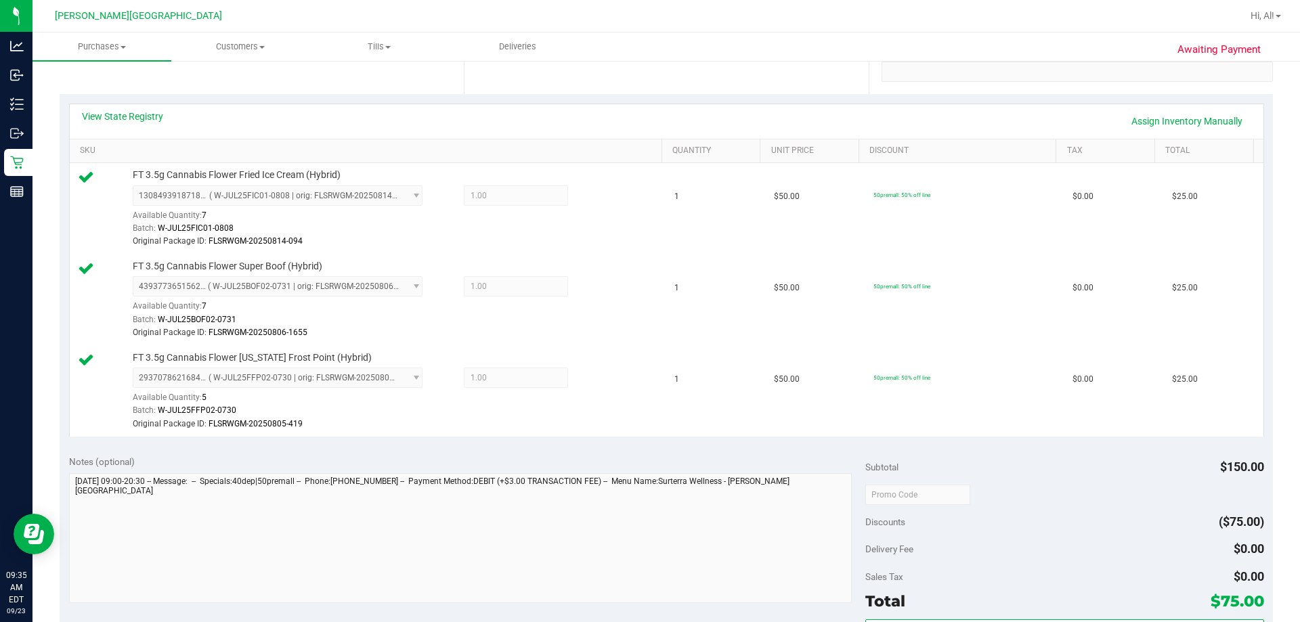
scroll to position [474, 0]
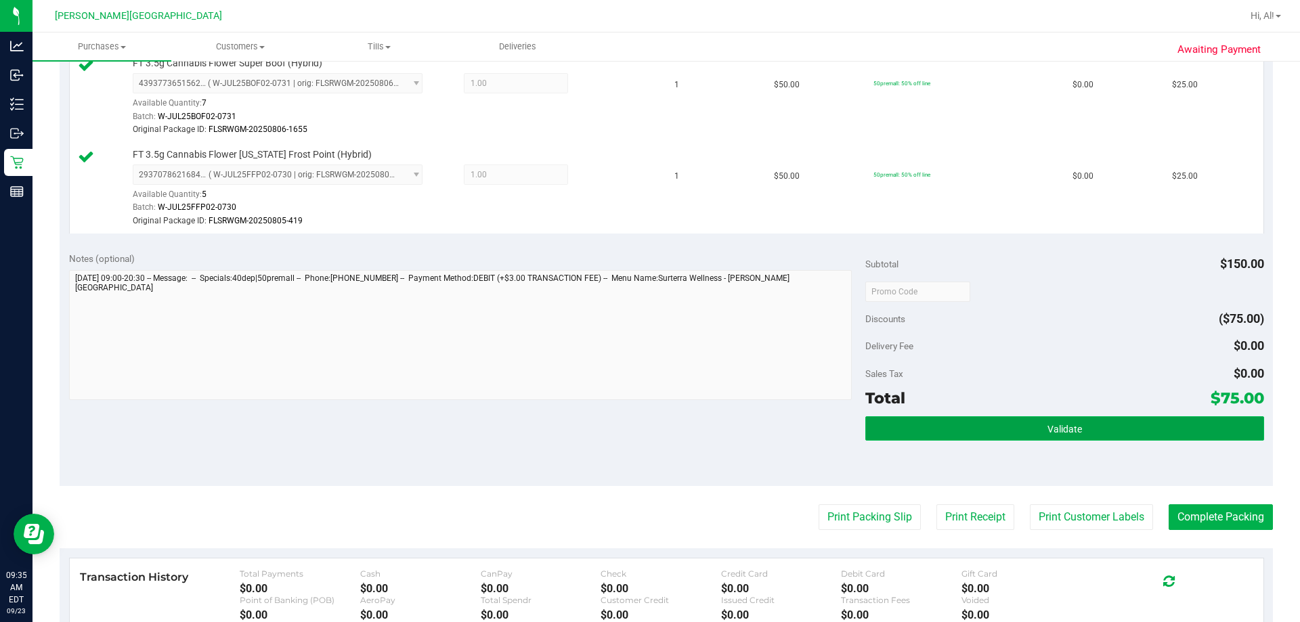
click at [648, 429] on span "Validate" at bounding box center [1064, 429] width 35 height 11
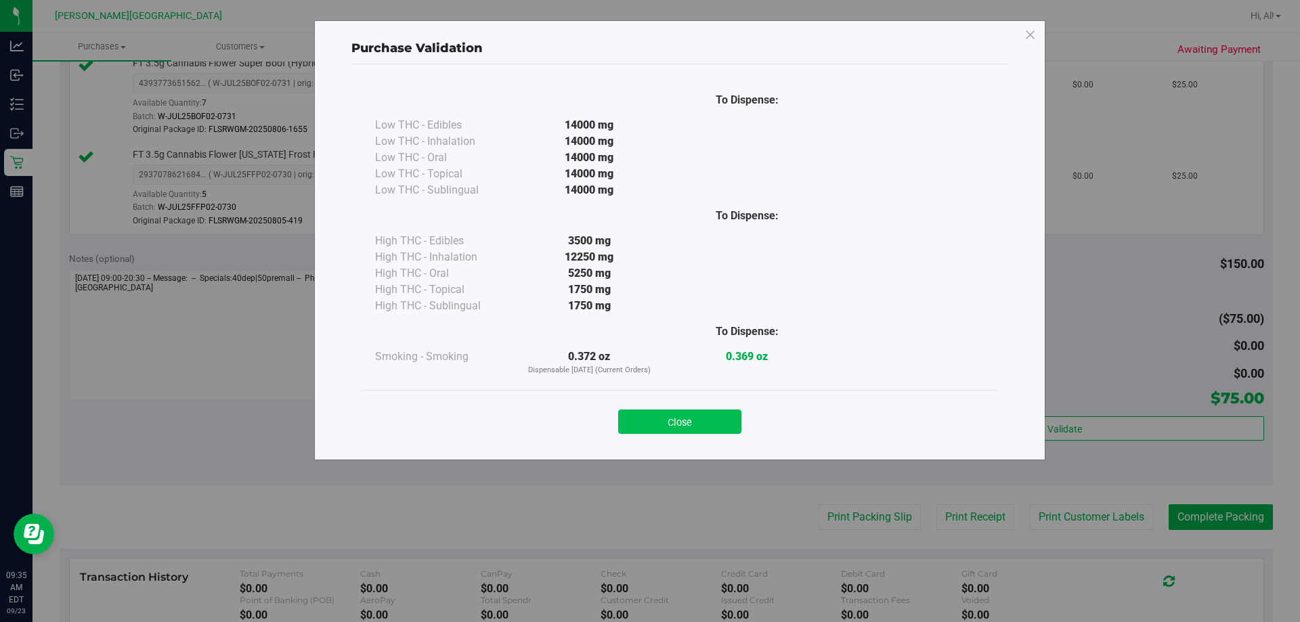
click at [648, 418] on button "Close" at bounding box center [679, 421] width 123 height 24
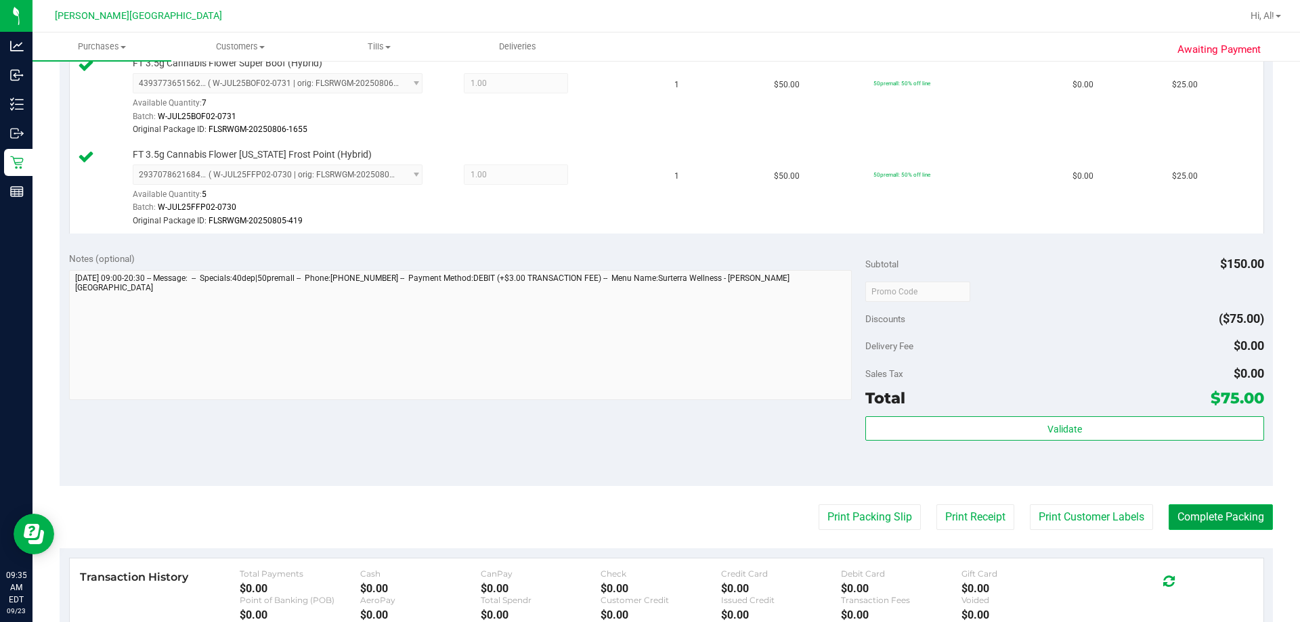
click at [648, 508] on button "Complete Packing" at bounding box center [1220, 517] width 104 height 26
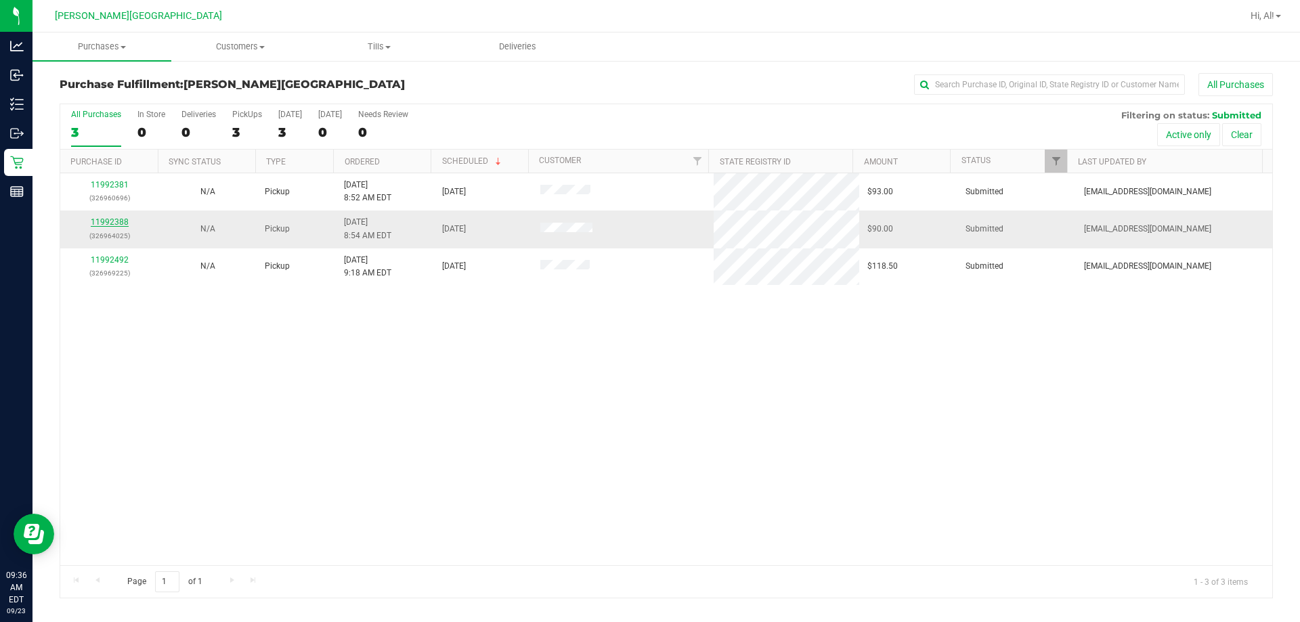
click at [125, 221] on link "11992388" at bounding box center [110, 221] width 38 height 9
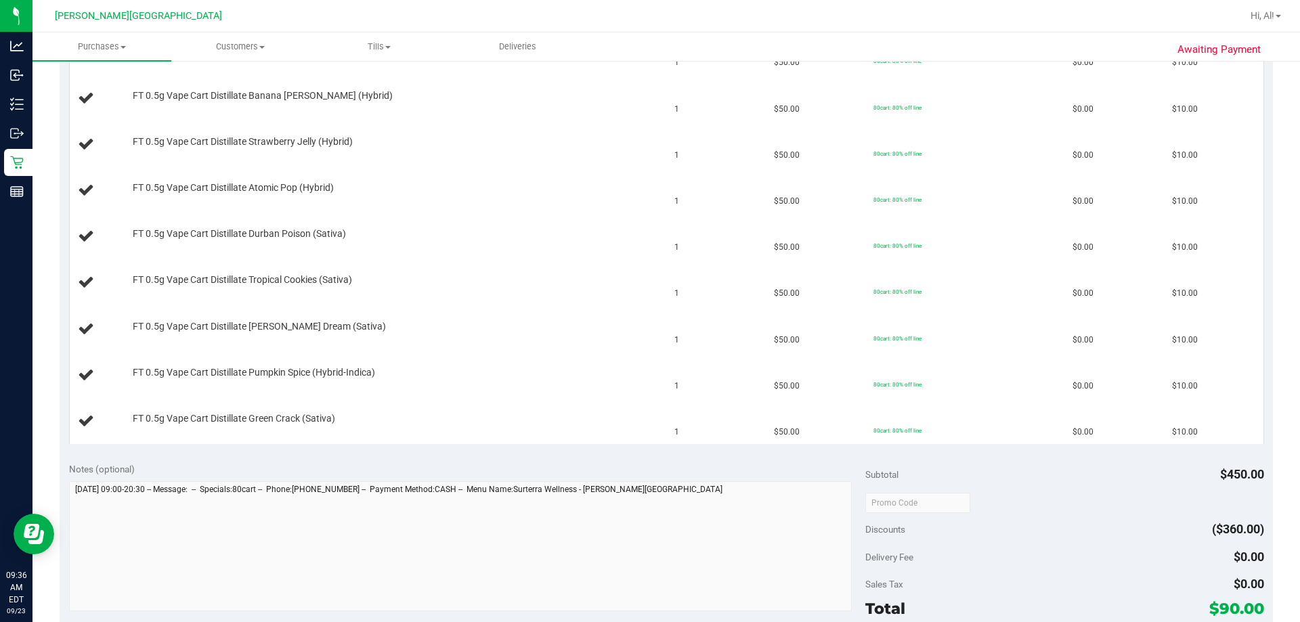
scroll to position [541, 0]
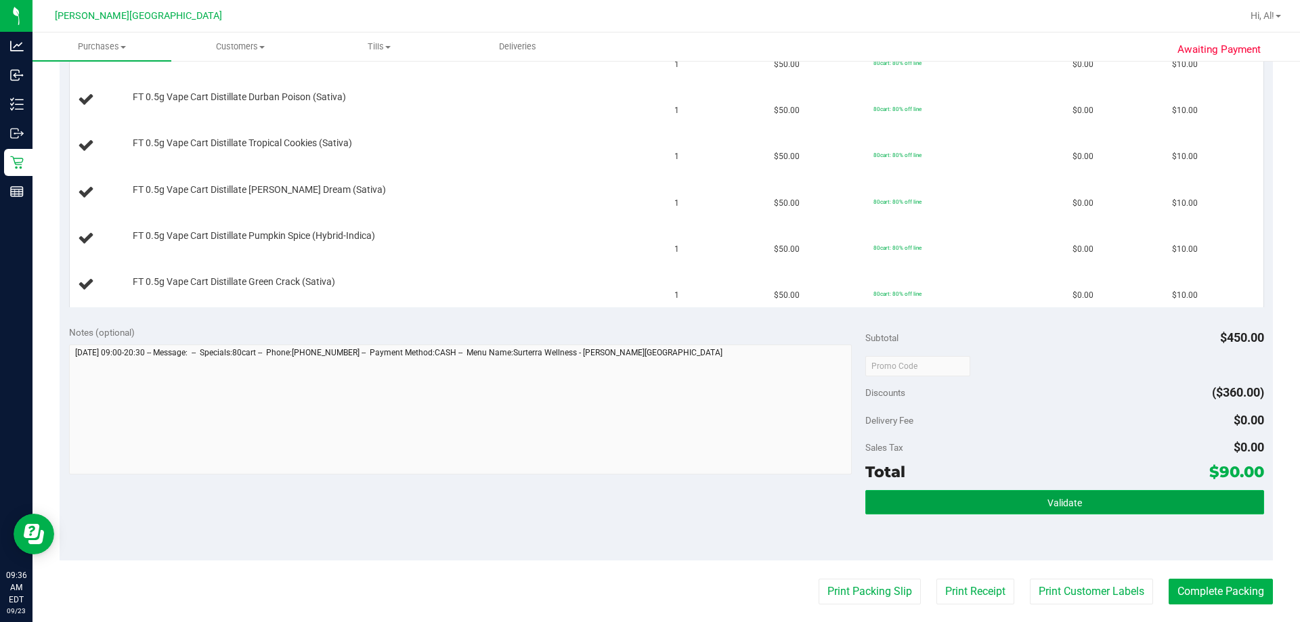
click at [648, 493] on button "Validate" at bounding box center [1064, 502] width 398 height 24
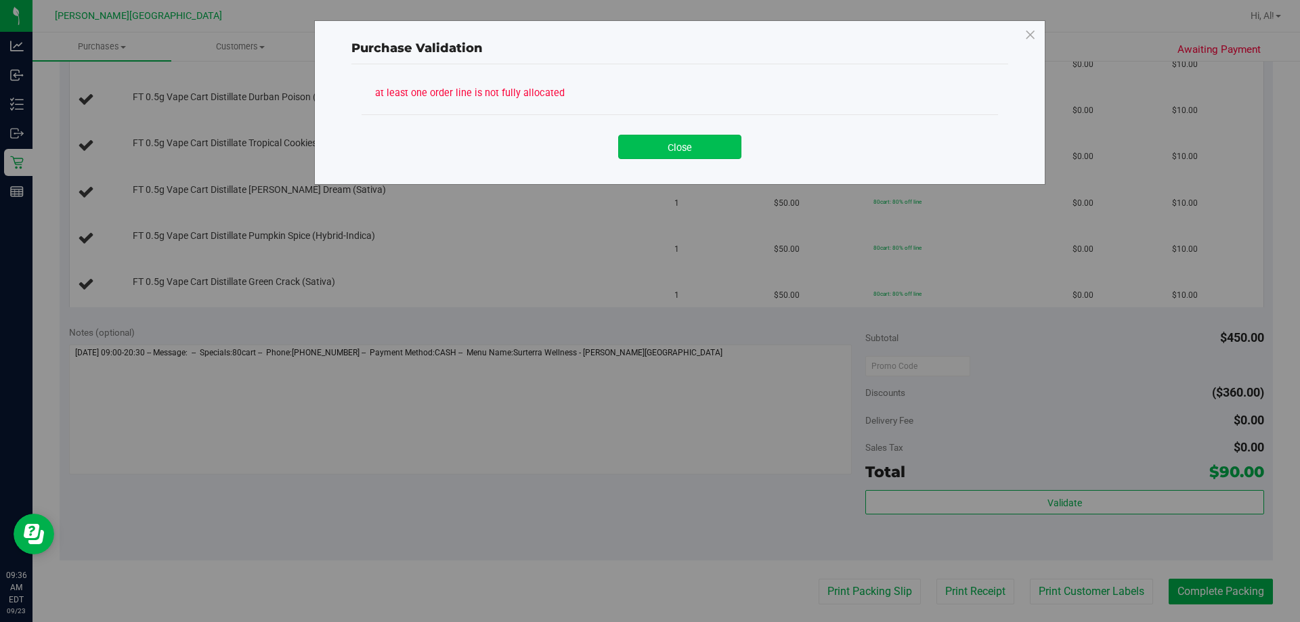
click at [648, 139] on button "Close" at bounding box center [679, 147] width 123 height 24
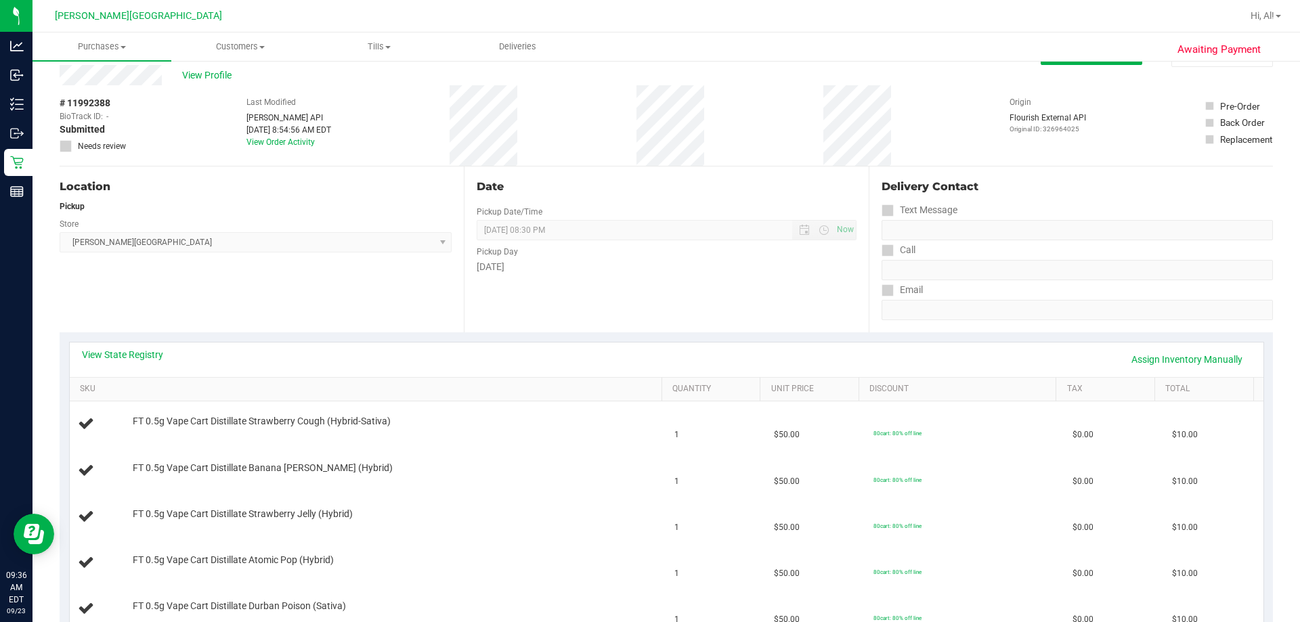
scroll to position [0, 0]
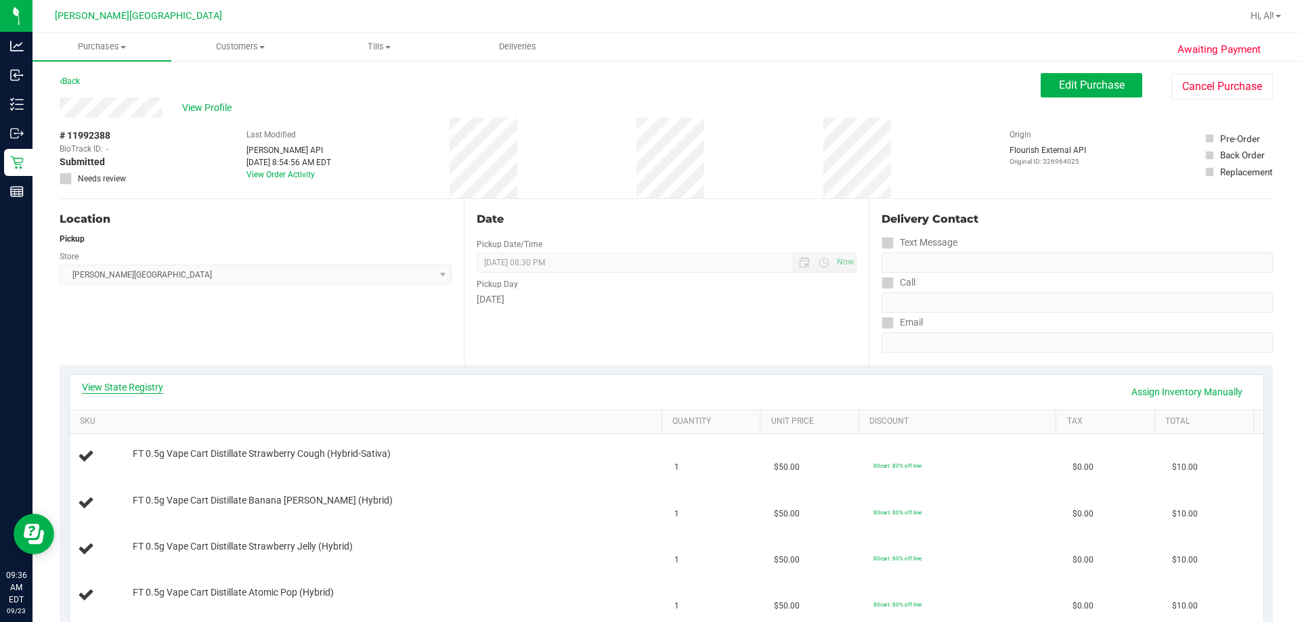
click at [152, 384] on link "View State Registry" at bounding box center [122, 387] width 81 height 14
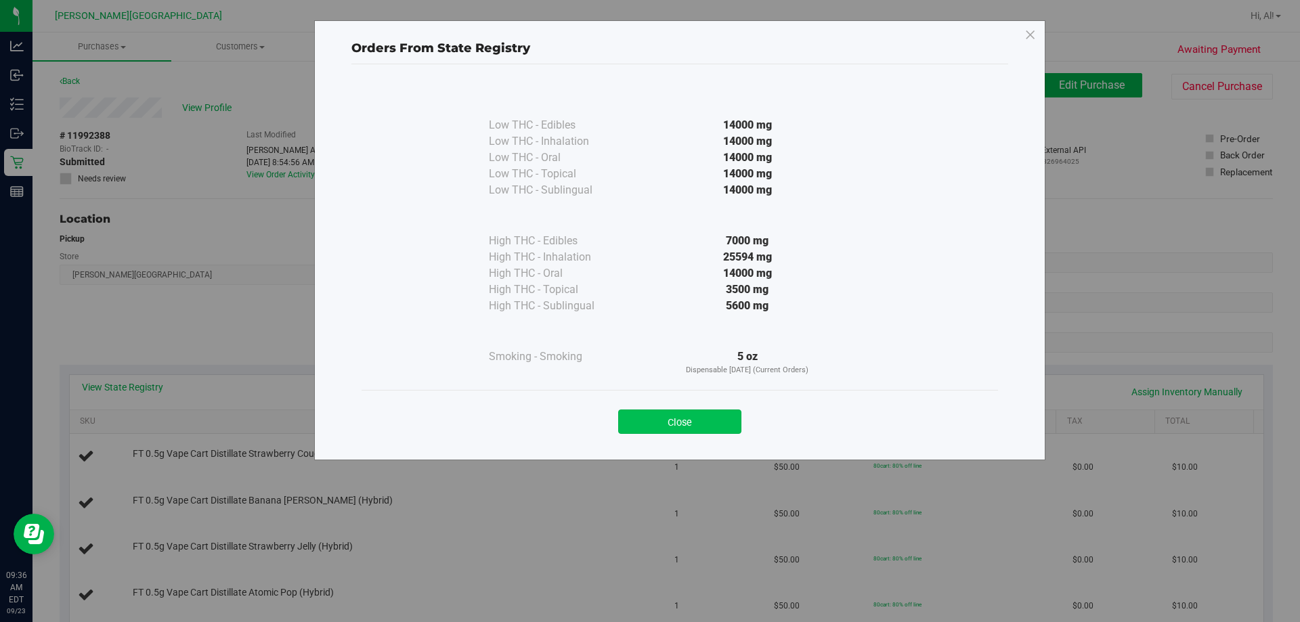
click at [648, 421] on button "Close" at bounding box center [679, 421] width 123 height 24
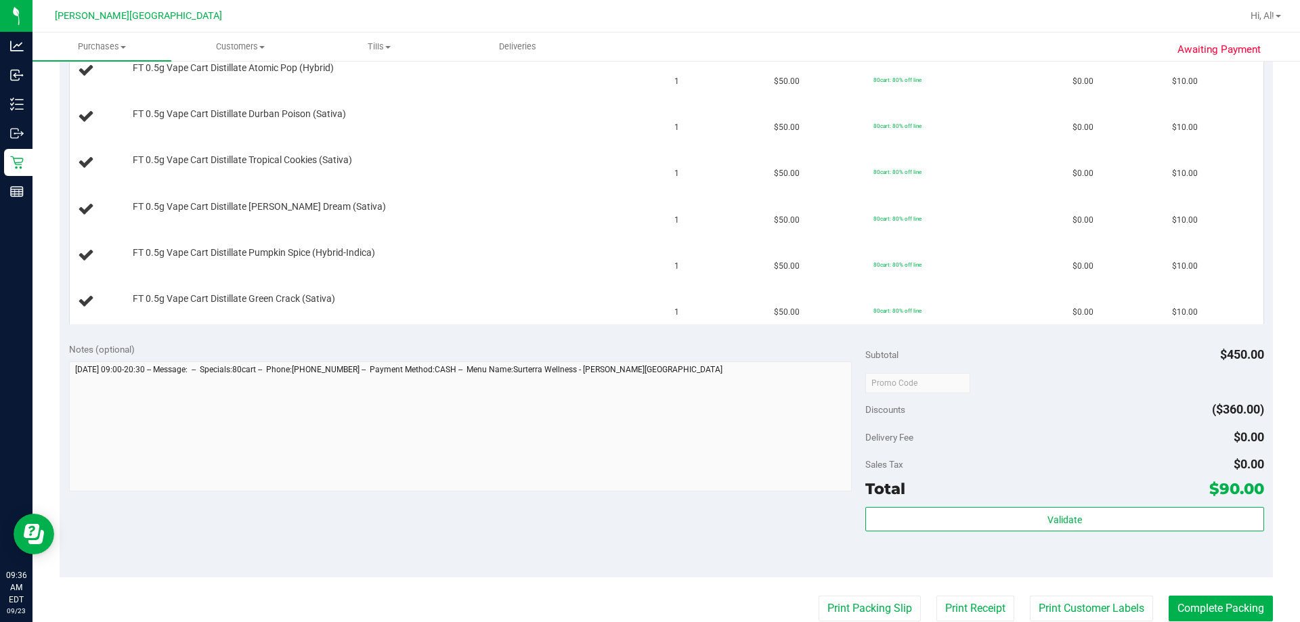
scroll to position [677, 0]
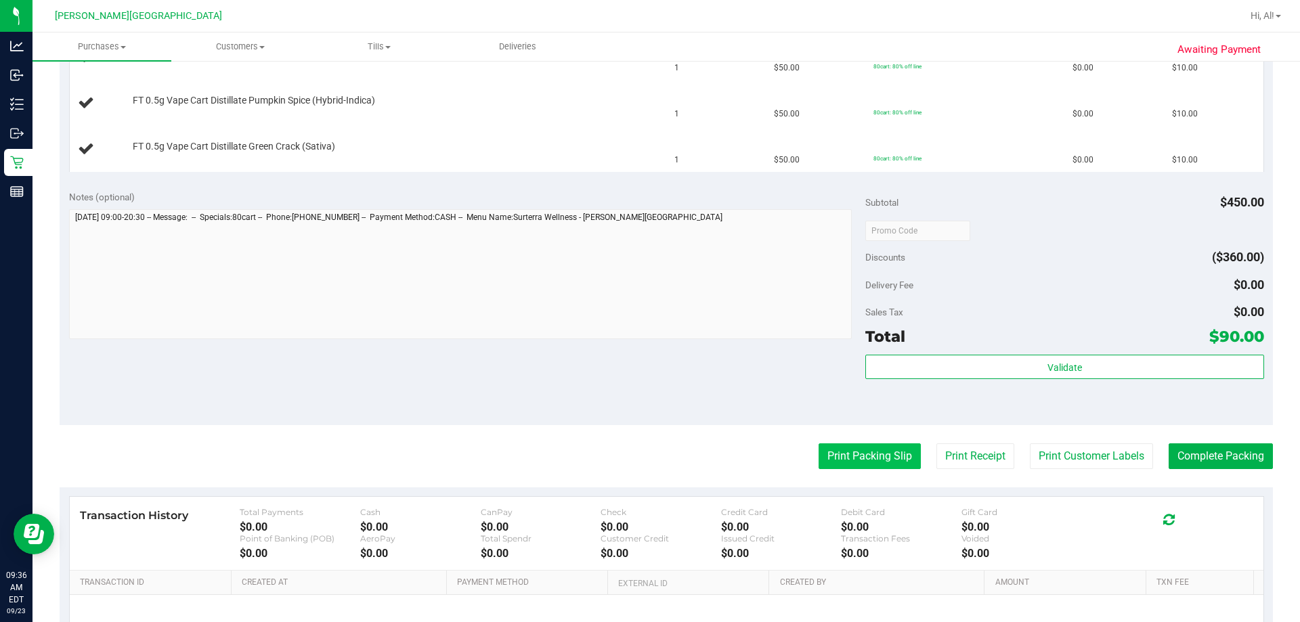
click at [648, 453] on button "Print Packing Slip" at bounding box center [869, 456] width 102 height 26
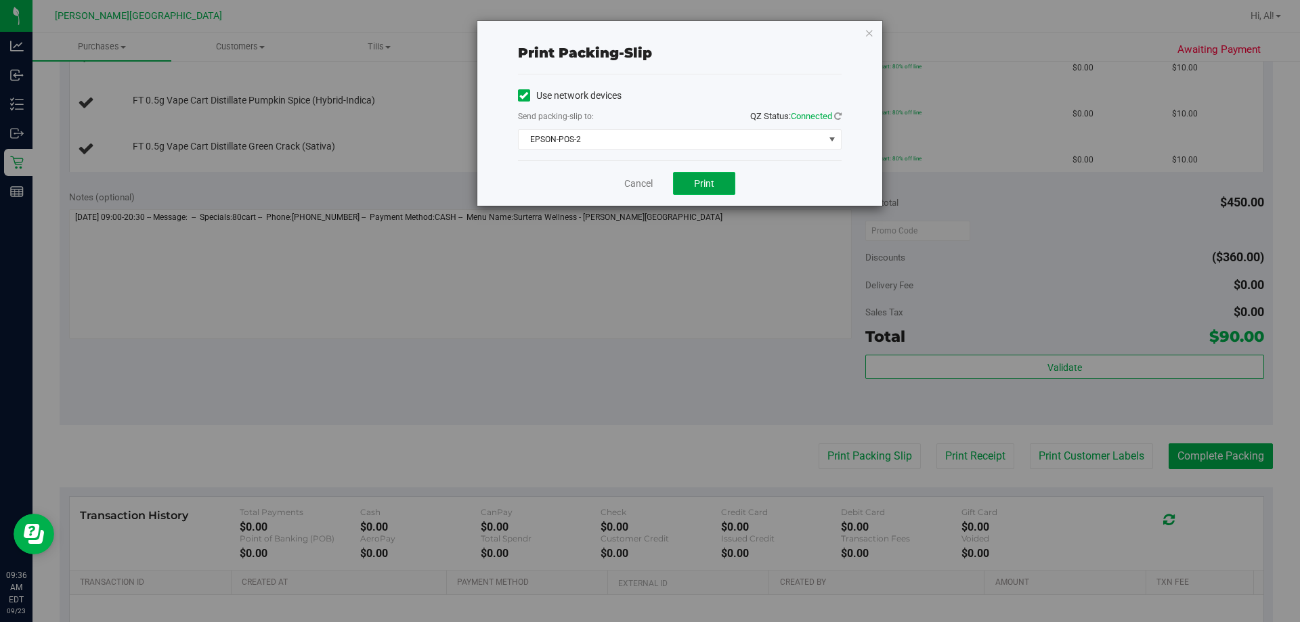
click at [648, 183] on span "Print" at bounding box center [704, 183] width 20 height 11
click at [643, 179] on link "Cancel" at bounding box center [638, 184] width 28 height 14
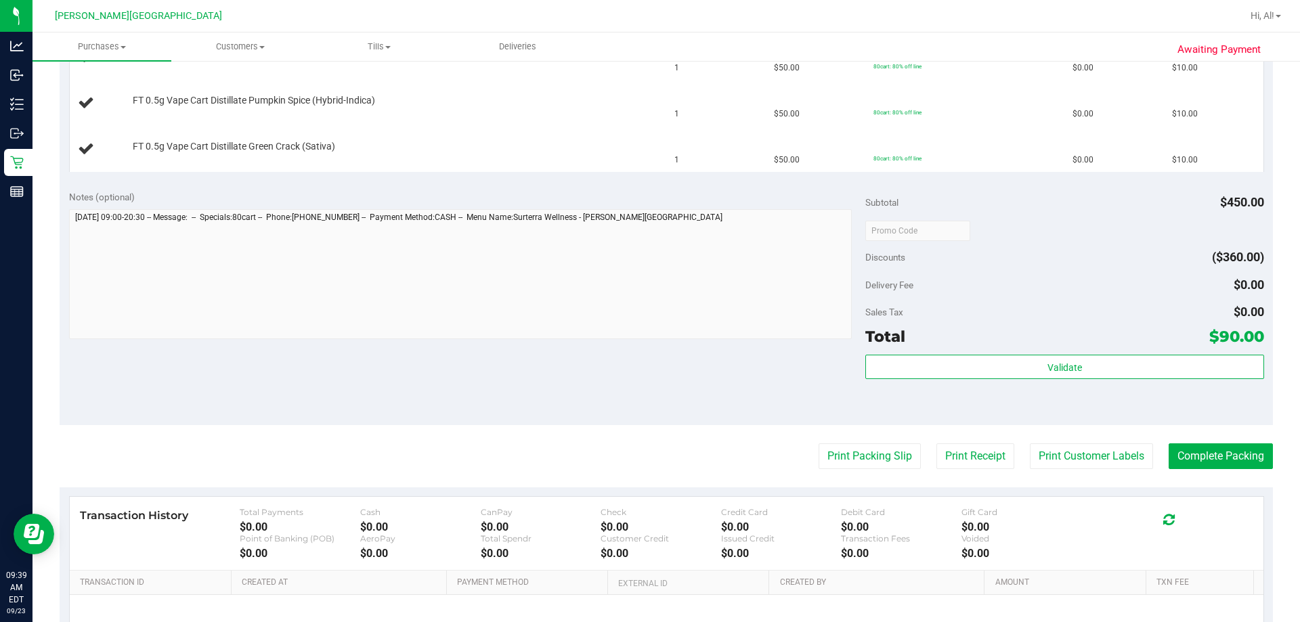
click at [630, 185] on div "Notes (optional) Subtotal $450.00 Discounts ($360.00) Delivery Fee $0.00 Sales …" at bounding box center [666, 303] width 1213 height 244
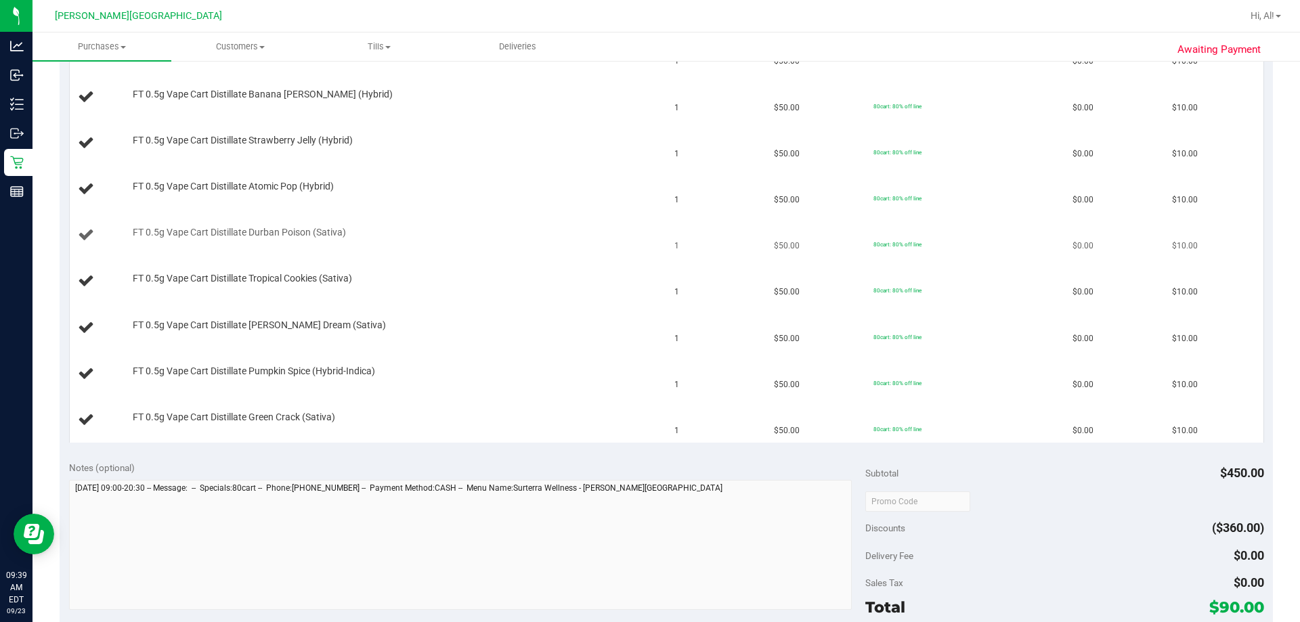
click at [564, 231] on div "FT 0.5g Vape Cart Distillate Durban Poison (Sativa)" at bounding box center [390, 233] width 529 height 14
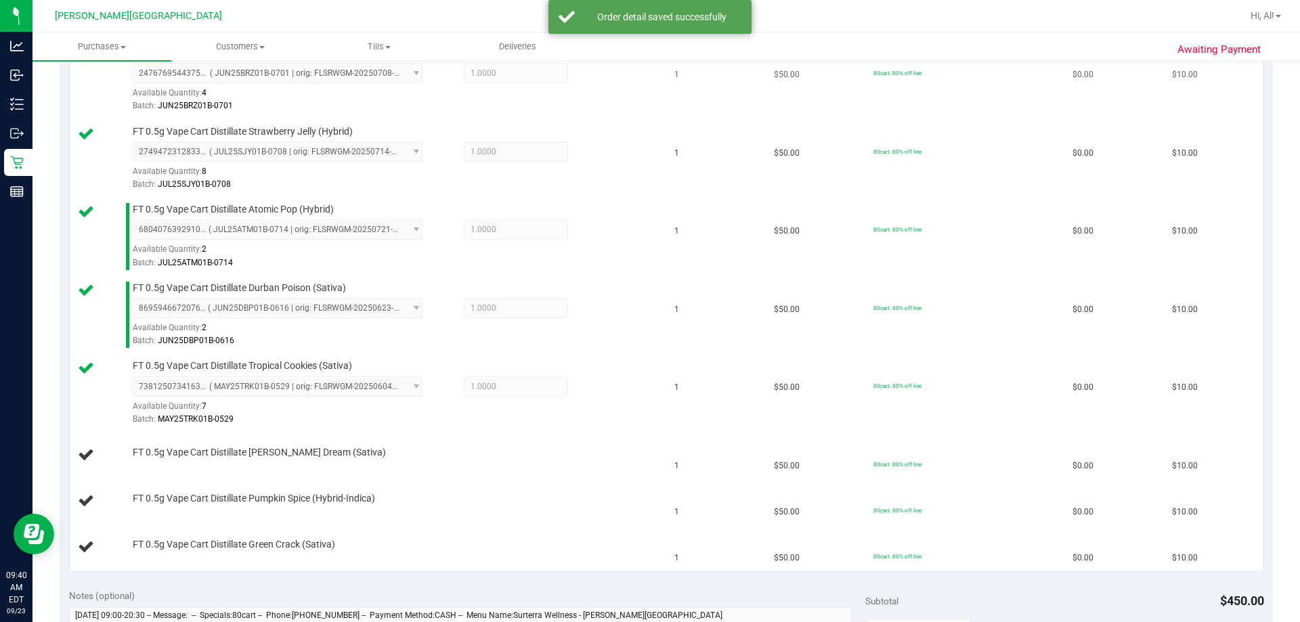
scroll to position [474, 0]
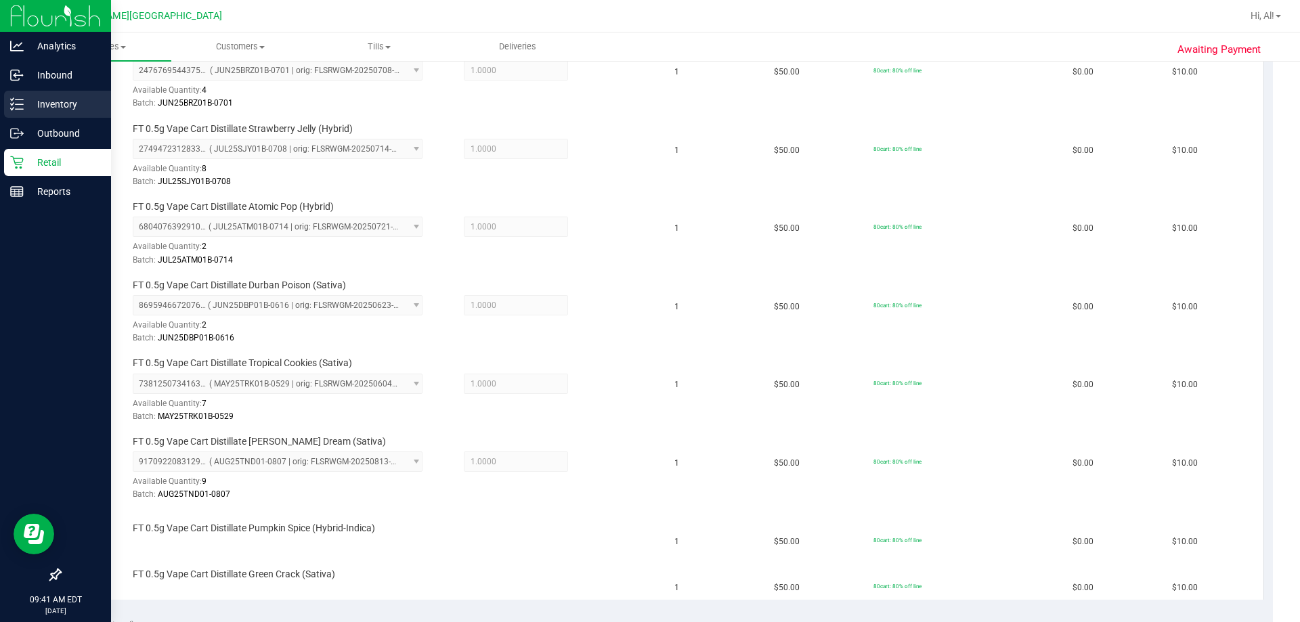
click at [39, 97] on p "Inventory" at bounding box center [64, 104] width 81 height 16
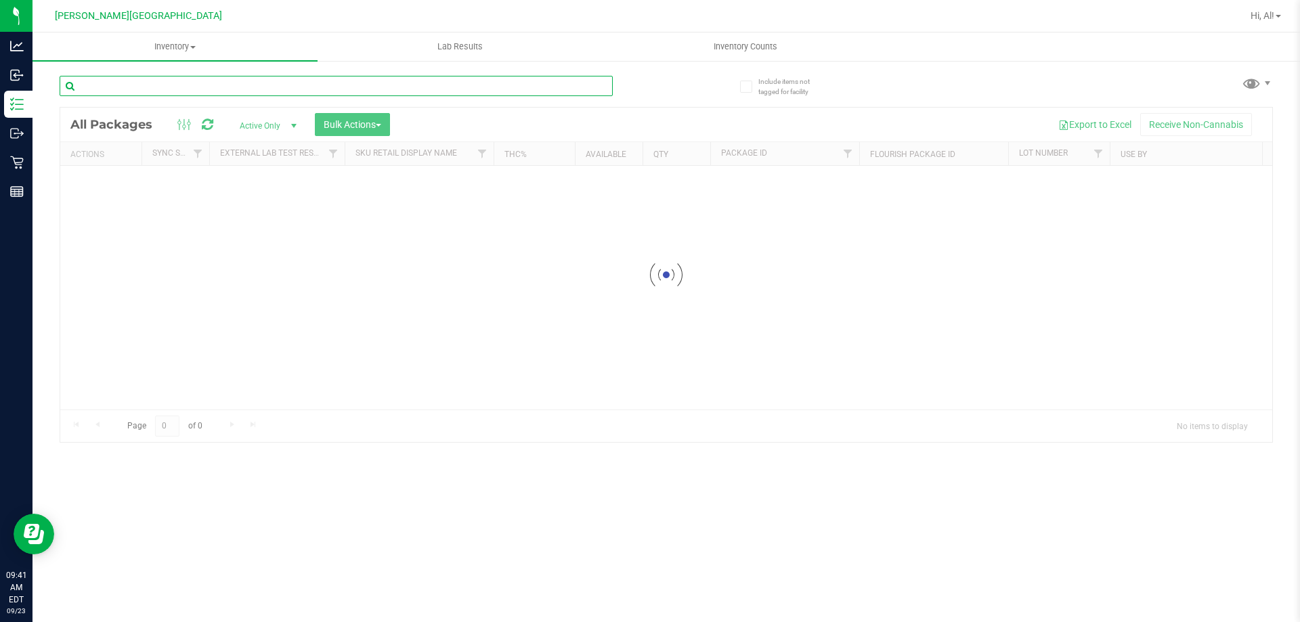
click at [308, 92] on input "text" at bounding box center [336, 86] width 553 height 20
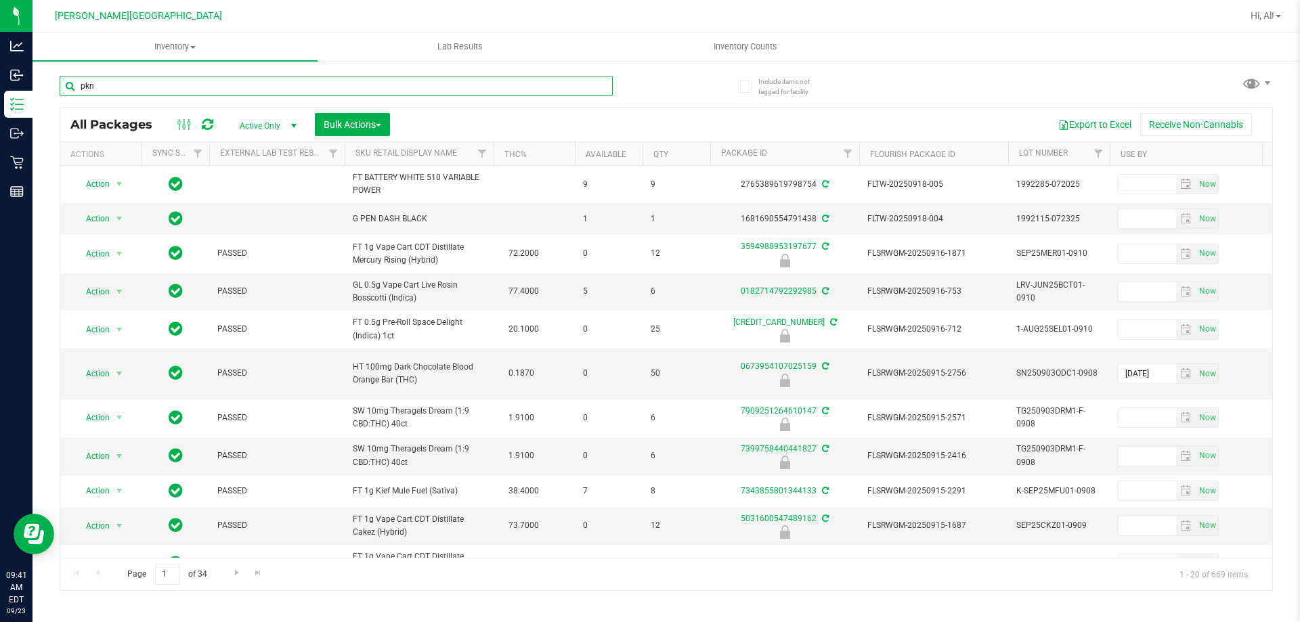
type input "pkn"
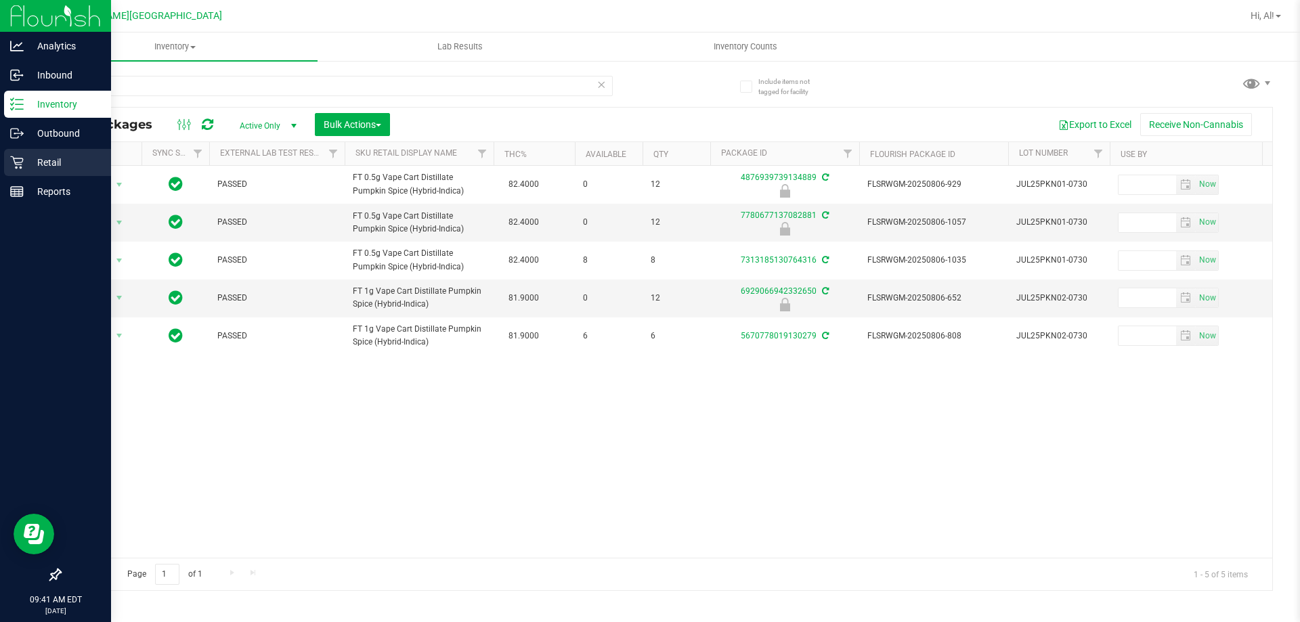
click at [41, 156] on p "Retail" at bounding box center [64, 162] width 81 height 16
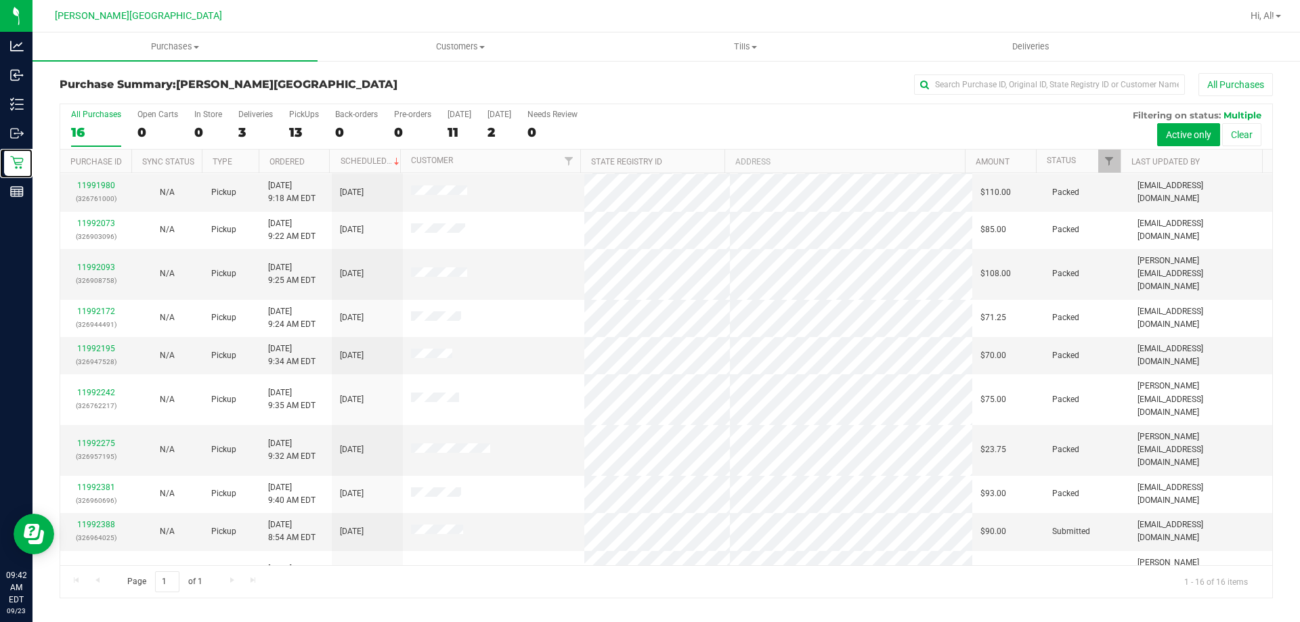
scroll to position [208, 0]
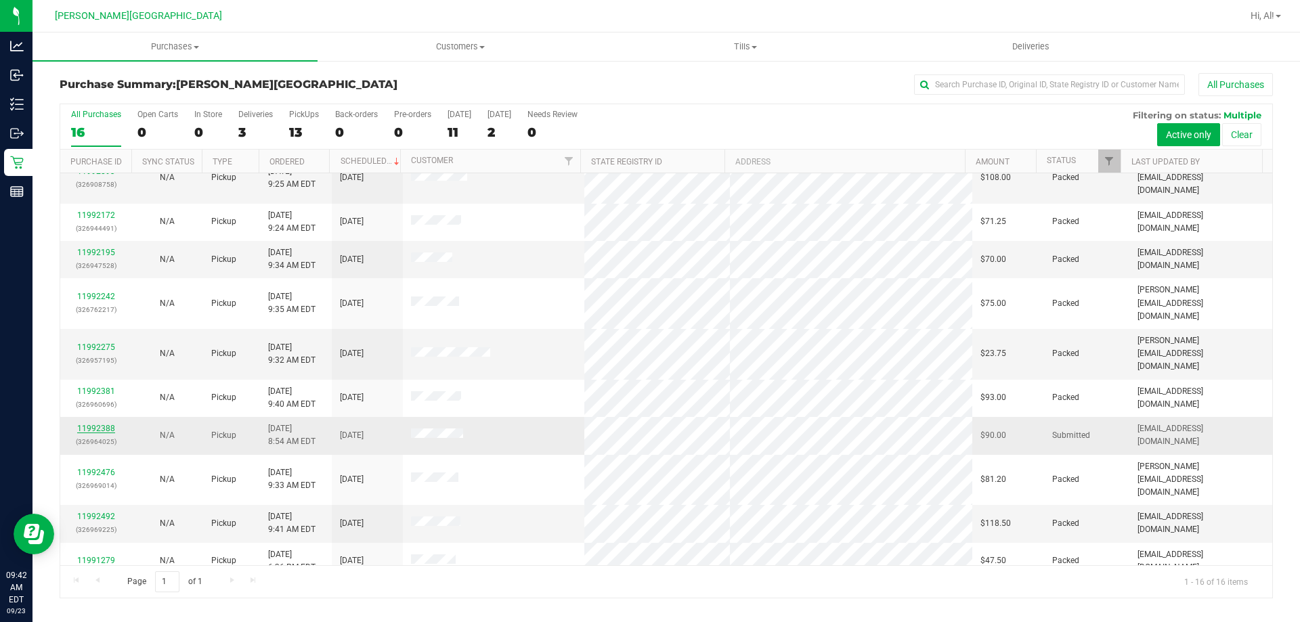
click at [103, 424] on link "11992388" at bounding box center [96, 428] width 38 height 9
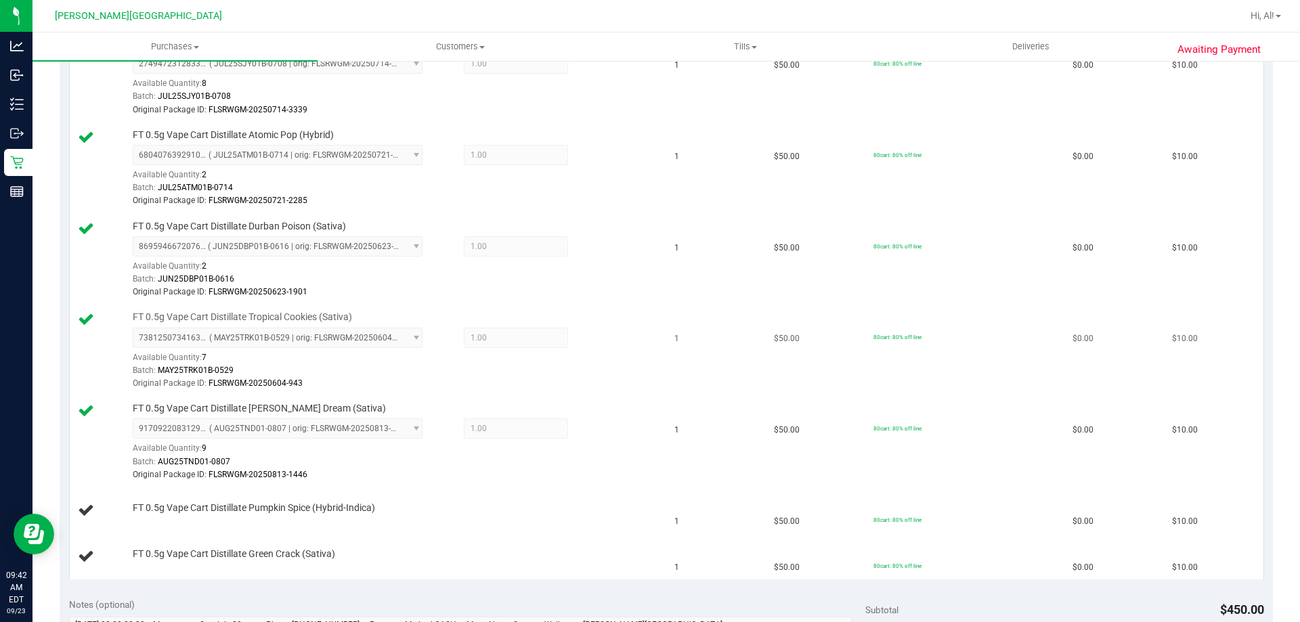
scroll to position [609, 0]
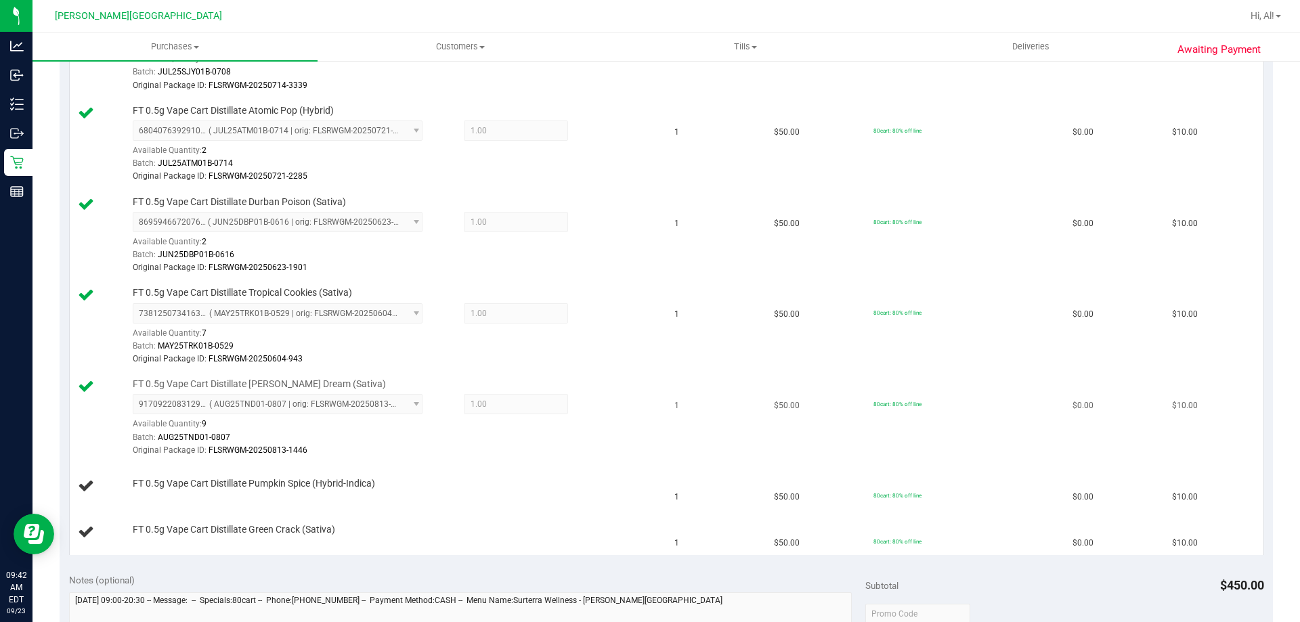
click at [615, 429] on div "9170922083129302 ( AUG25TND01-0807 | orig: FLSRWGM-20250813-1446 ) 917092208312…" at bounding box center [394, 425] width 523 height 63
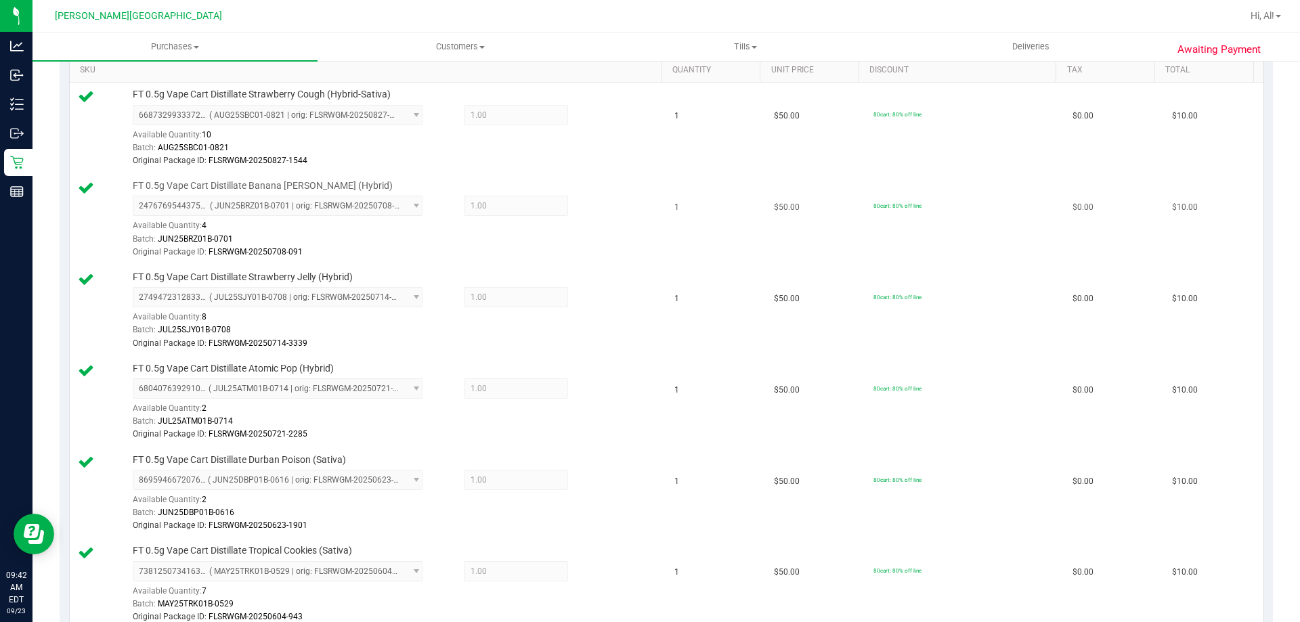
scroll to position [203, 0]
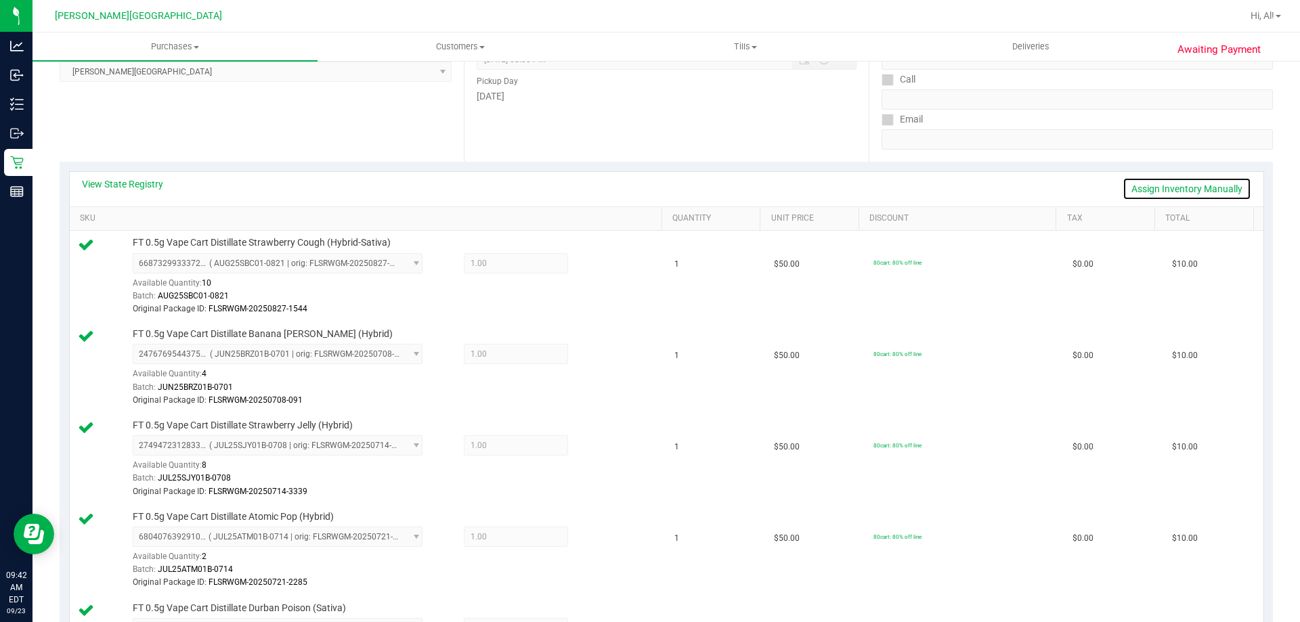
click at [648, 180] on link "Assign Inventory Manually" at bounding box center [1186, 188] width 129 height 23
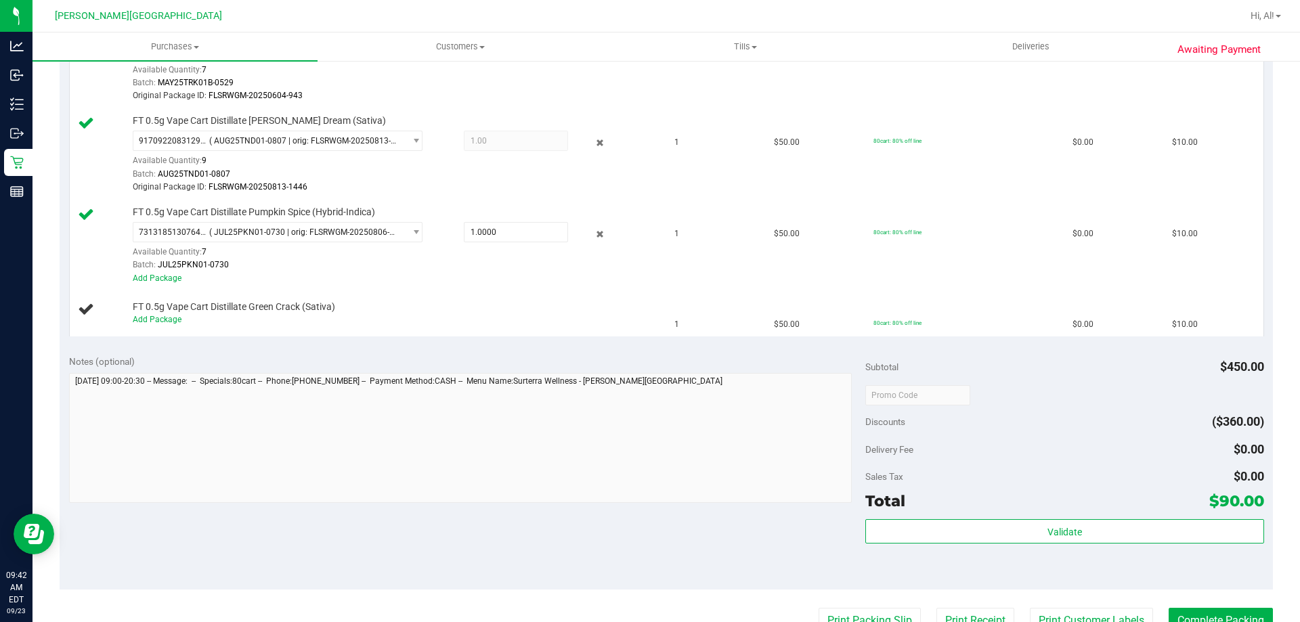
scroll to position [1015, 0]
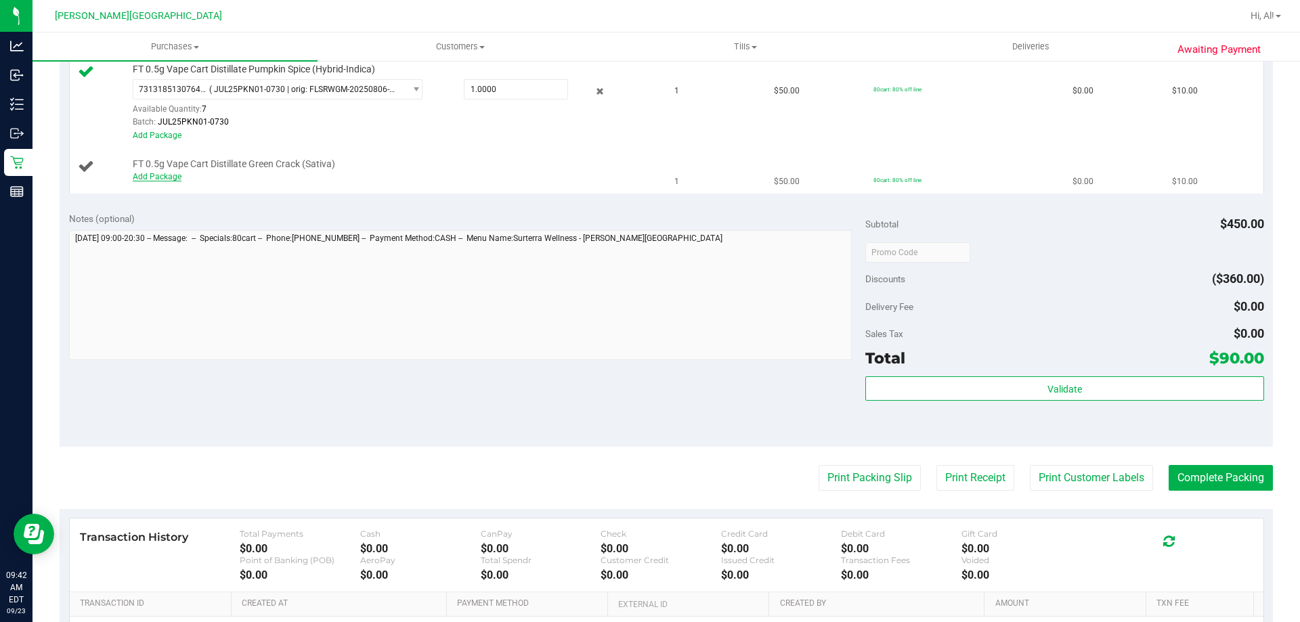
click at [162, 173] on link "Add Package" at bounding box center [157, 176] width 49 height 9
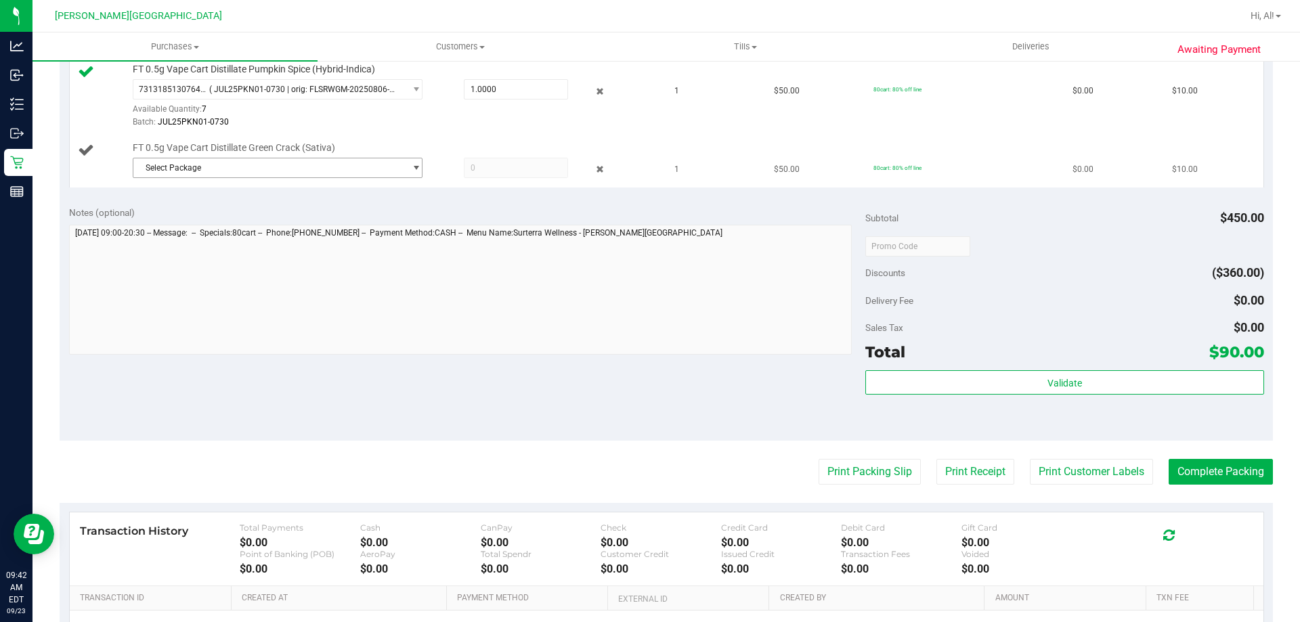
click at [414, 164] on span "select" at bounding box center [416, 167] width 10 height 11
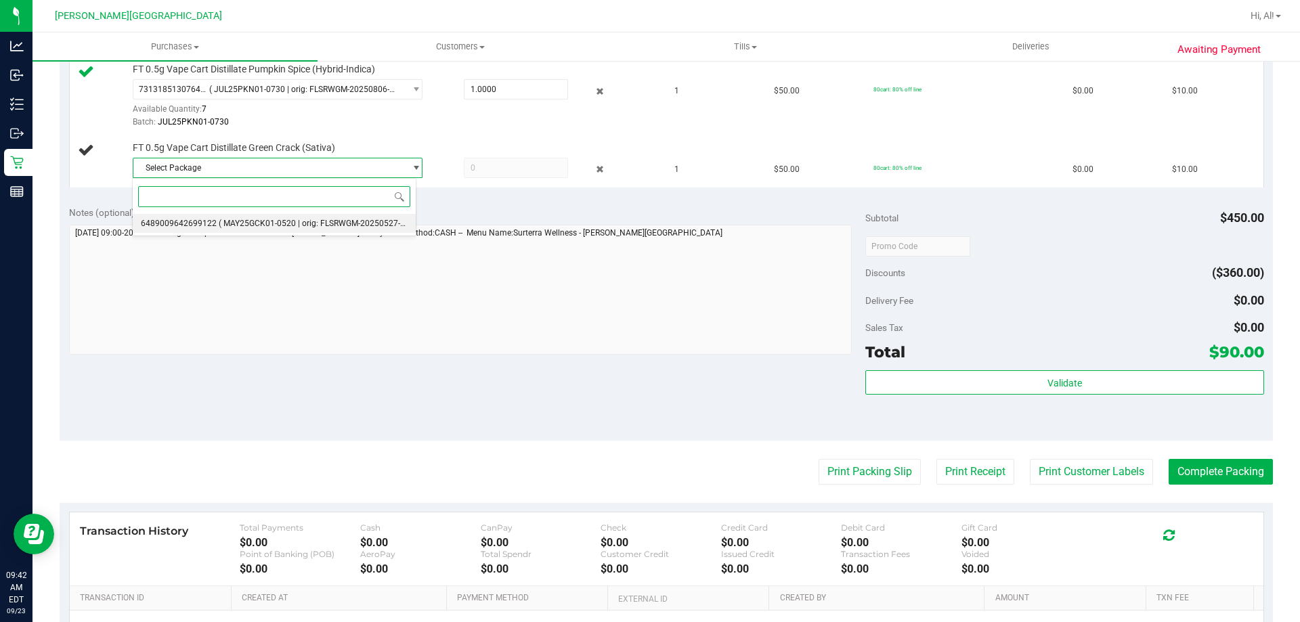
click at [348, 226] on span "( MAY25GCK01-0520 | orig: FLSRWGM-20250527-3360 )" at bounding box center [321, 223] width 205 height 9
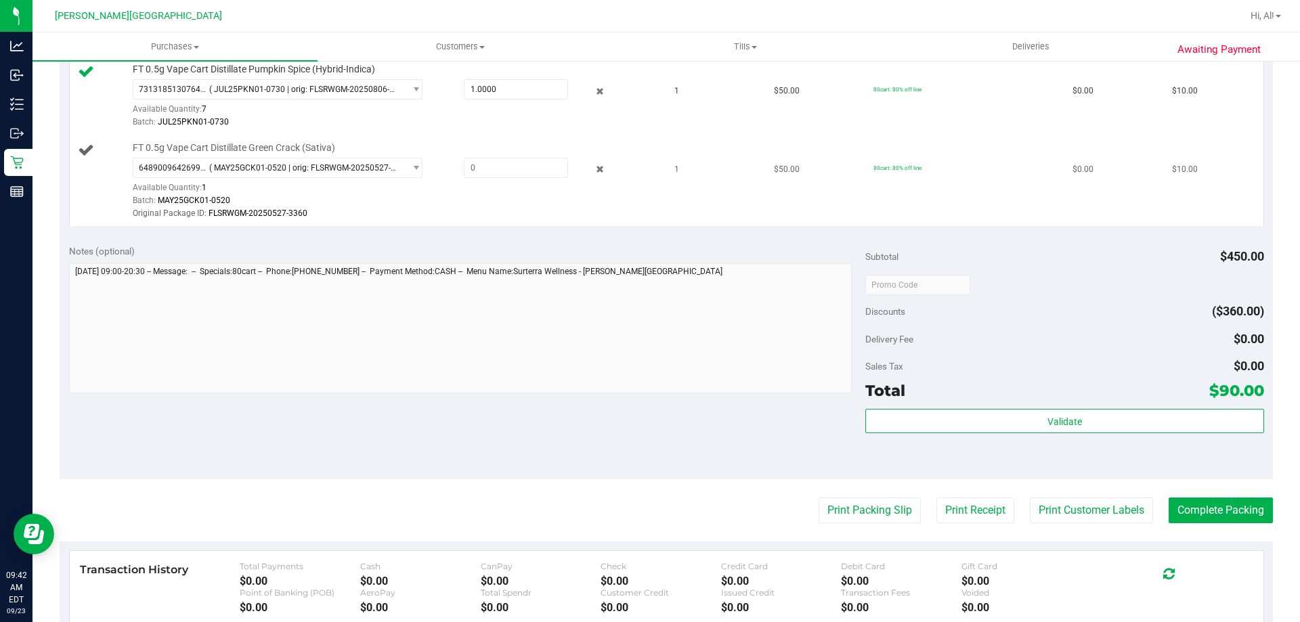
click at [500, 179] on div "6489009642699122 ( MAY25GCK01-0520 | orig: FLSRWGM-20250527-3360 ) 648900964269…" at bounding box center [394, 189] width 523 height 63
click at [497, 169] on span at bounding box center [516, 168] width 104 height 20
type input "1"
type input "1.0000"
click at [510, 210] on div "Original Package ID: FLSRWGM-20250527-3360" at bounding box center [394, 213] width 523 height 13
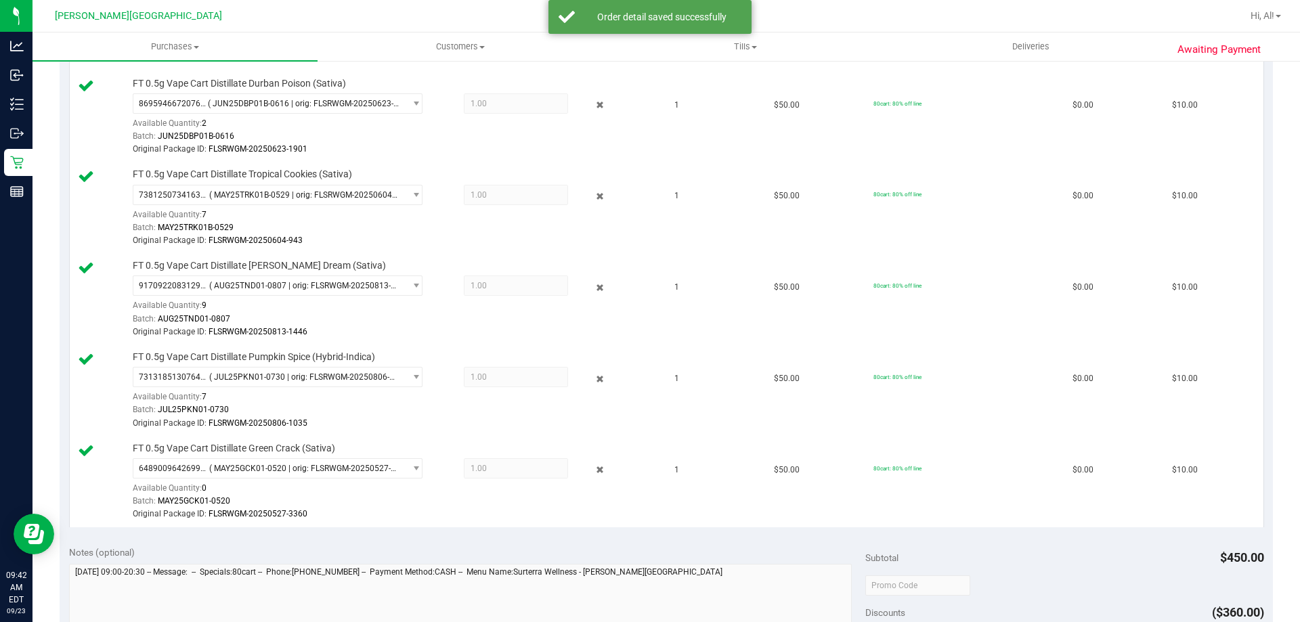
scroll to position [271, 0]
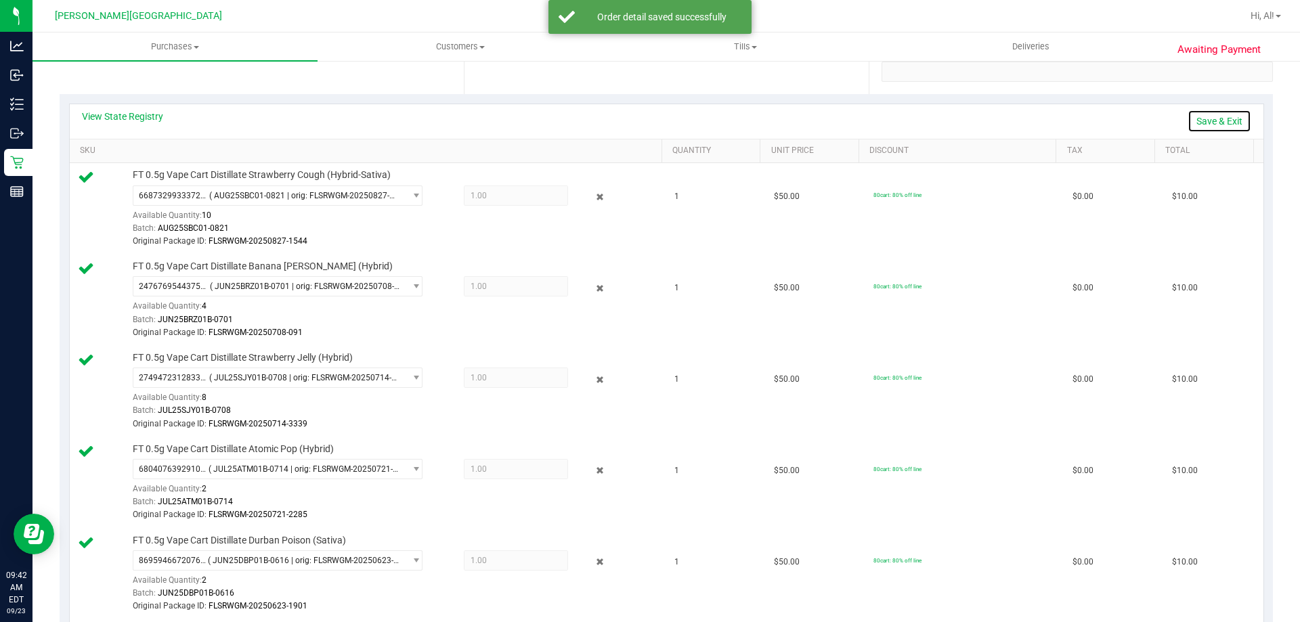
click at [648, 124] on link "Save & Exit" at bounding box center [1219, 121] width 64 height 23
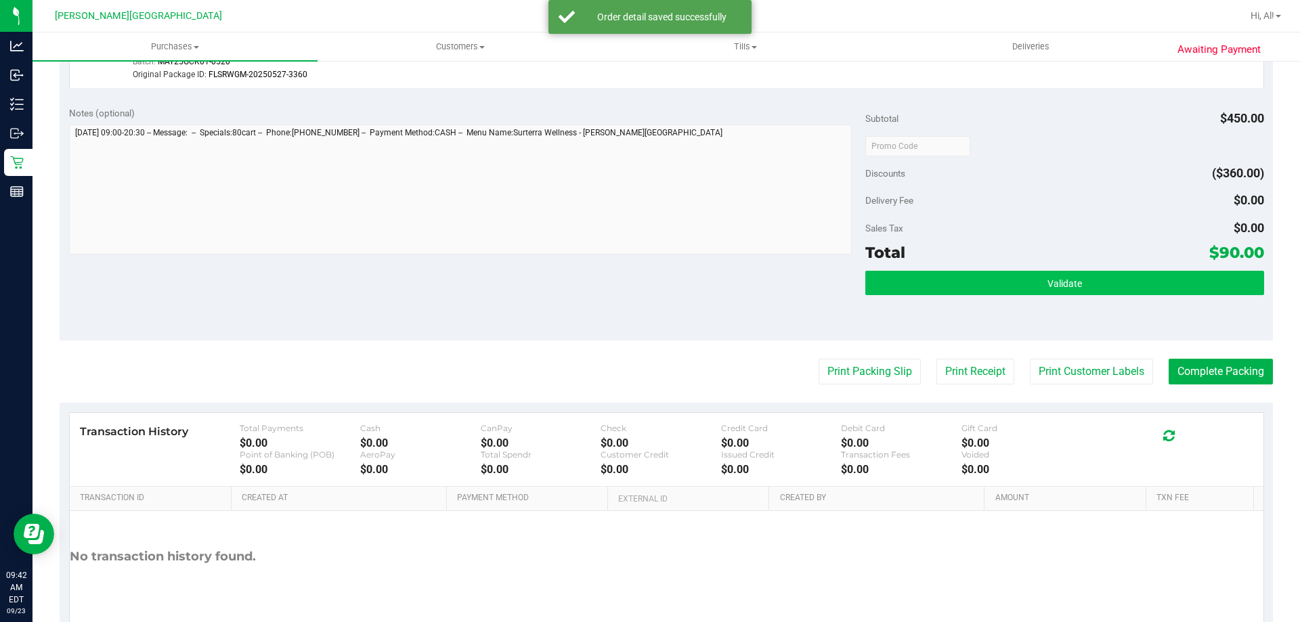
scroll to position [1228, 0]
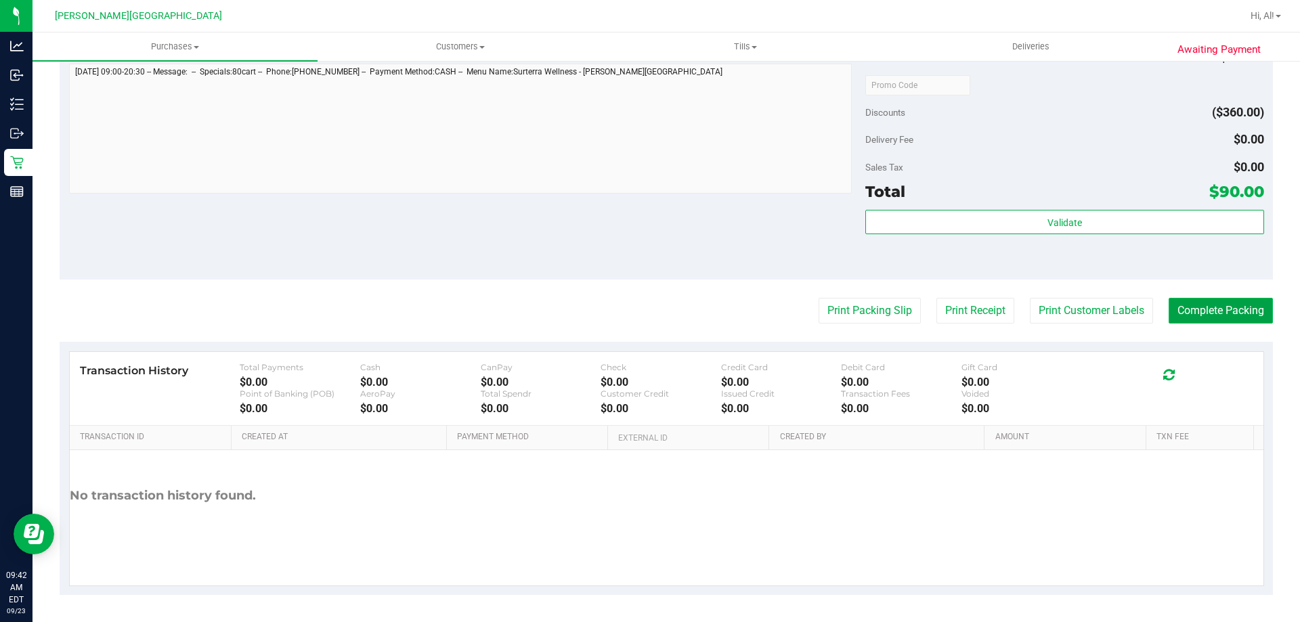
click at [648, 312] on button "Complete Packing" at bounding box center [1220, 311] width 104 height 26
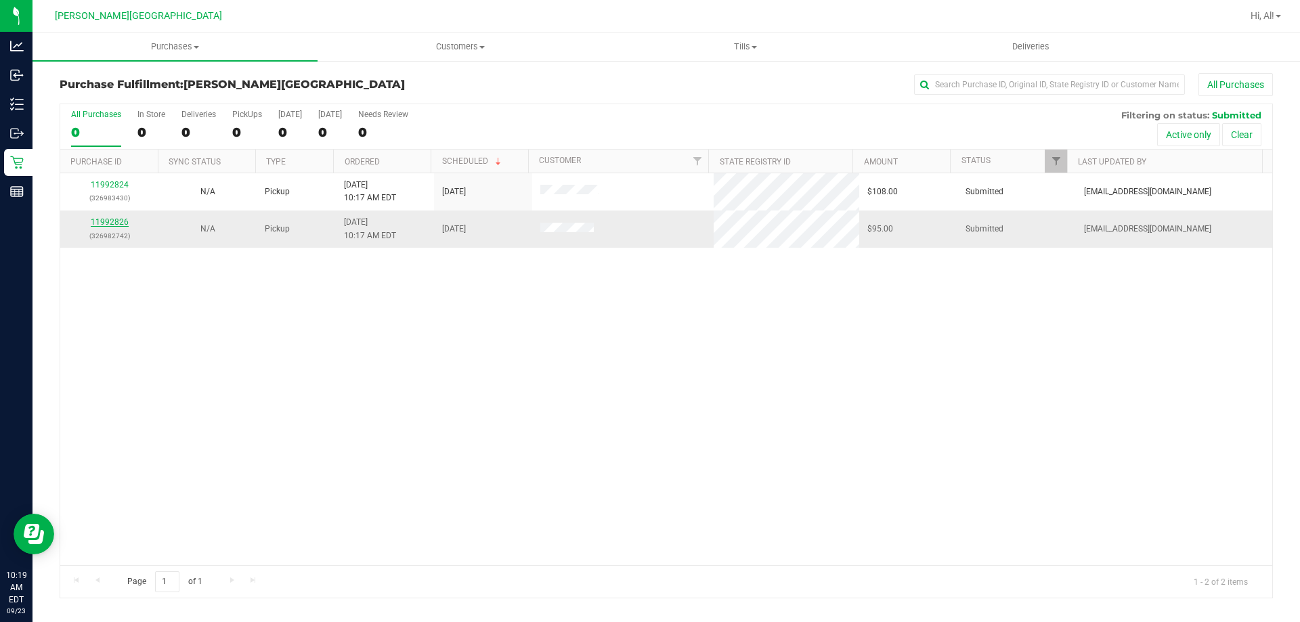
click at [112, 221] on link "11992826" at bounding box center [110, 221] width 38 height 9
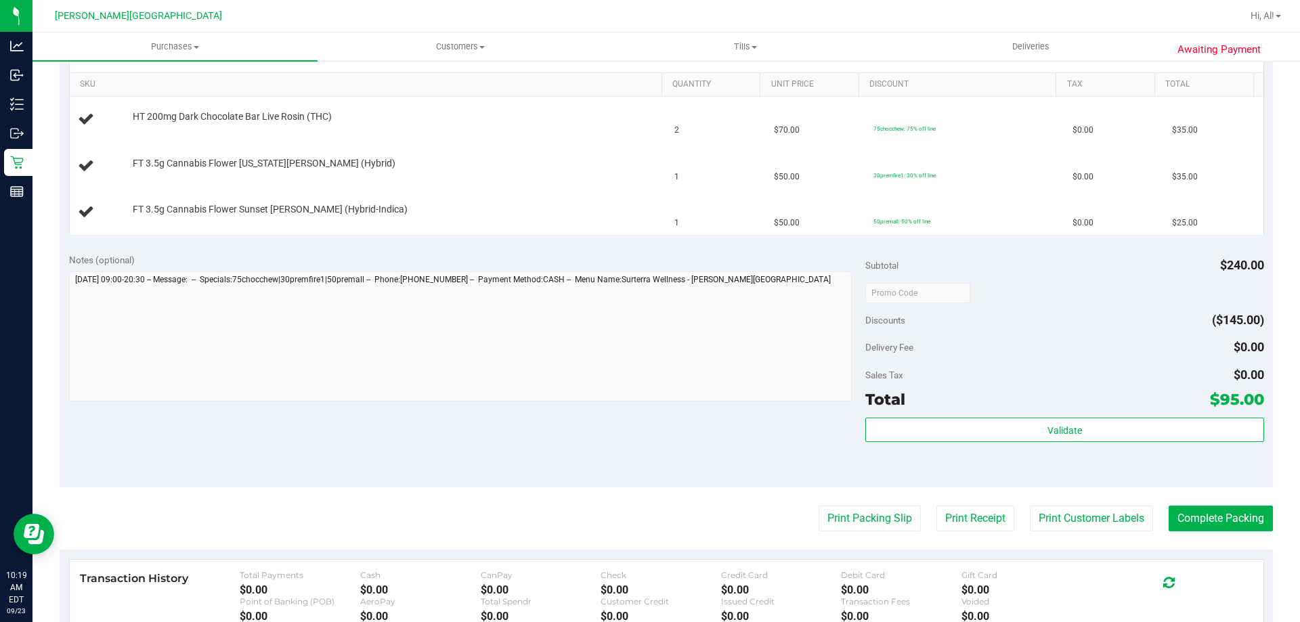
scroll to position [338, 0]
click at [648, 511] on button "Print Packing Slip" at bounding box center [869, 517] width 102 height 26
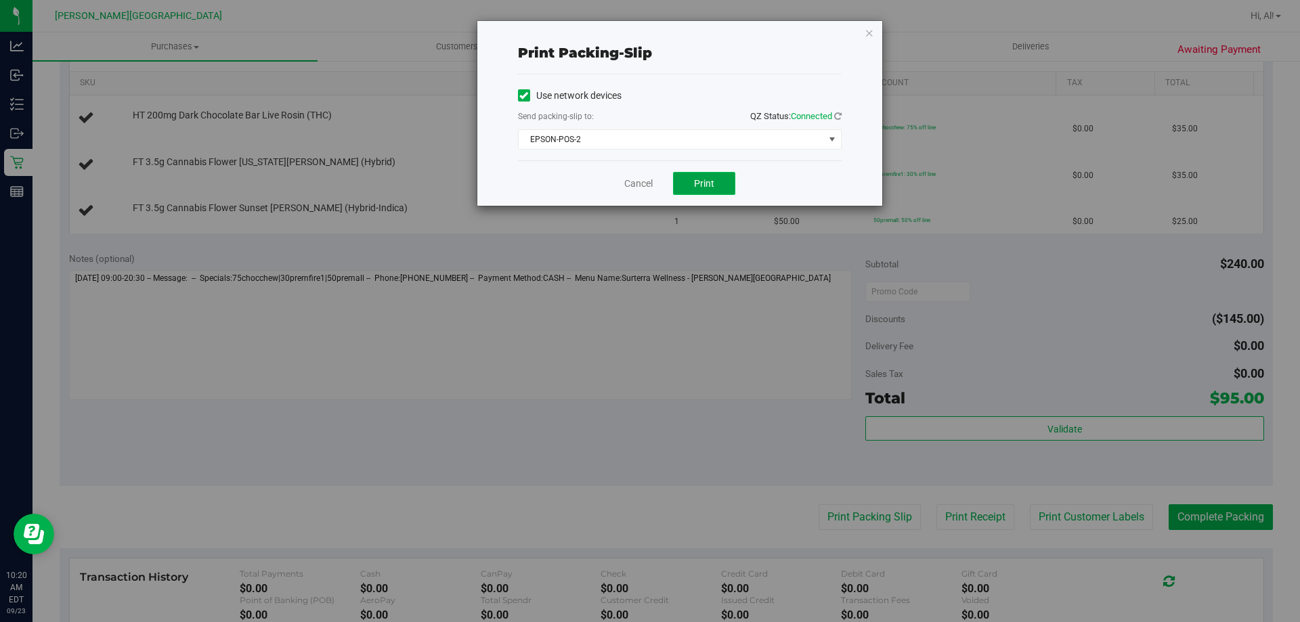
click at [648, 181] on span "Print" at bounding box center [704, 183] width 20 height 11
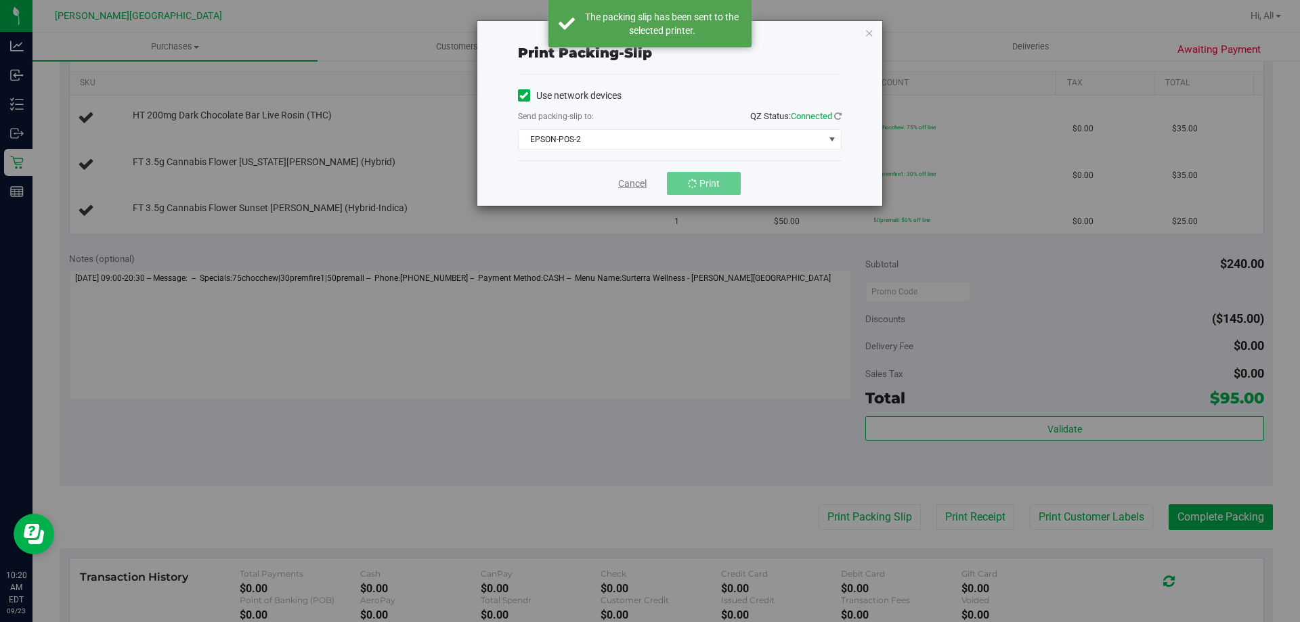
click at [644, 180] on link "Cancel" at bounding box center [632, 184] width 28 height 14
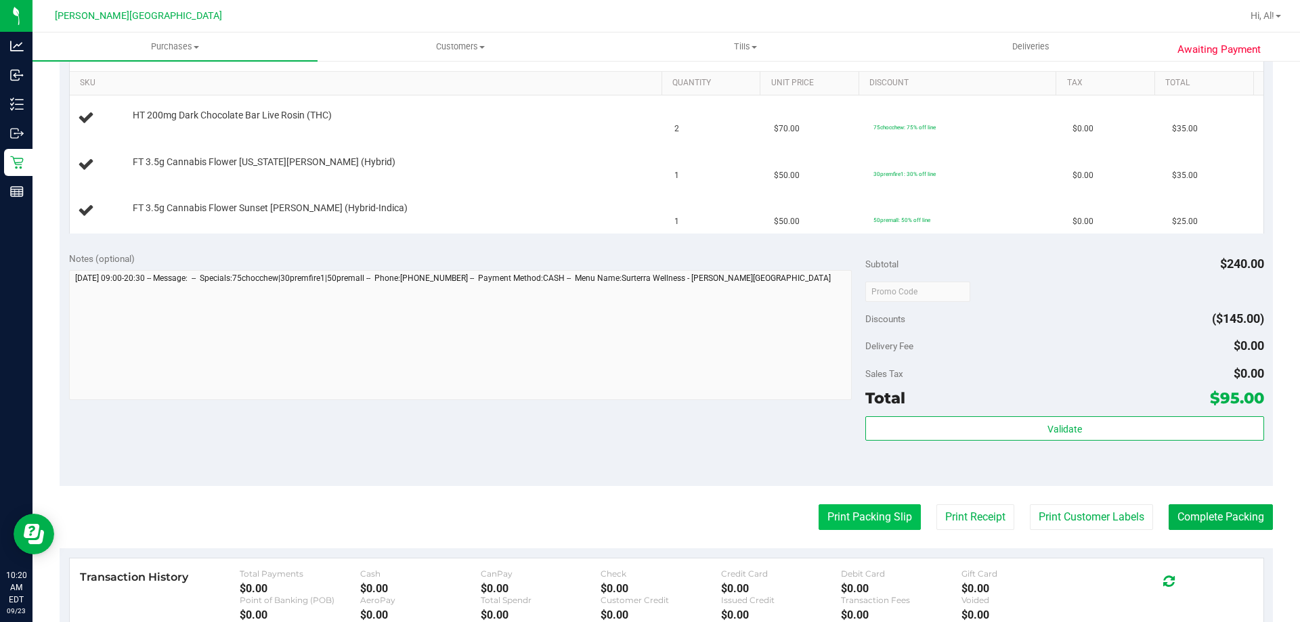
click at [648, 506] on button "Print Packing Slip" at bounding box center [869, 517] width 102 height 26
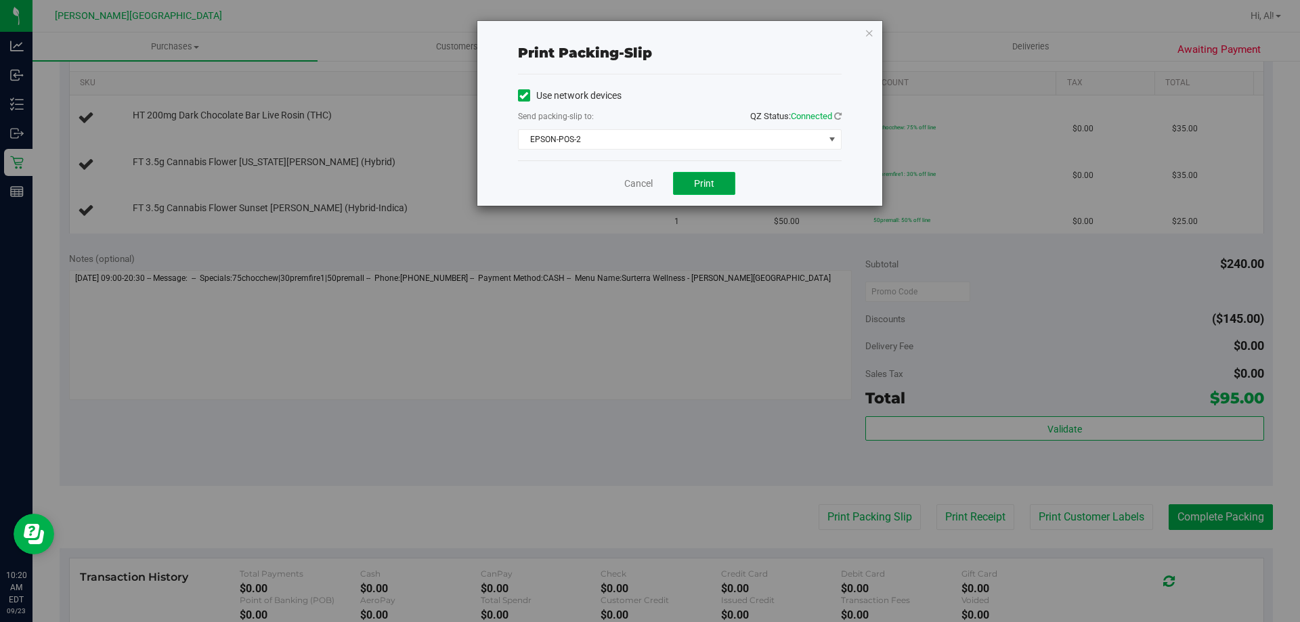
click at [648, 186] on span "Print" at bounding box center [704, 183] width 20 height 11
click at [627, 186] on link "Cancel" at bounding box center [638, 184] width 28 height 14
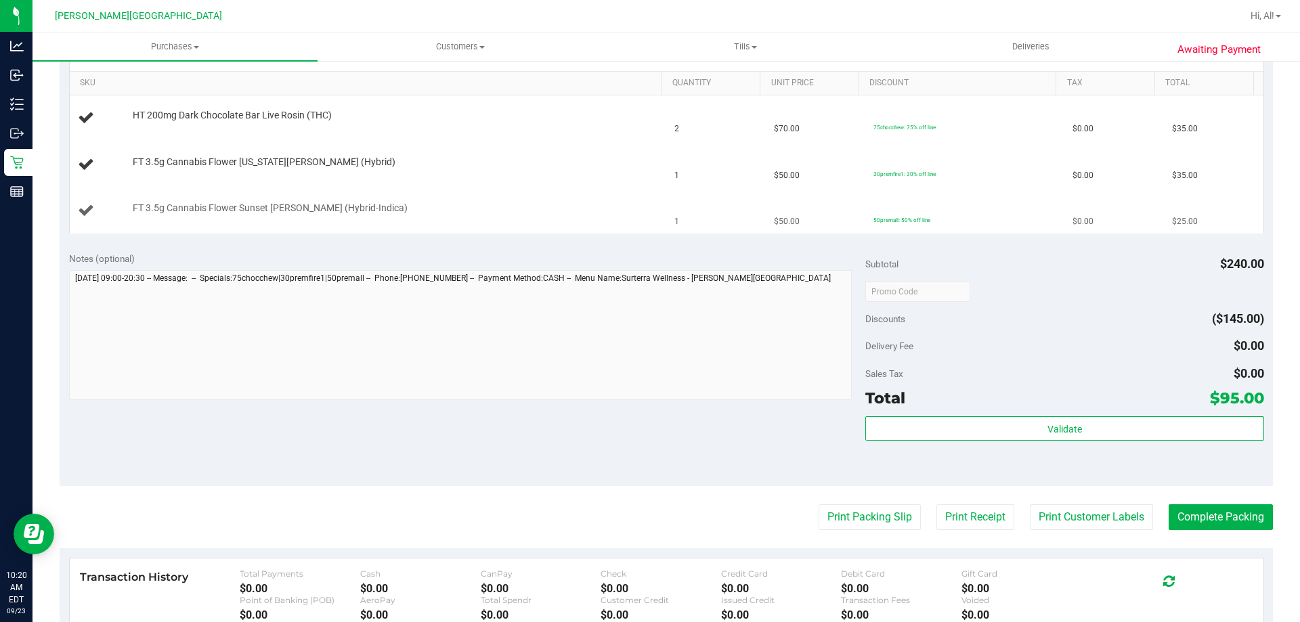
click at [612, 217] on div "FT 3.5g Cannabis Flower Sunset [PERSON_NAME] (Hybrid-Indica)" at bounding box center [368, 211] width 581 height 18
click at [611, 217] on div "FT 3.5g Cannabis Flower Sunset [PERSON_NAME] (Hybrid-Indica)" at bounding box center [368, 211] width 581 height 18
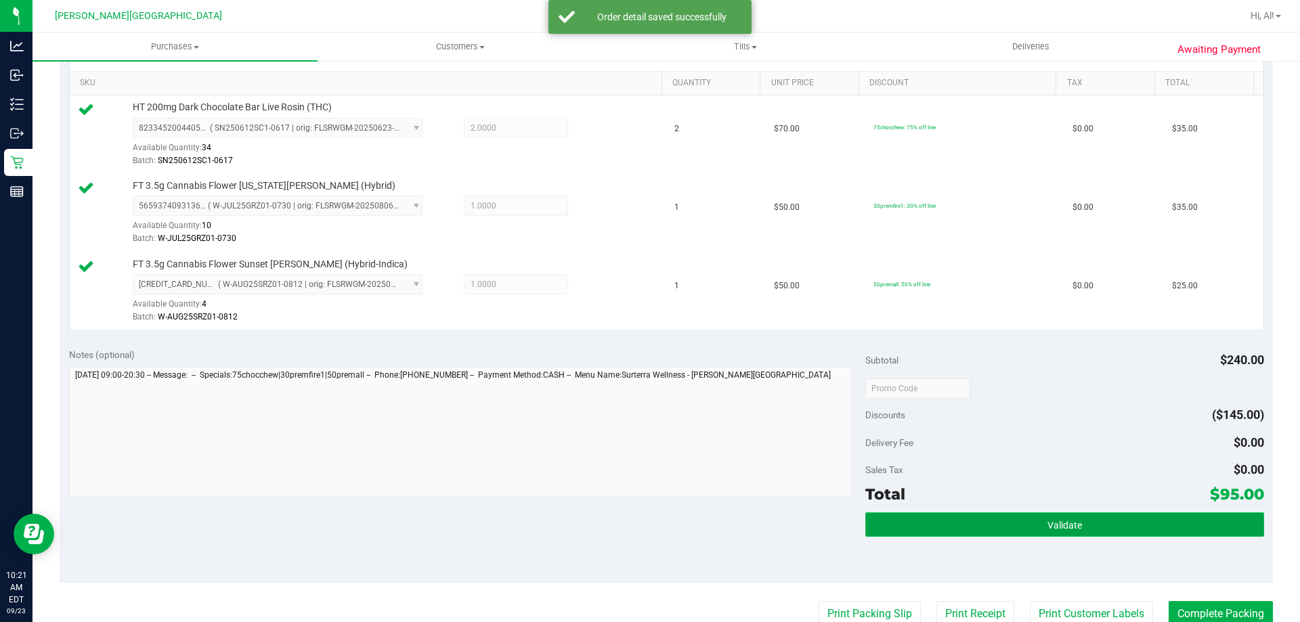
click at [648, 521] on button "Validate" at bounding box center [1064, 524] width 398 height 24
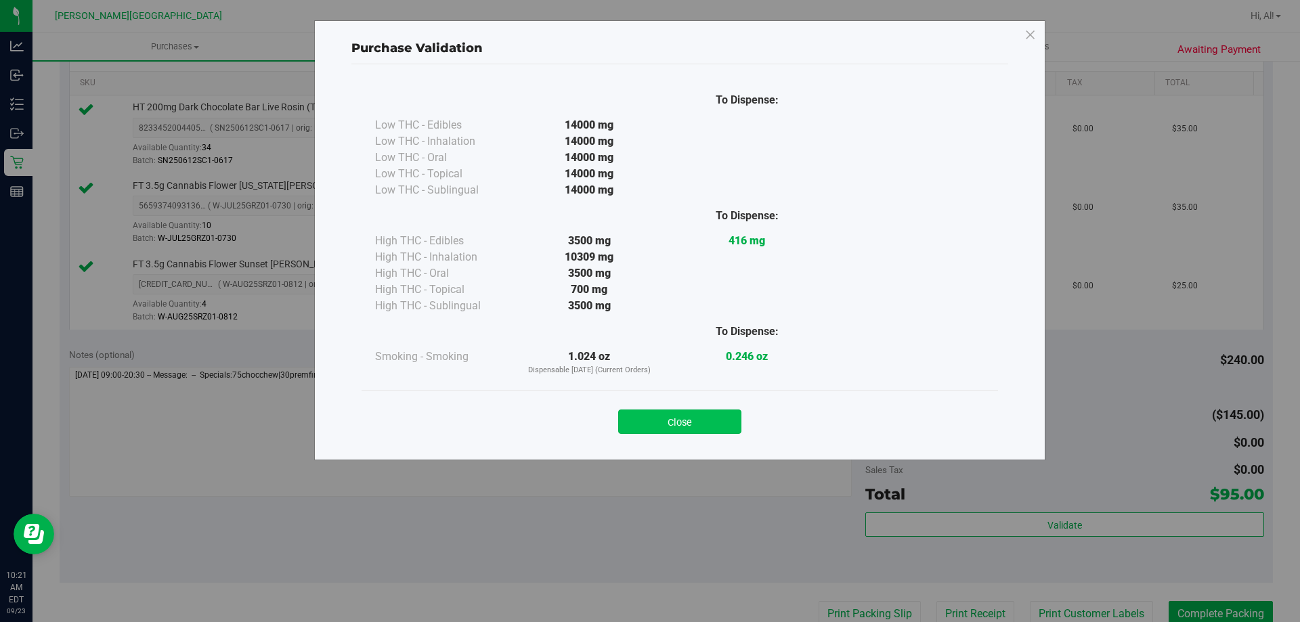
click at [648, 424] on button "Close" at bounding box center [679, 421] width 123 height 24
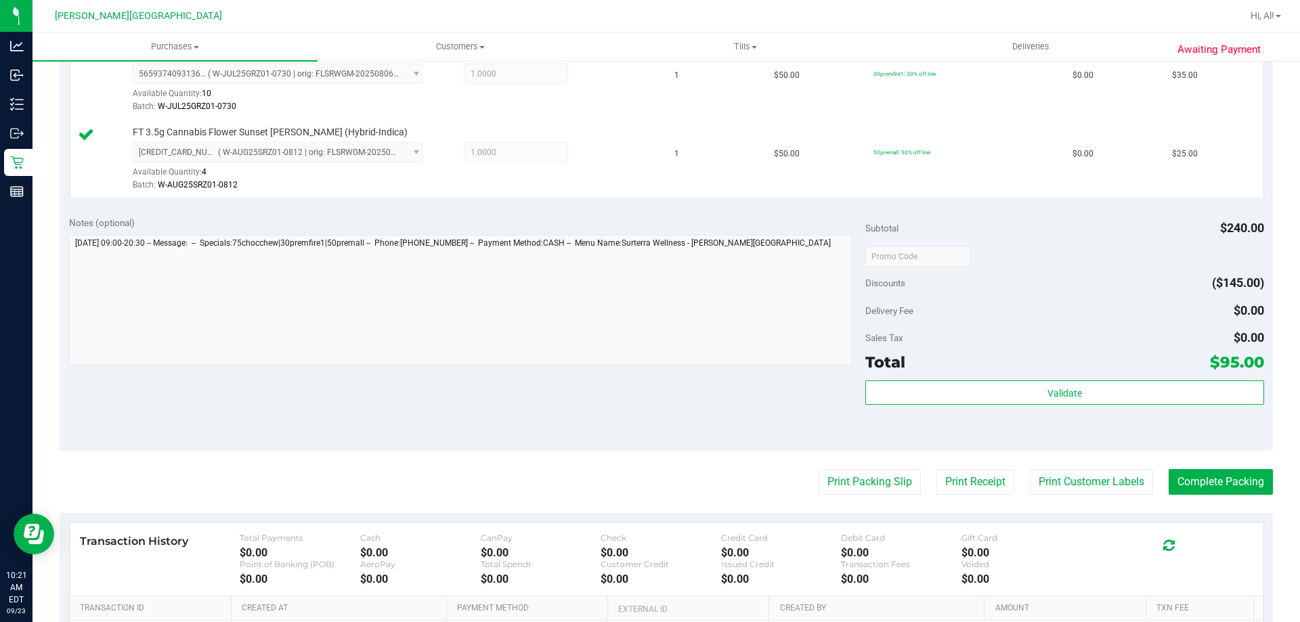
scroll to position [642, 0]
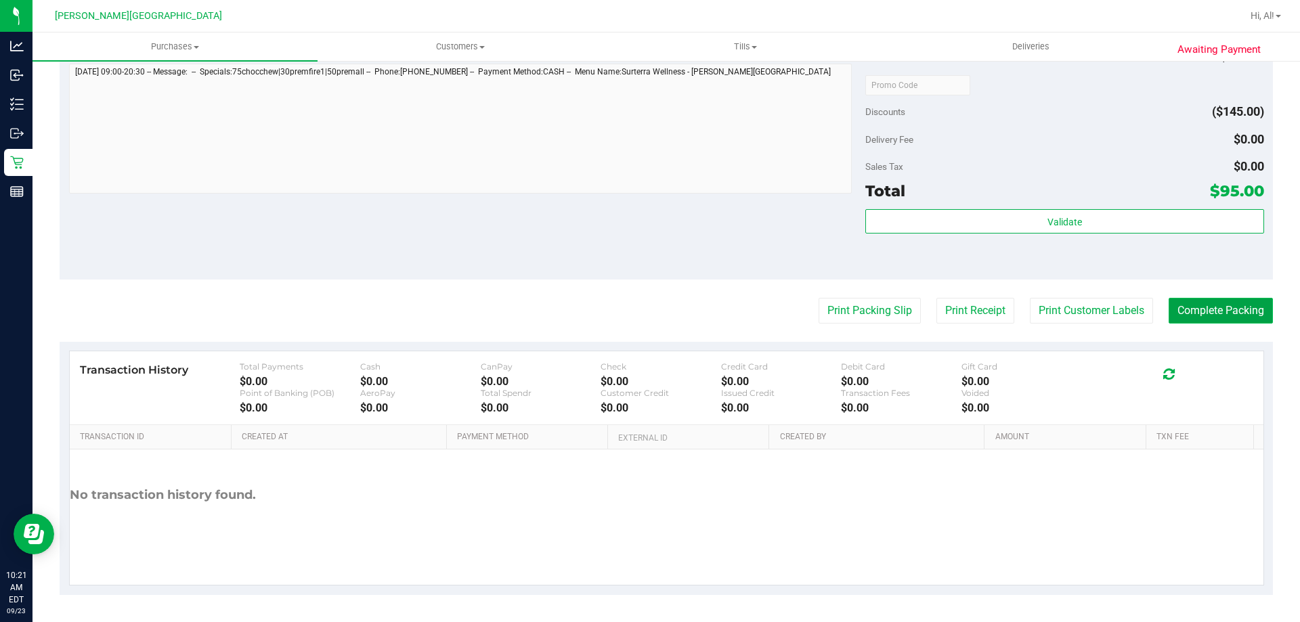
click at [648, 315] on button "Complete Packing" at bounding box center [1220, 311] width 104 height 26
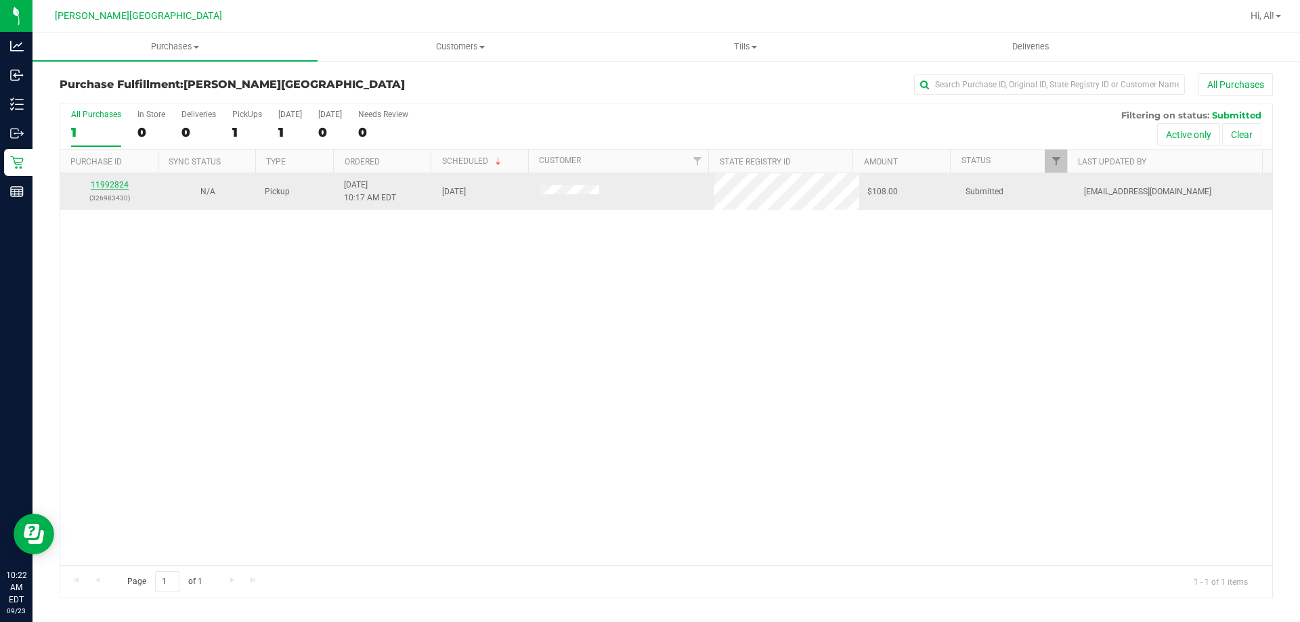
click at [125, 189] on link "11992824" at bounding box center [110, 184] width 38 height 9
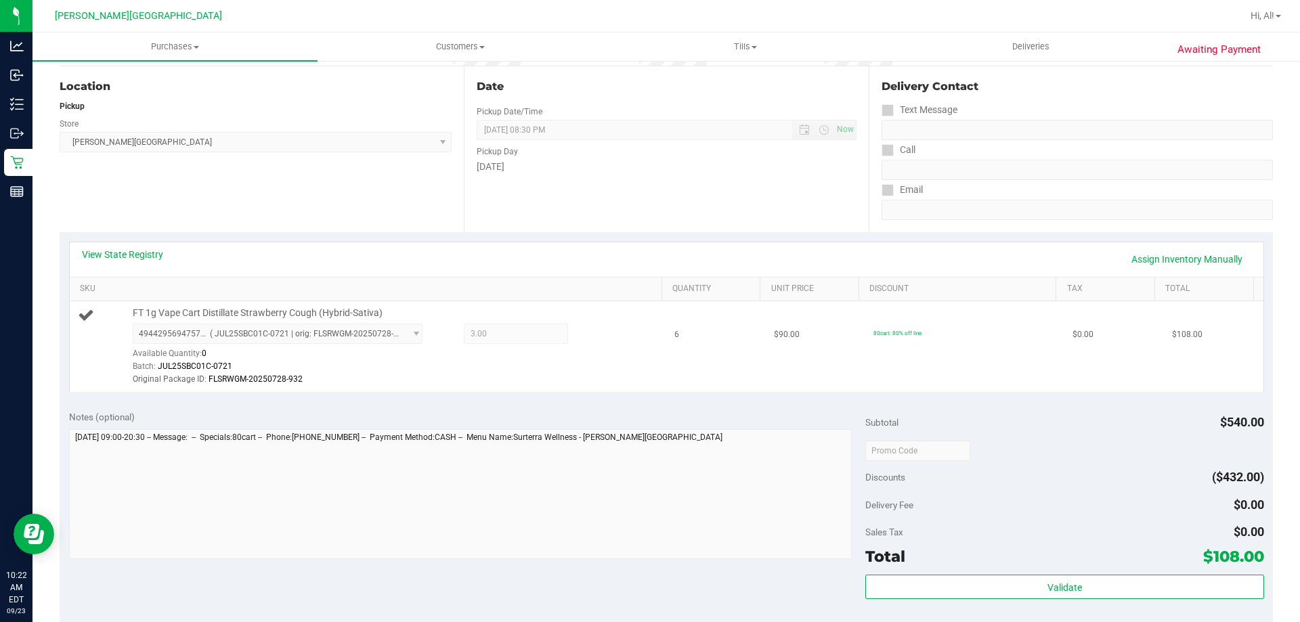
scroll to position [338, 0]
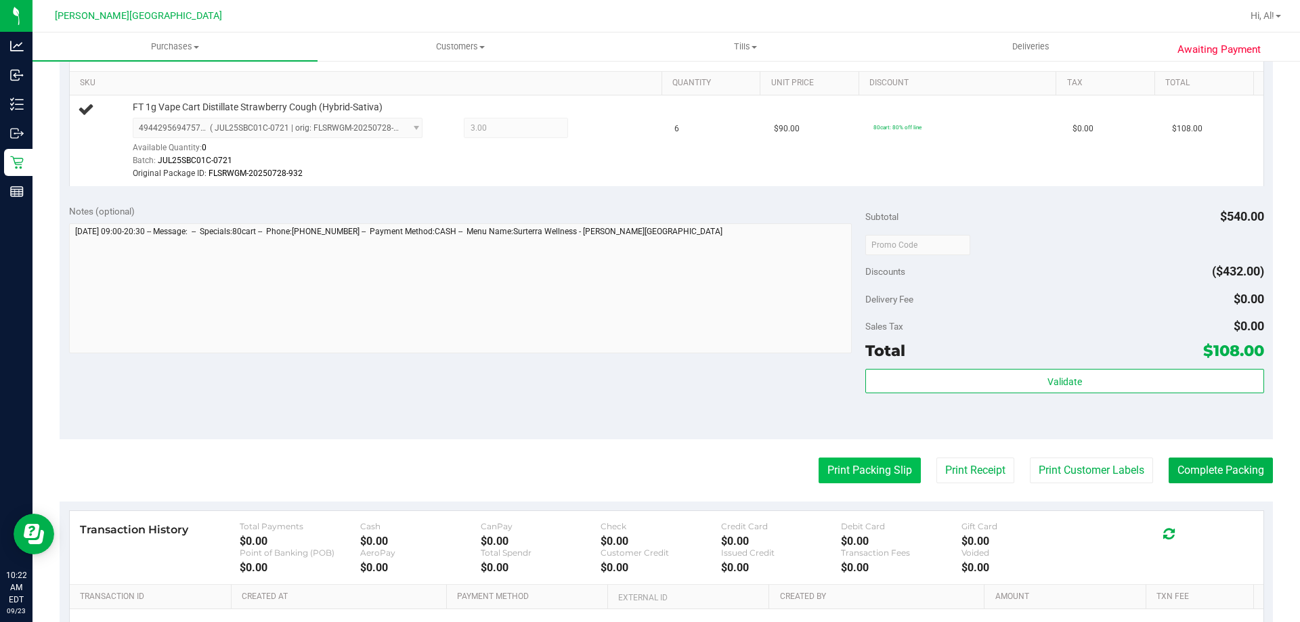
click at [648, 465] on button "Print Packing Slip" at bounding box center [869, 471] width 102 height 26
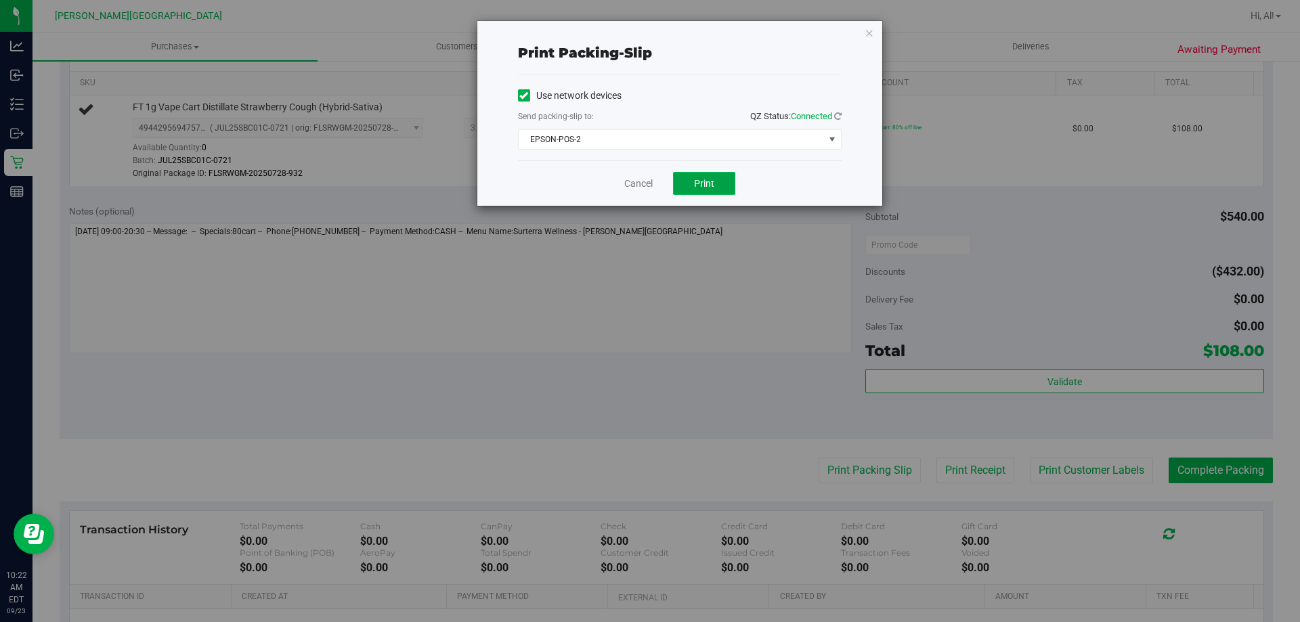
click at [648, 185] on button "Print" at bounding box center [704, 183] width 62 height 23
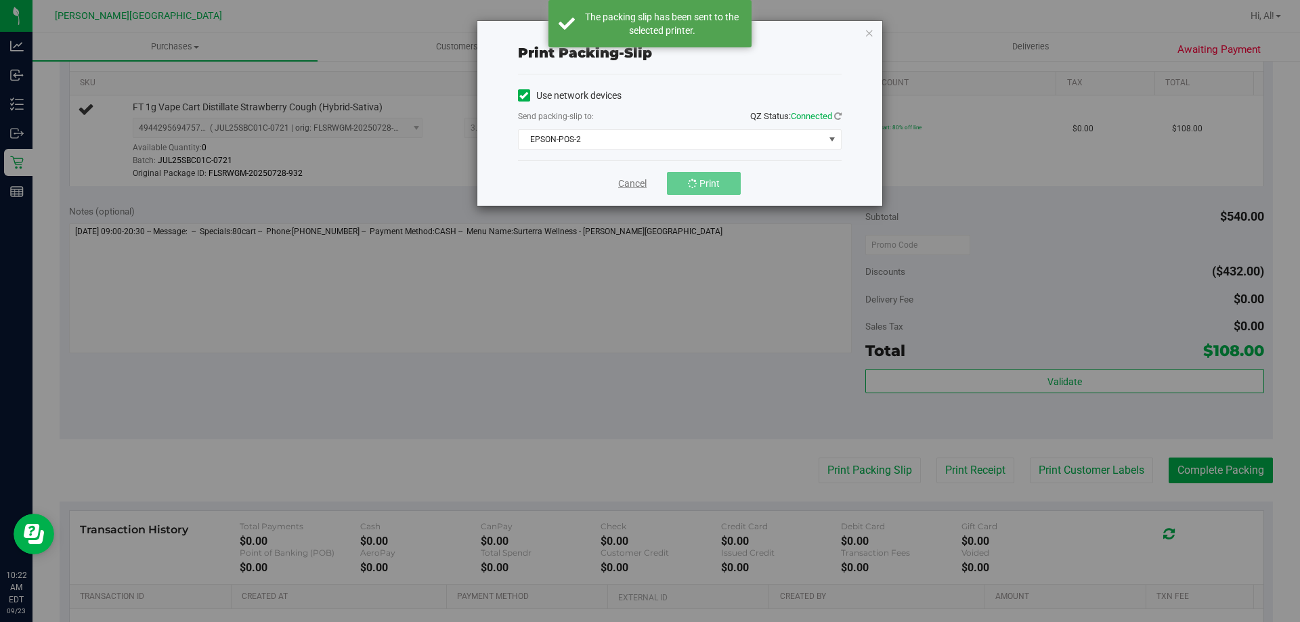
click at [627, 184] on link "Cancel" at bounding box center [632, 184] width 28 height 14
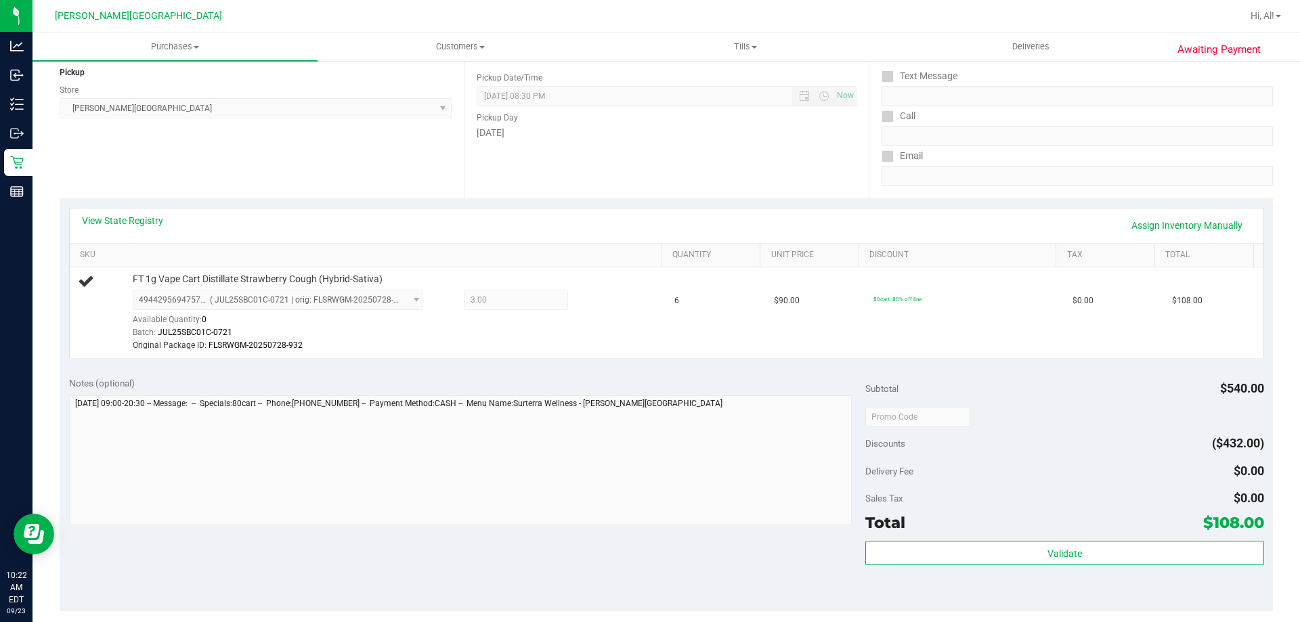
scroll to position [271, 0]
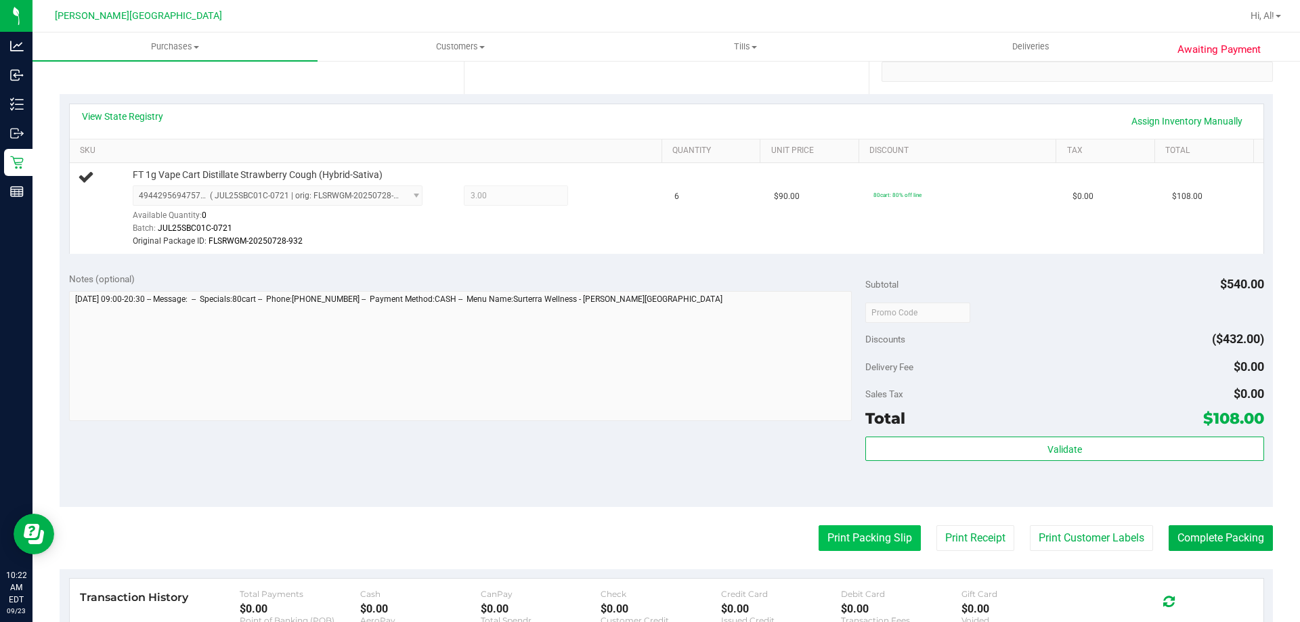
click at [648, 546] on button "Print Packing Slip" at bounding box center [869, 538] width 102 height 26
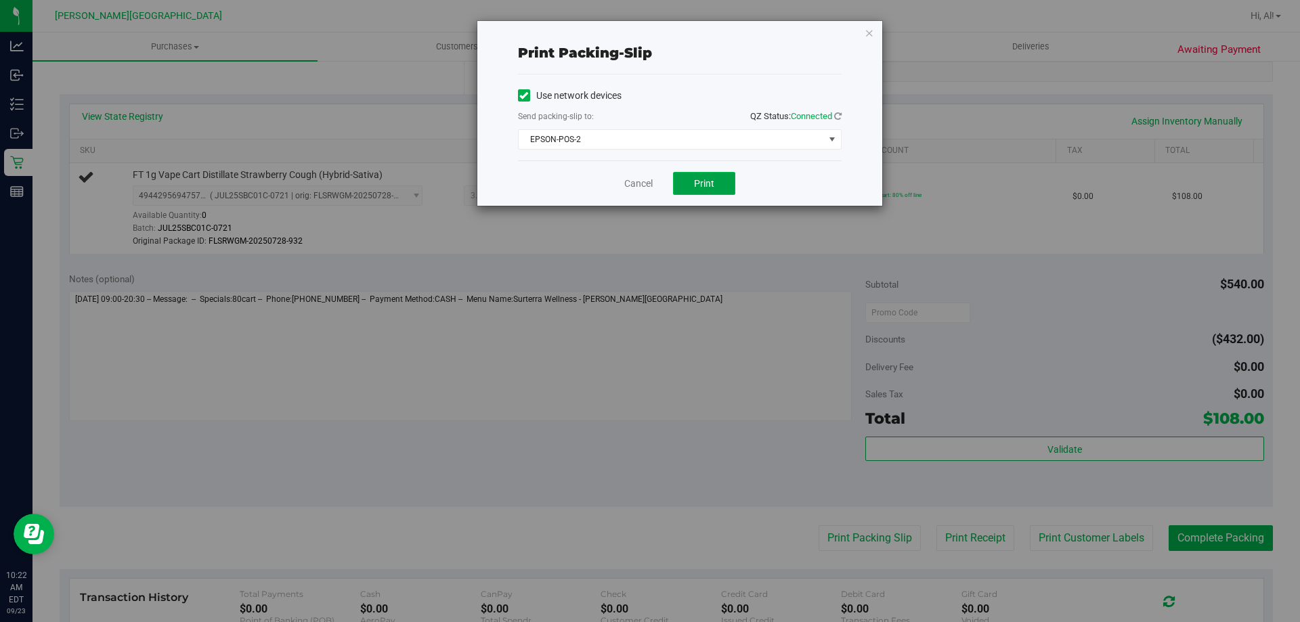
click at [648, 187] on button "Print" at bounding box center [704, 183] width 62 height 23
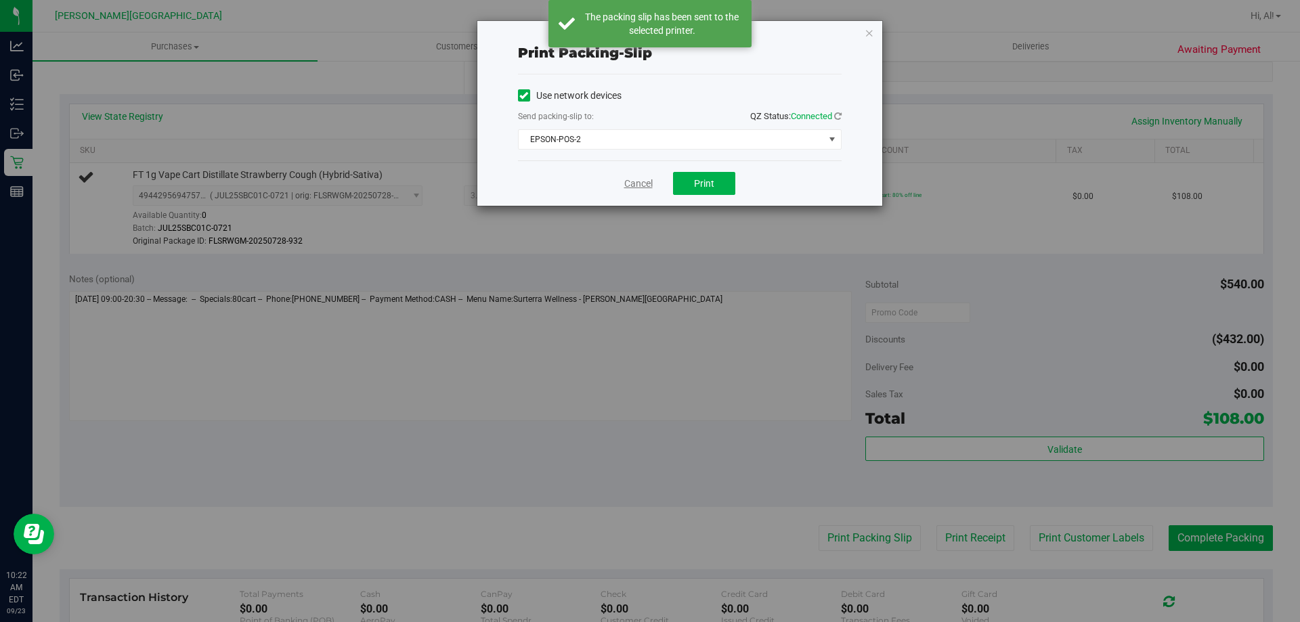
click at [647, 178] on link "Cancel" at bounding box center [638, 184] width 28 height 14
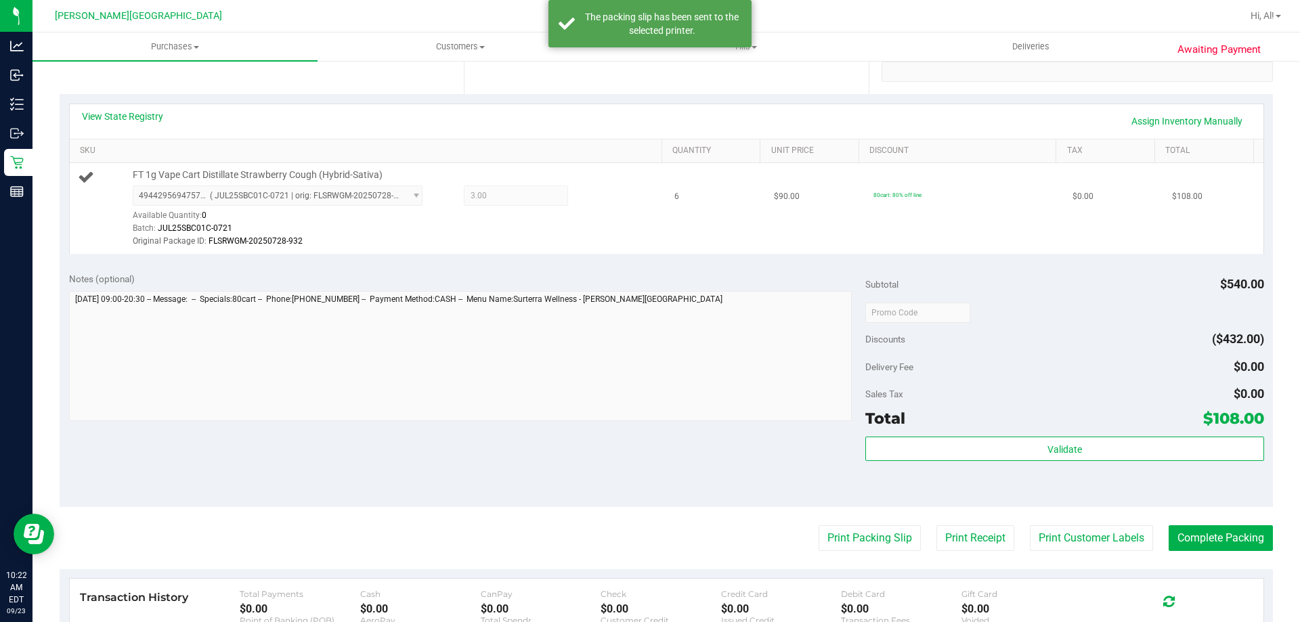
click at [648, 235] on td "6" at bounding box center [715, 208] width 99 height 91
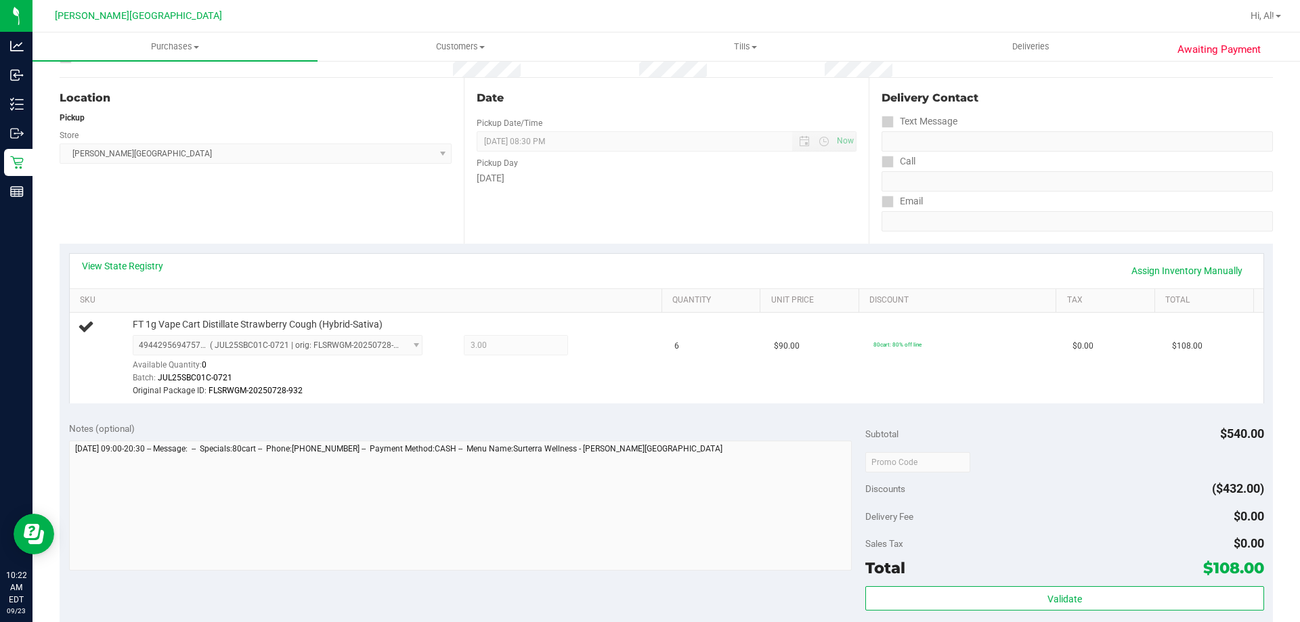
scroll to position [68, 0]
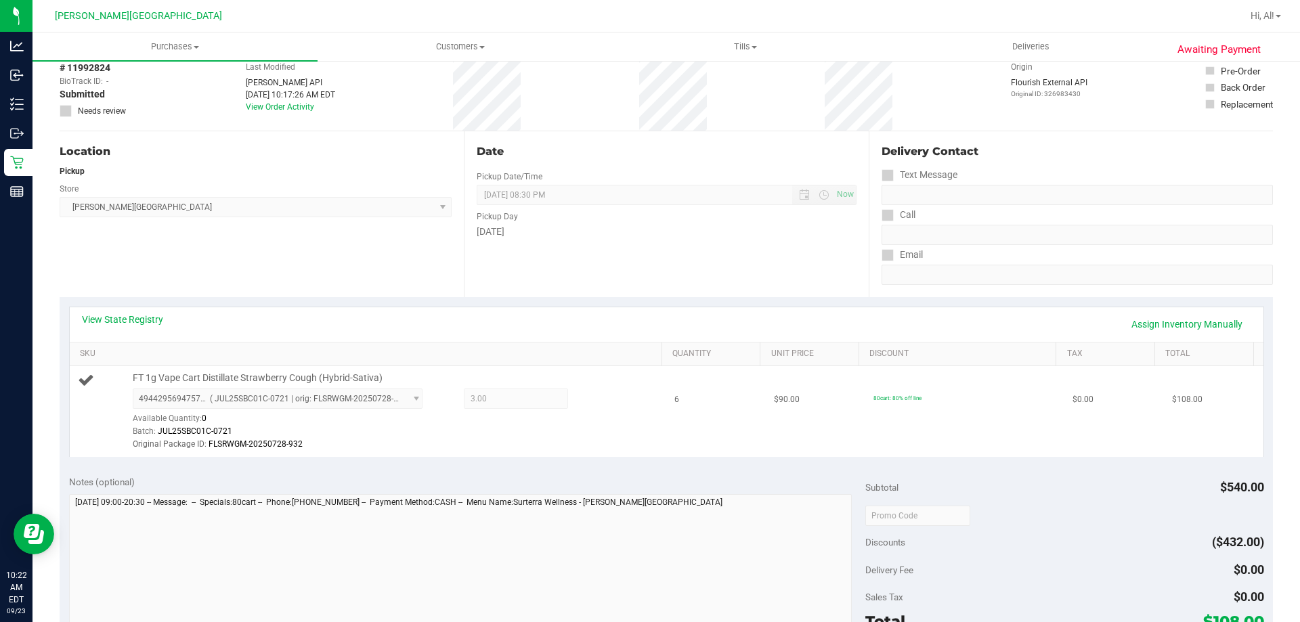
click at [648, 414] on td "6" at bounding box center [715, 411] width 99 height 91
click at [377, 441] on div "Original Package ID: FLSRWGM-20250728-932" at bounding box center [394, 444] width 523 height 13
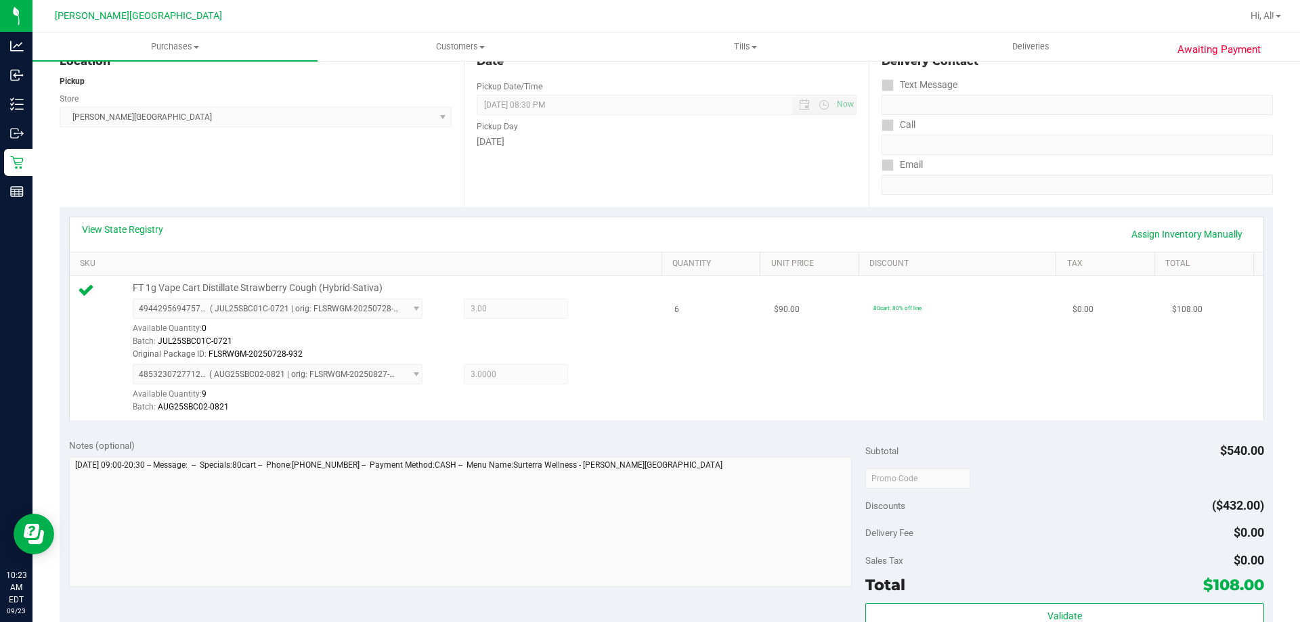
scroll to position [271, 0]
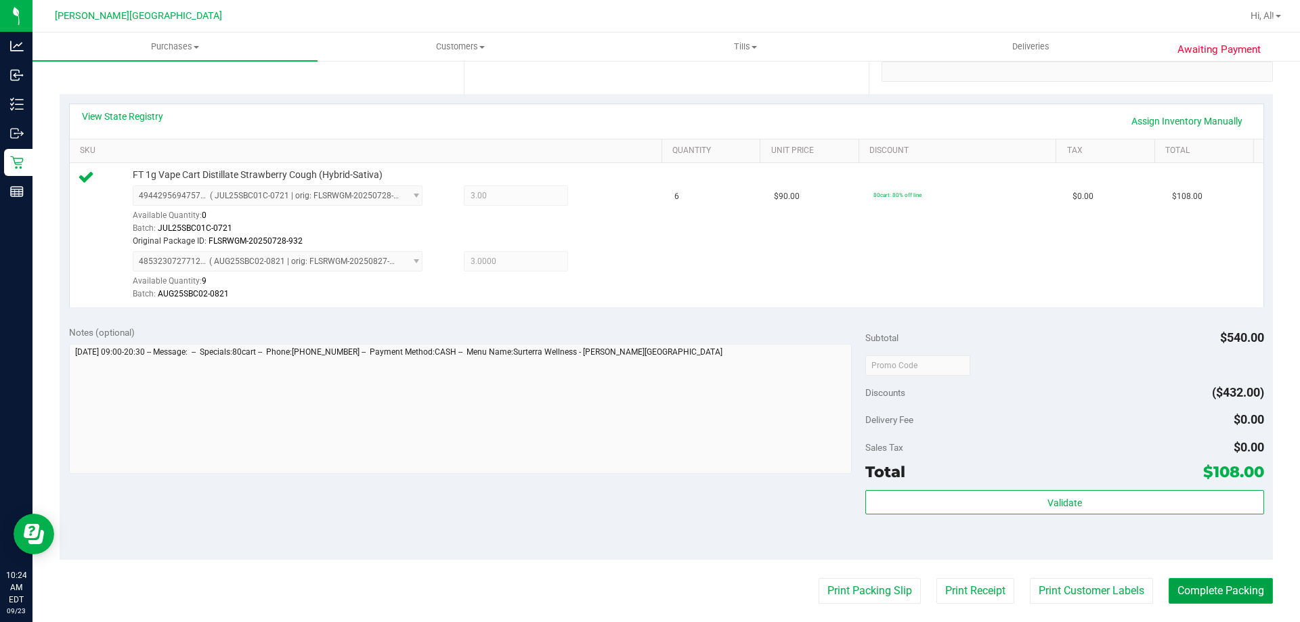
click at [648, 596] on button "Complete Packing" at bounding box center [1220, 591] width 104 height 26
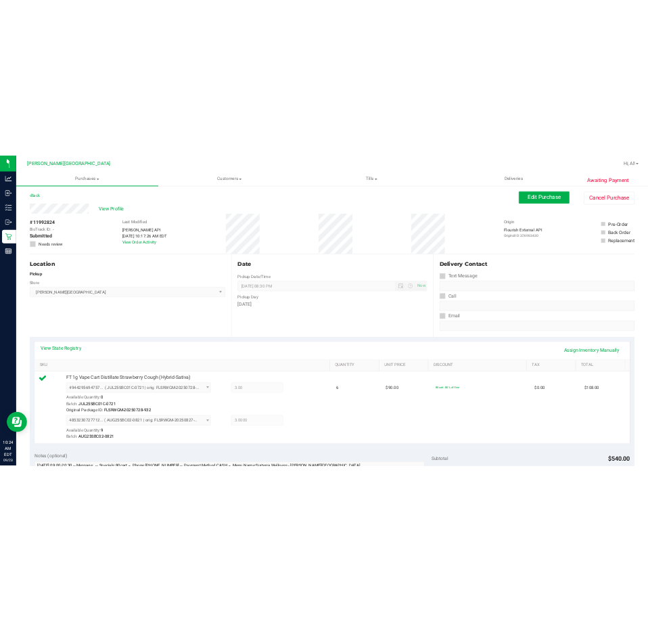
scroll to position [0, 0]
